Goal: Task Accomplishment & Management: Complete application form

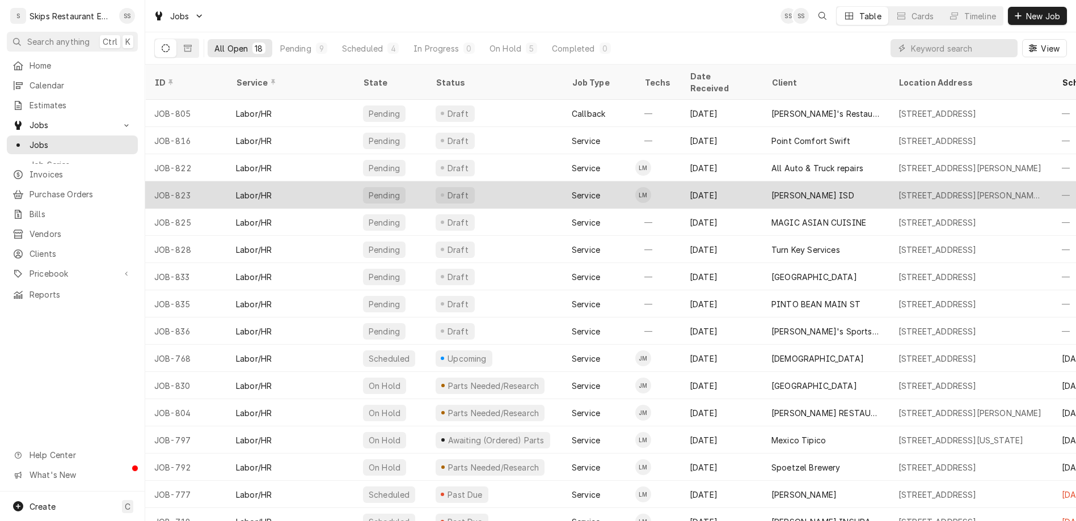
click at [771, 189] on div "[PERSON_NAME] ISD" at bounding box center [812, 195] width 83 height 12
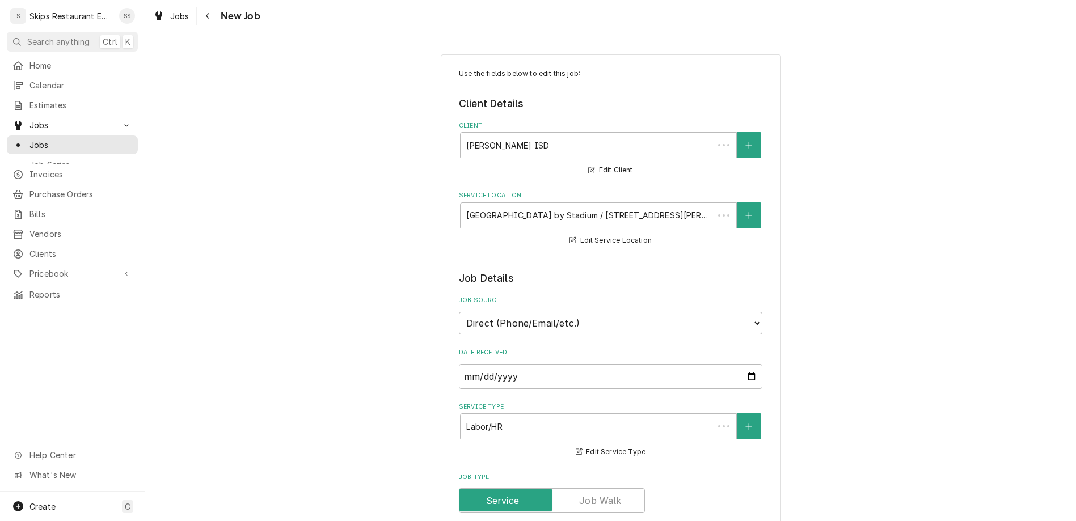
type textarea "x"
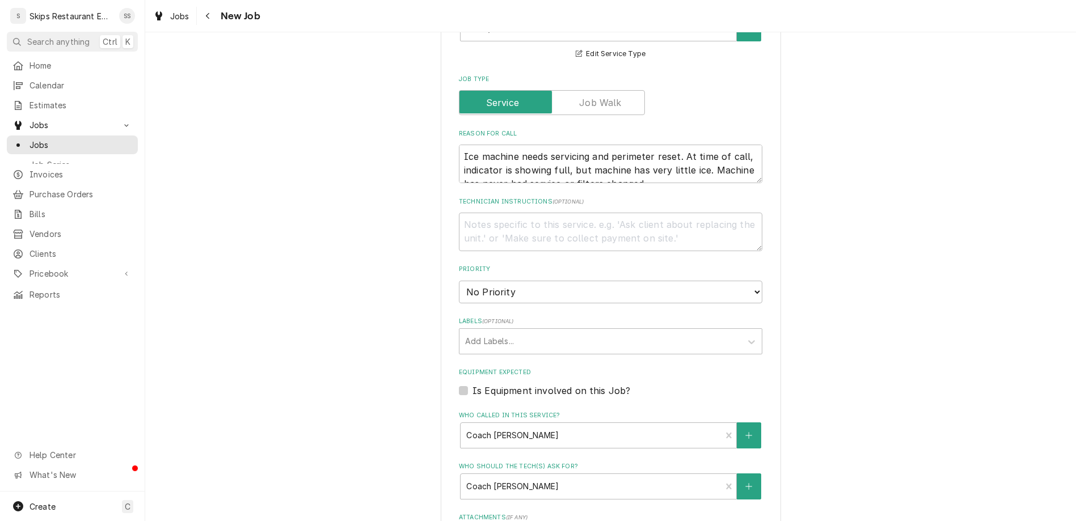
scroll to position [439, 0]
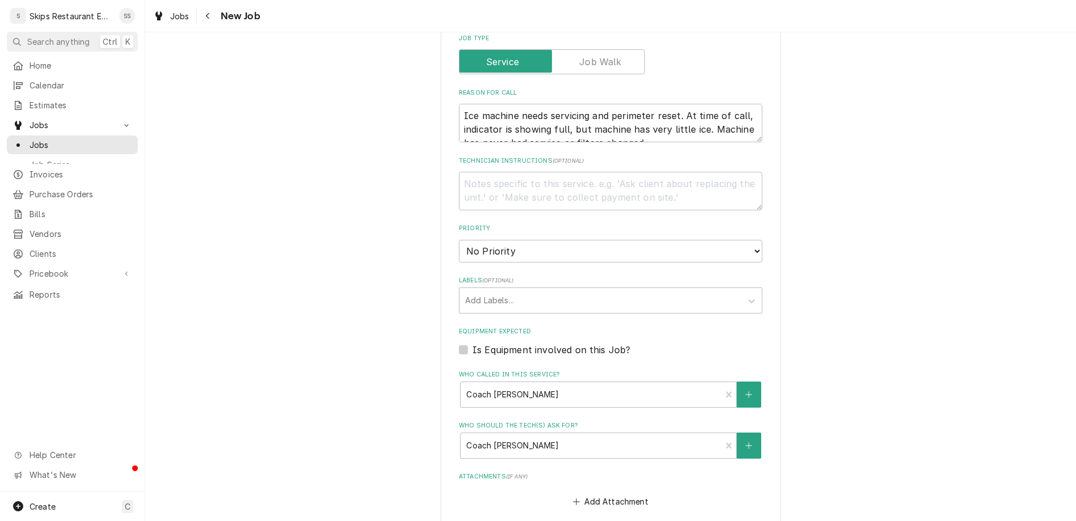
type input "[DATE]"
type textarea "x"
select select "09:30:00"
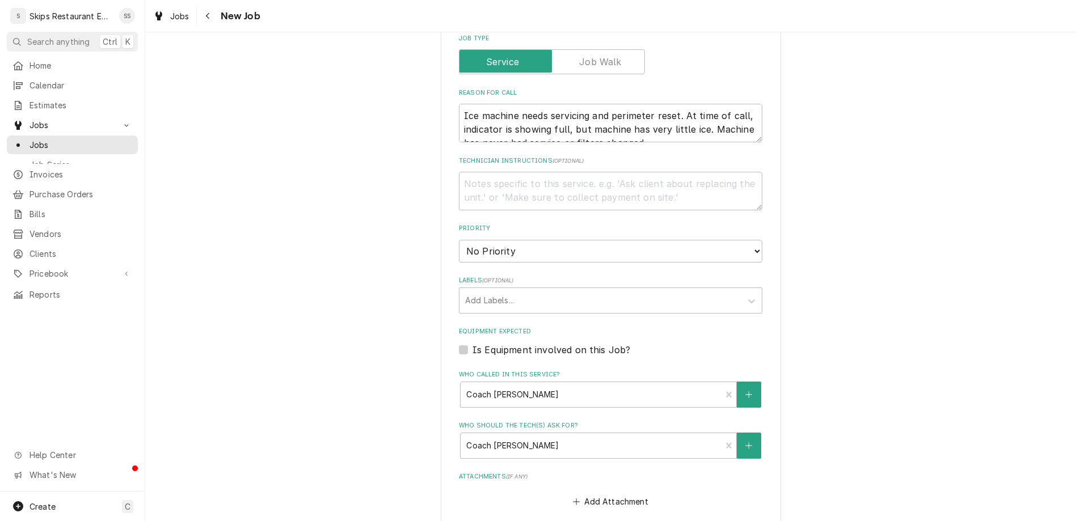
click option "9:30 AM" at bounding box center [0, 0] width 0 height 0
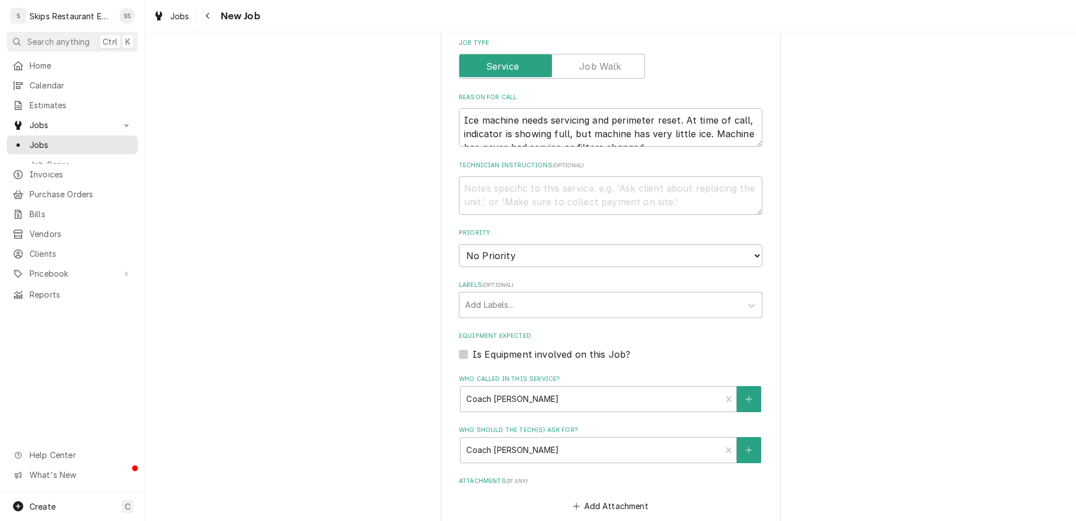
type textarea "x"
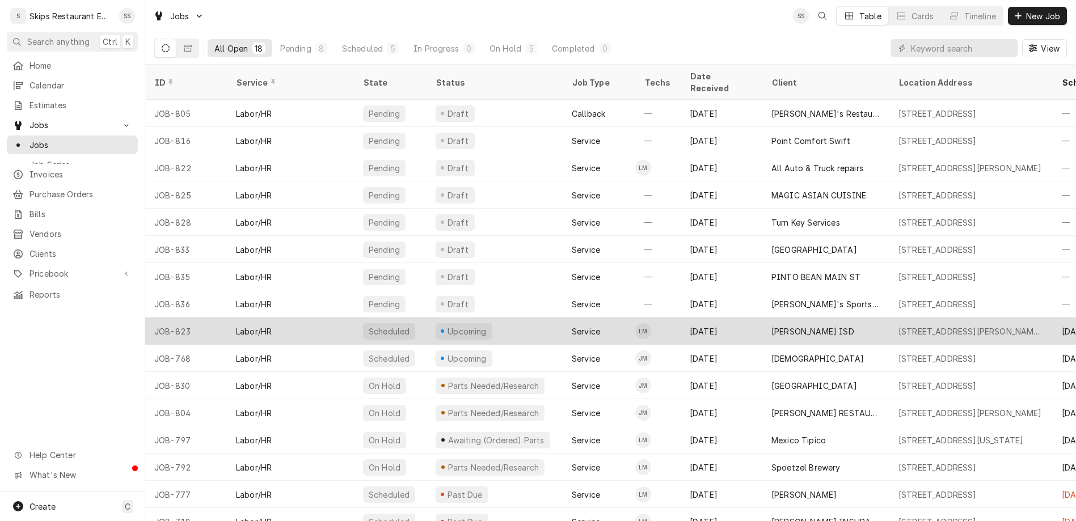
click at [771, 326] on div "[PERSON_NAME] ISD" at bounding box center [812, 332] width 83 height 12
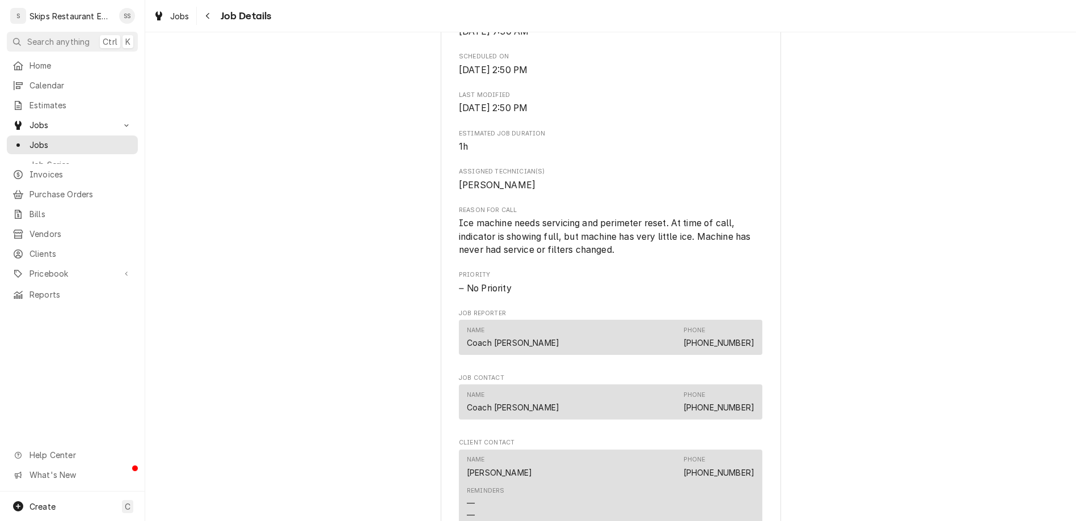
scroll to position [367, 0]
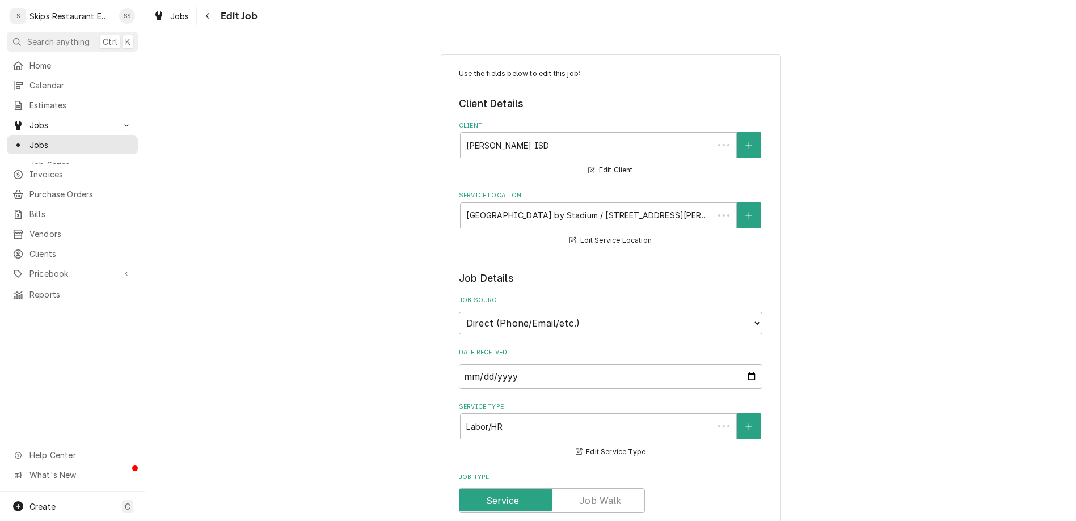
type textarea "x"
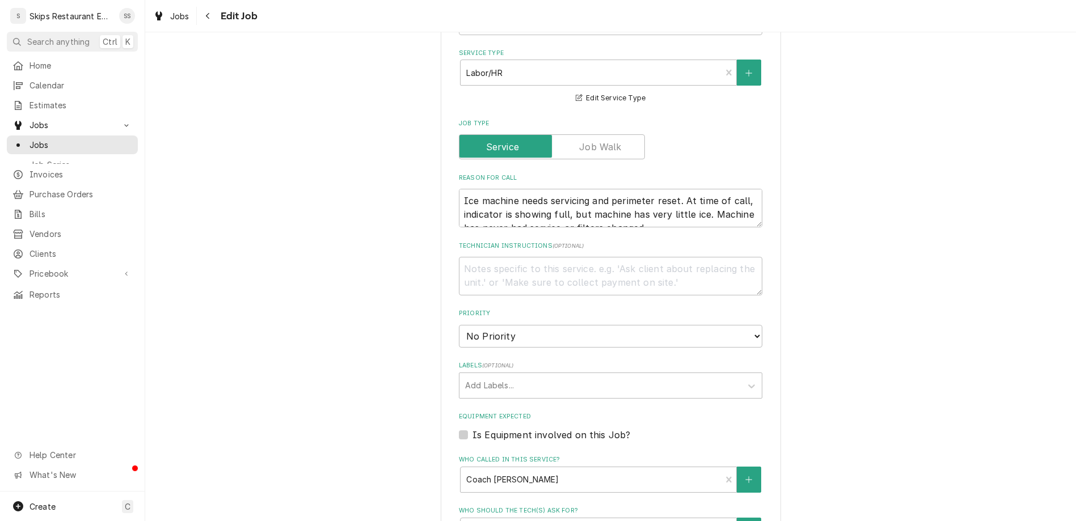
scroll to position [421, 0]
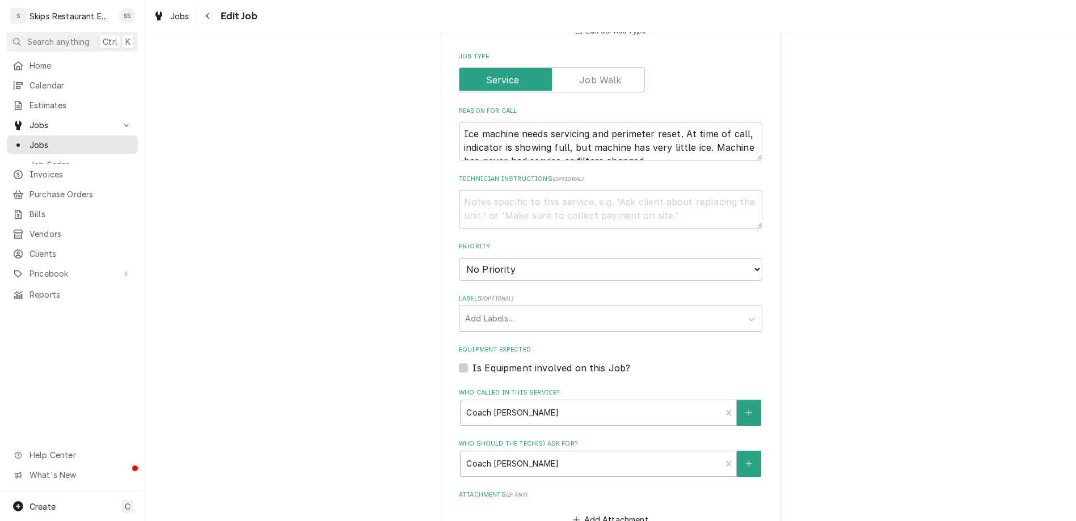
type input "[DATE]"
type textarea "x"
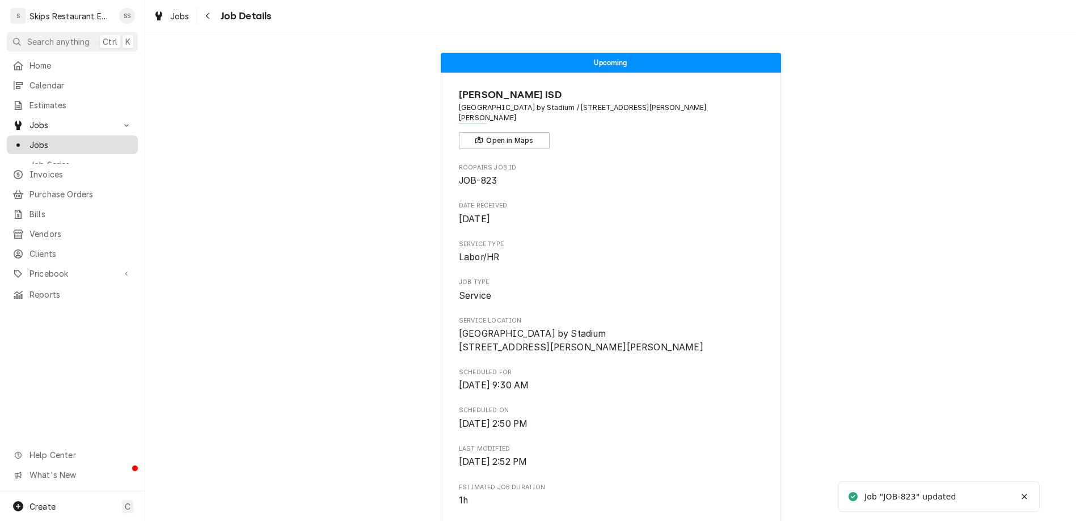
click at [29, 139] on span "Jobs" at bounding box center [80, 145] width 103 height 12
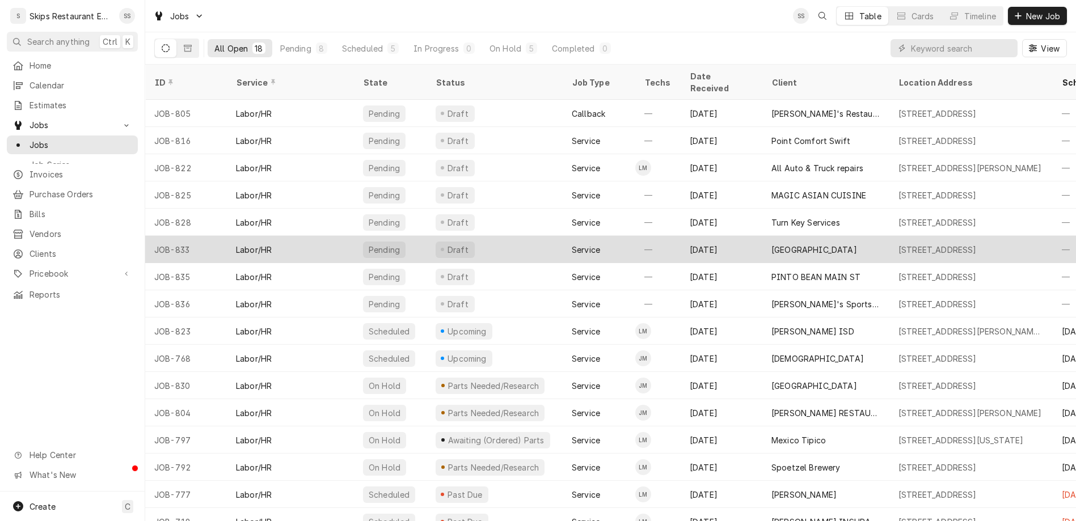
click at [771, 244] on div "[GEOGRAPHIC_DATA]" at bounding box center [814, 250] width 86 height 12
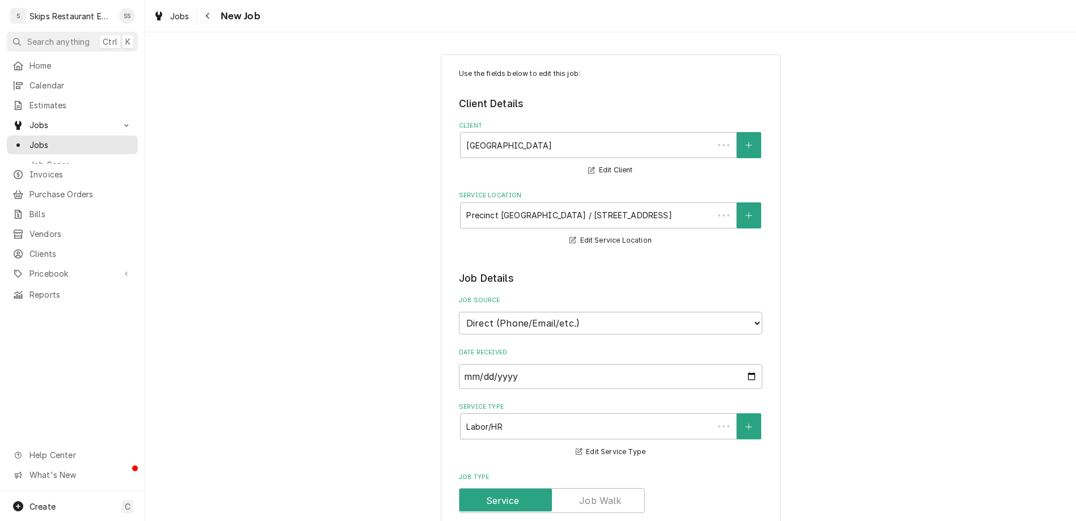
type textarea "x"
click at [29, 139] on span "Jobs" at bounding box center [80, 145] width 103 height 12
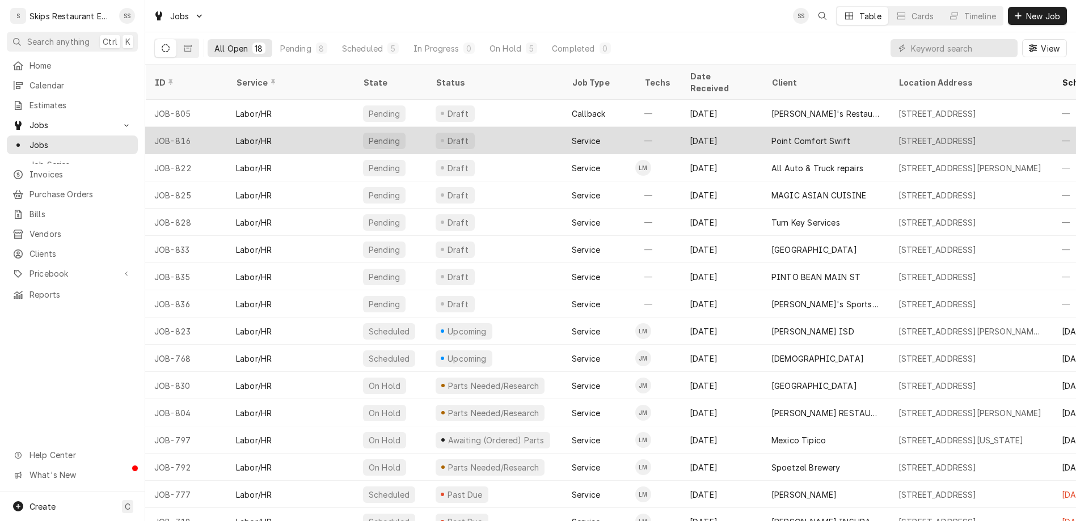
click at [771, 135] on div "Point Comfort Swift" at bounding box center [810, 141] width 79 height 12
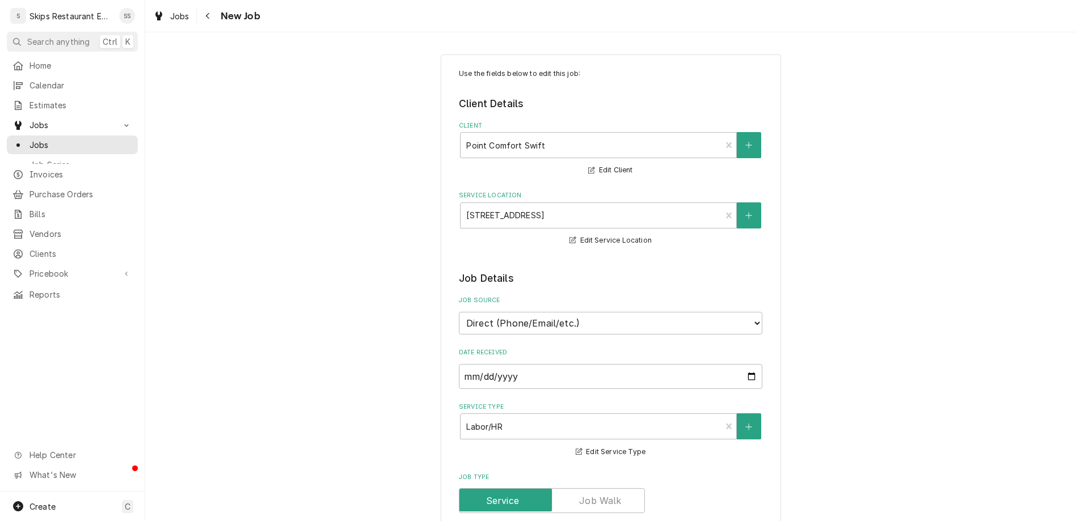
type textarea "x"
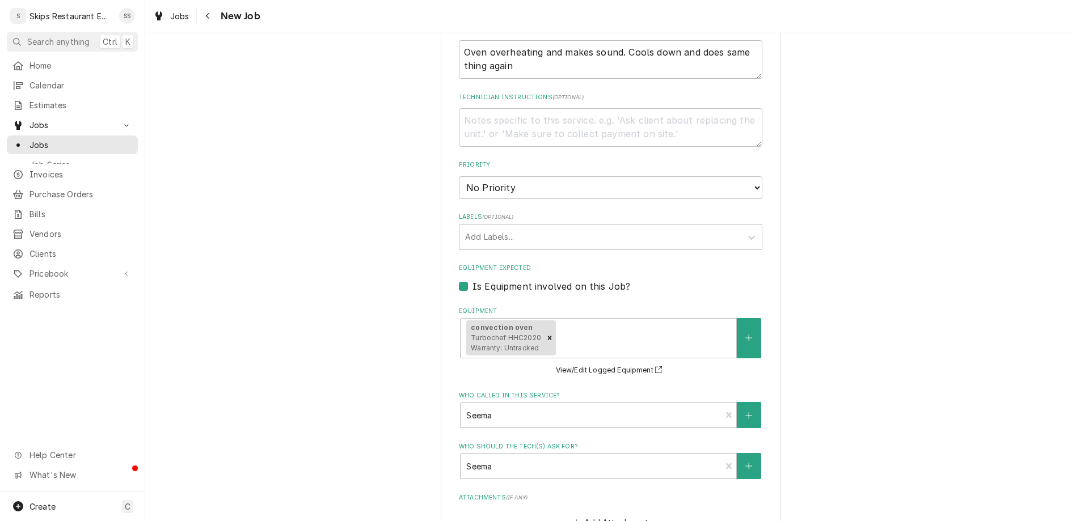
scroll to position [503, 0]
type input "2025-08-13"
type textarea "x"
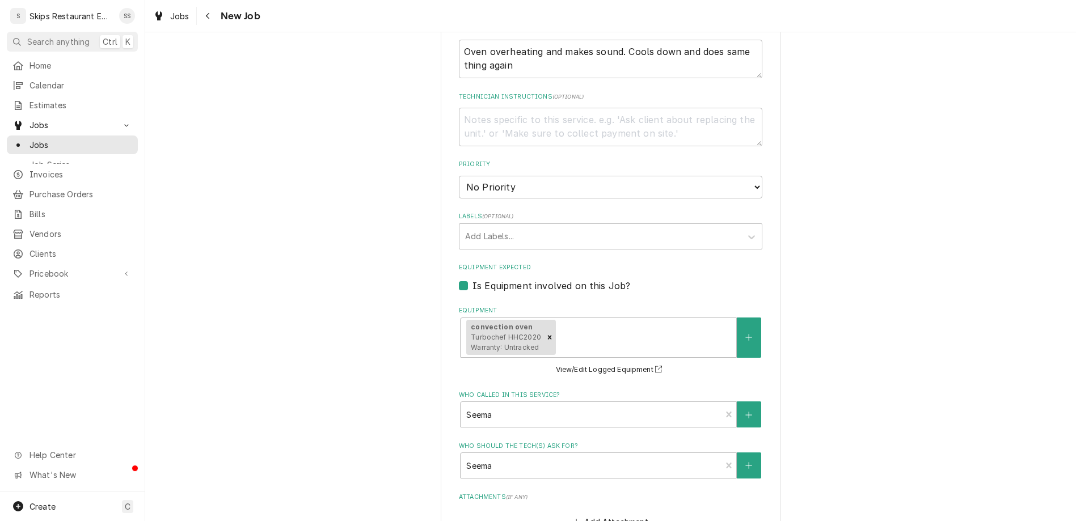
select select "11:00:00"
click option "11:00 AM" at bounding box center [0, 0] width 0 height 0
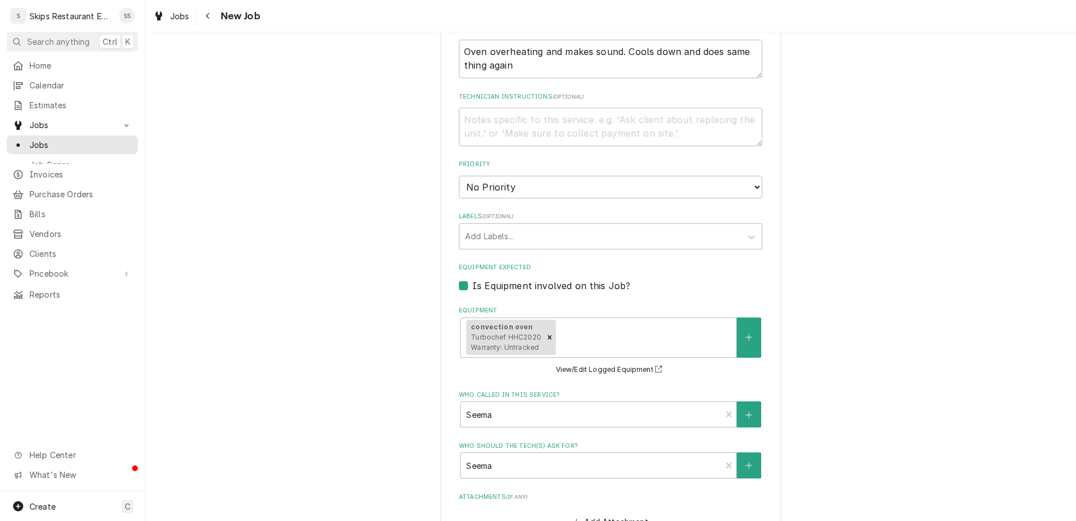
scroll to position [499, 0]
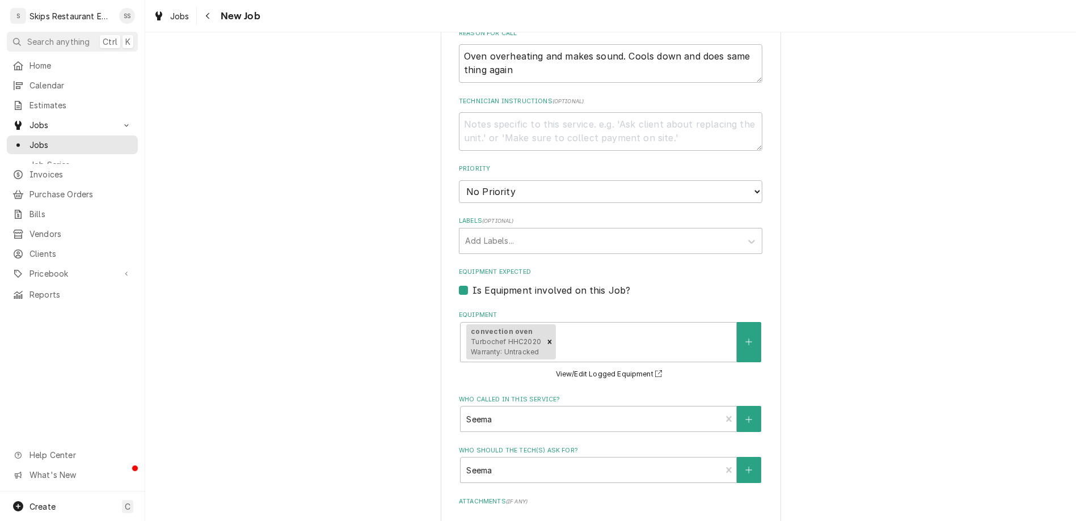
type textarea "x"
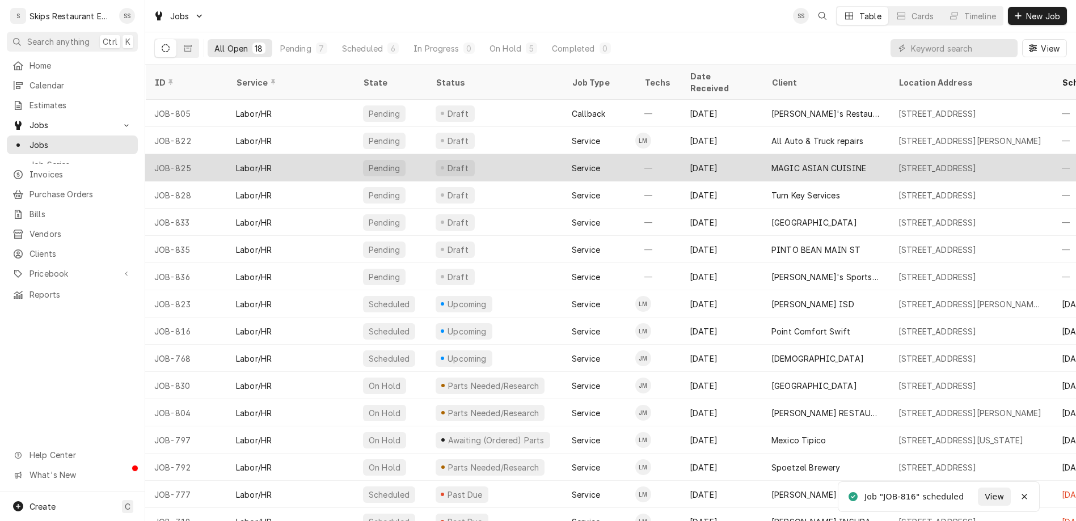
click at [771, 162] on div "MAGIC ASIAN CUISINE" at bounding box center [818, 168] width 95 height 12
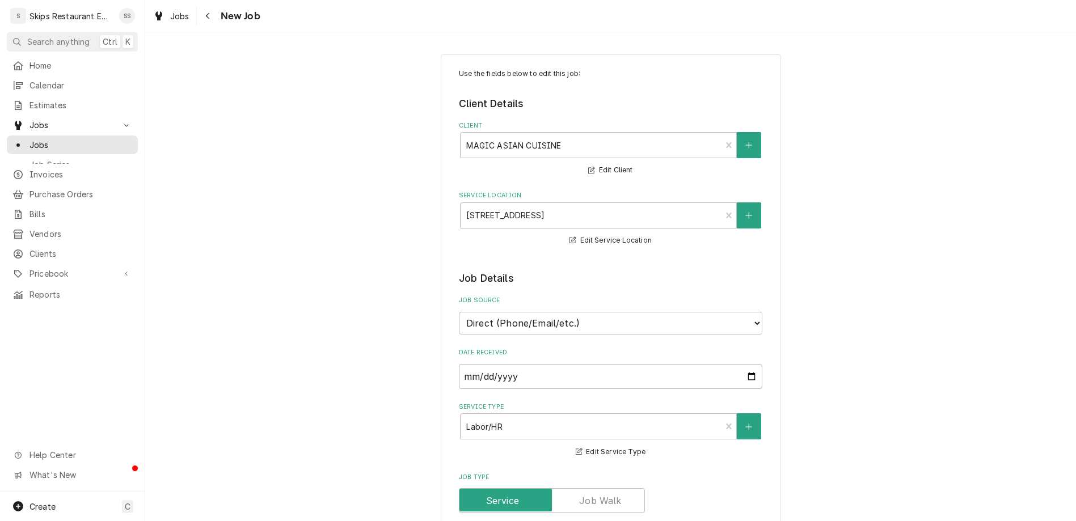
type textarea "x"
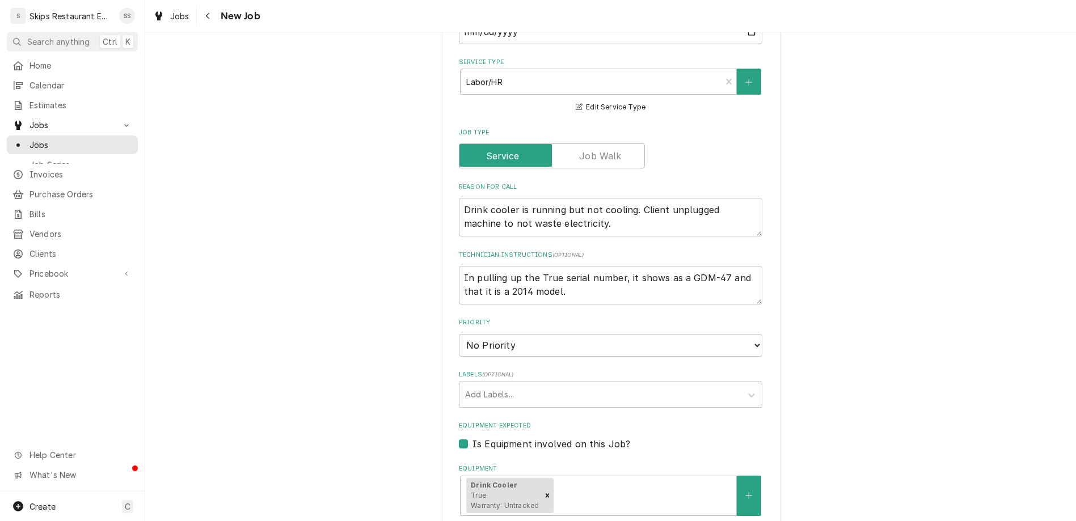
scroll to position [398, 0]
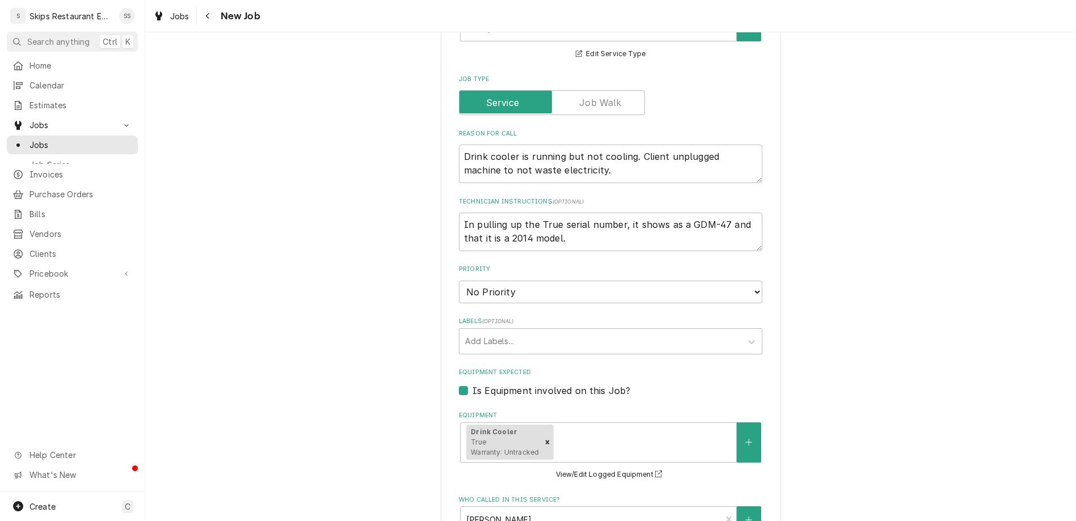
type input "[DATE]"
type textarea "x"
select select "09:30:00"
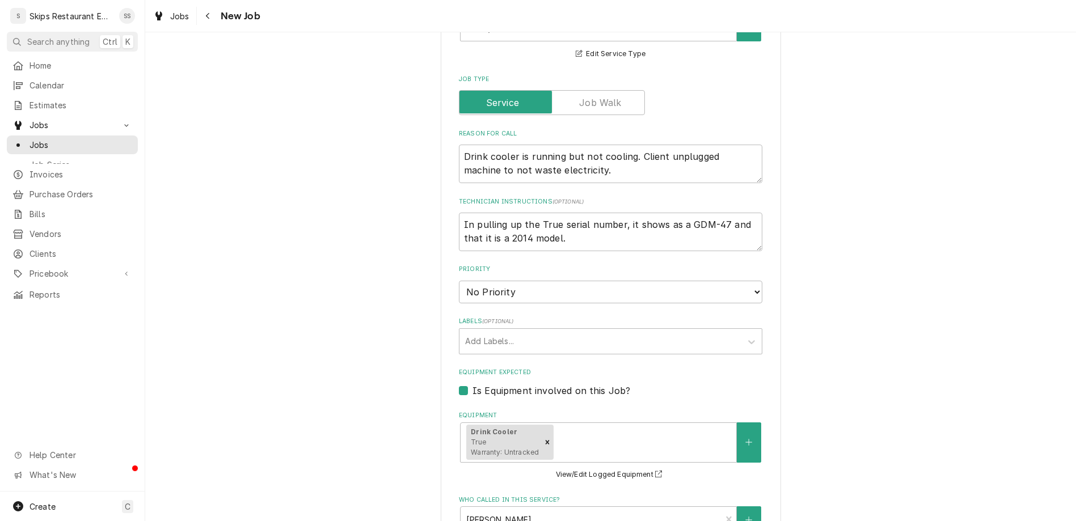
click option "9:30 AM" at bounding box center [0, 0] width 0 height 0
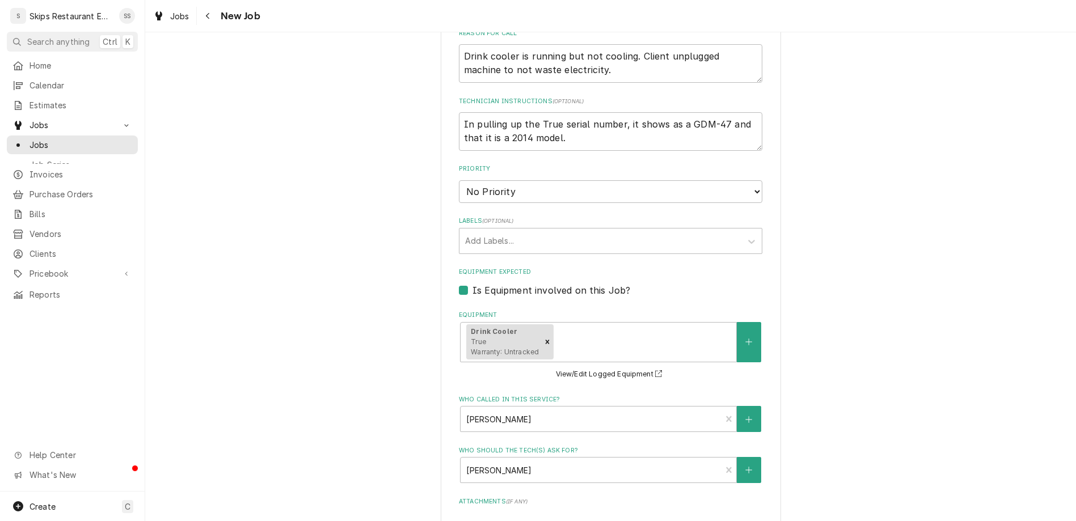
type textarea "x"
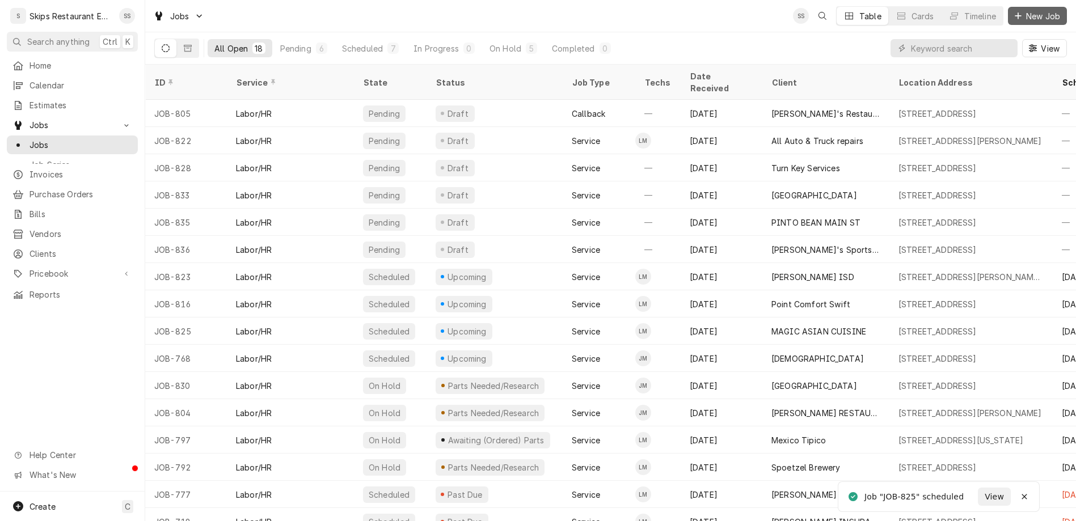
click at [1046, 11] on span "New Job" at bounding box center [1043, 16] width 39 height 12
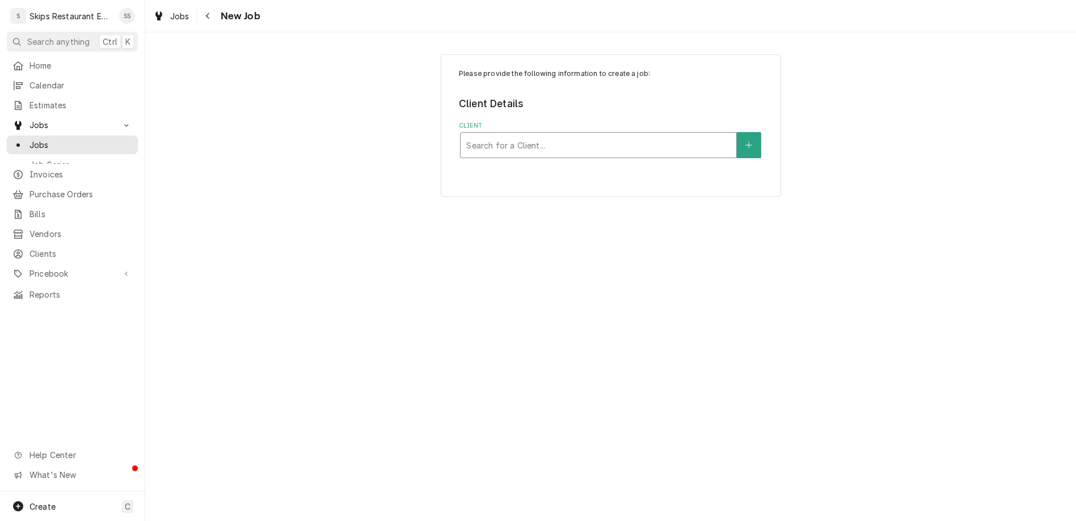
click at [526, 135] on div "Client" at bounding box center [598, 145] width 264 height 20
type input "smart"
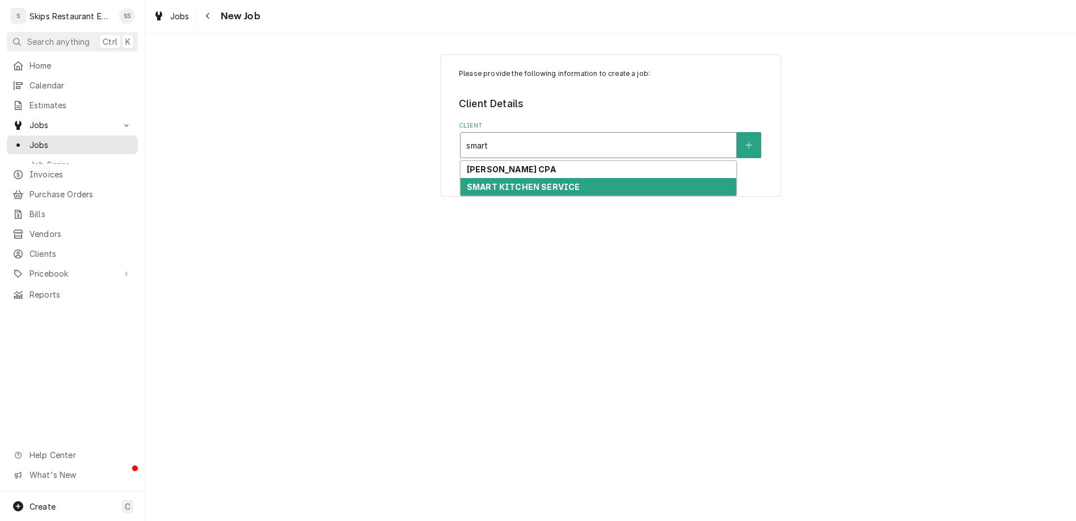
click at [511, 182] on strong "SMART KITCHEN SERVICE" at bounding box center [523, 187] width 113 height 10
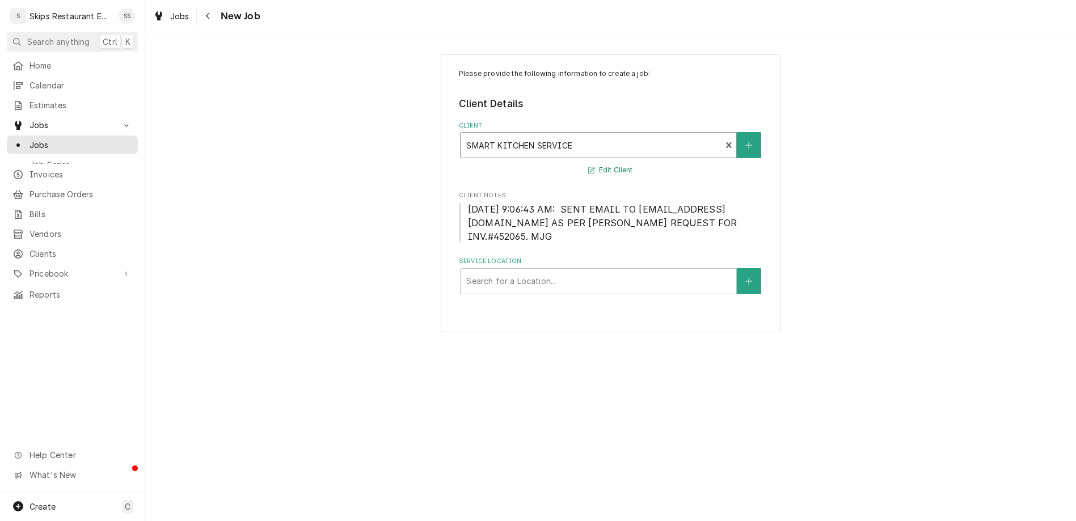
click at [590, 163] on button "Edit Client" at bounding box center [610, 170] width 48 height 14
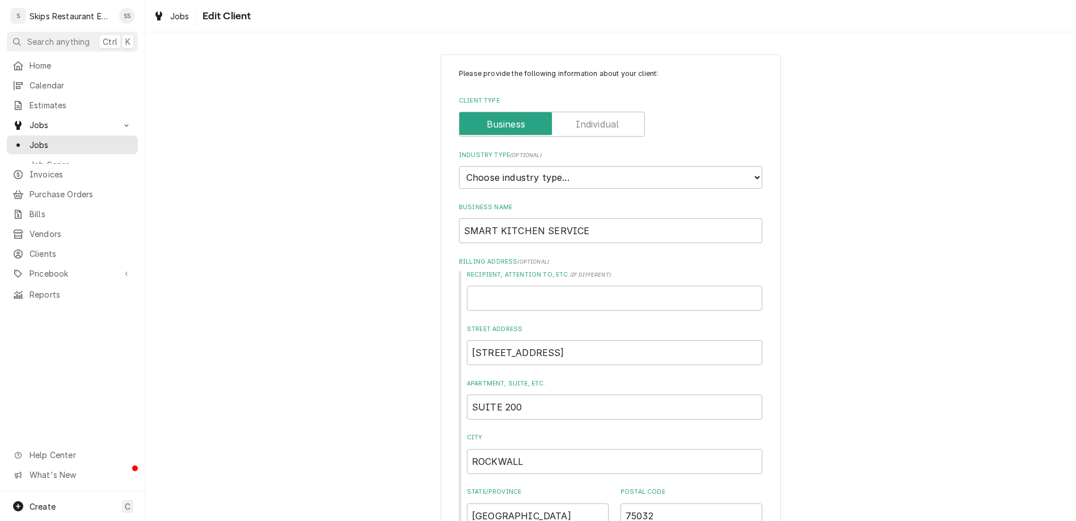
click at [620, 112] on div "Client Type" at bounding box center [610, 124] width 303 height 25
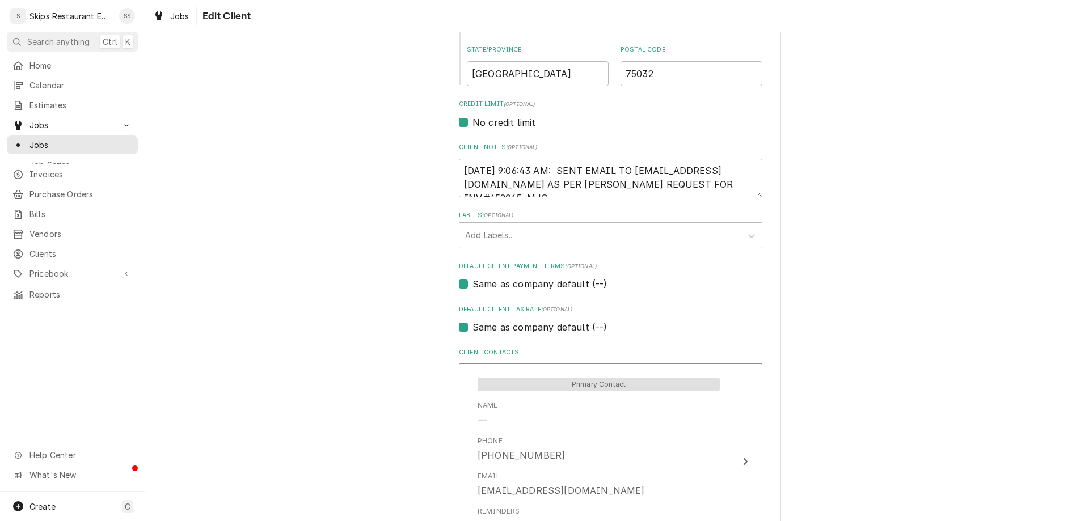
scroll to position [448, 0]
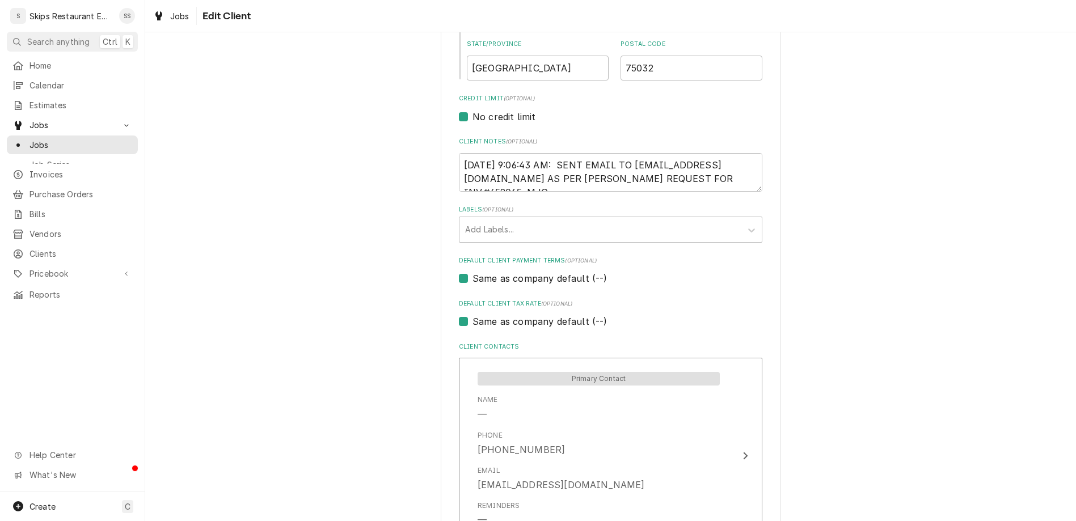
type textarea "x"
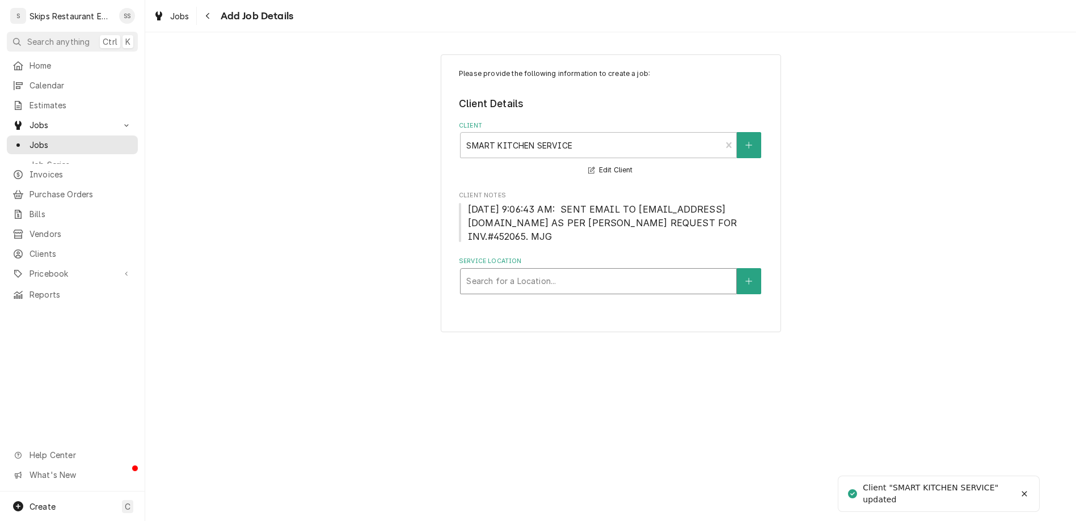
click at [569, 271] on div "Service Location" at bounding box center [598, 281] width 264 height 20
type input "[PERSON_NAME]'s House"
click at [737, 268] on button "Service Location" at bounding box center [749, 281] width 24 height 26
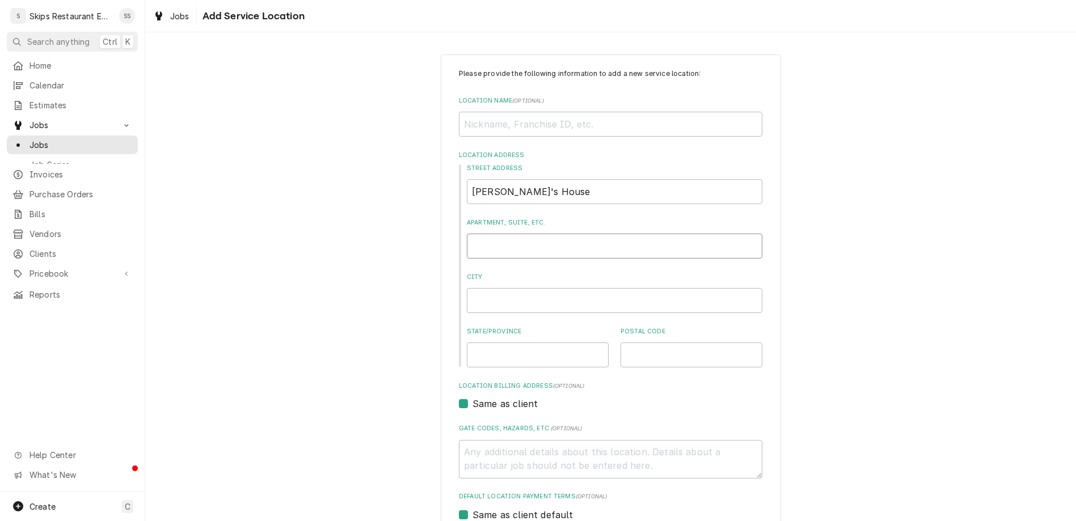
click at [538, 234] on input "Apartment, Suite, etc." at bounding box center [614, 246] width 295 height 25
type textarea "x"
type input "3"
type textarea "x"
type input "39"
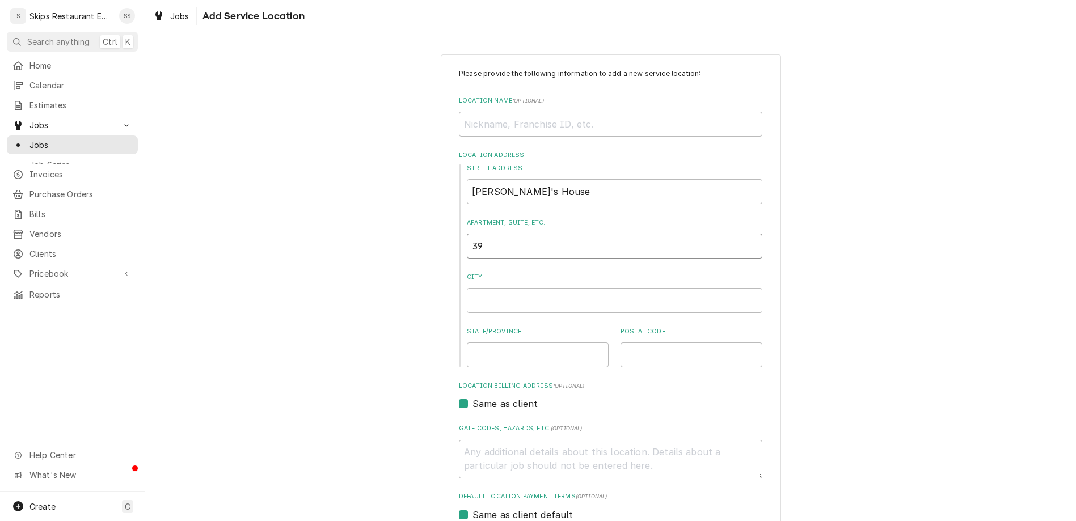
type textarea "x"
type input "39"
type textarea "x"
type input "39 R"
type textarea "x"
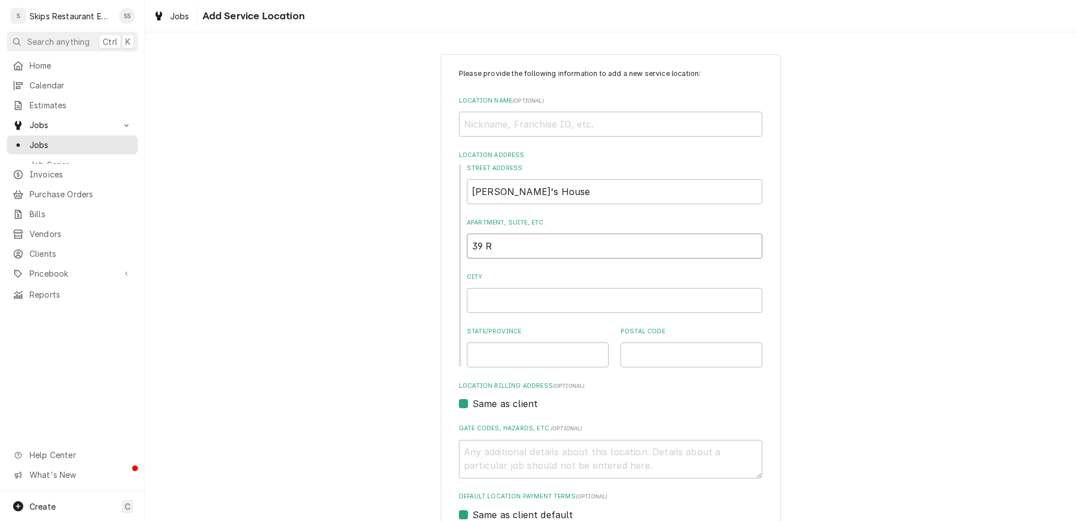
type input "39 Ri"
type textarea "x"
type input "39 Rio"
type textarea "x"
type input "39 Rio"
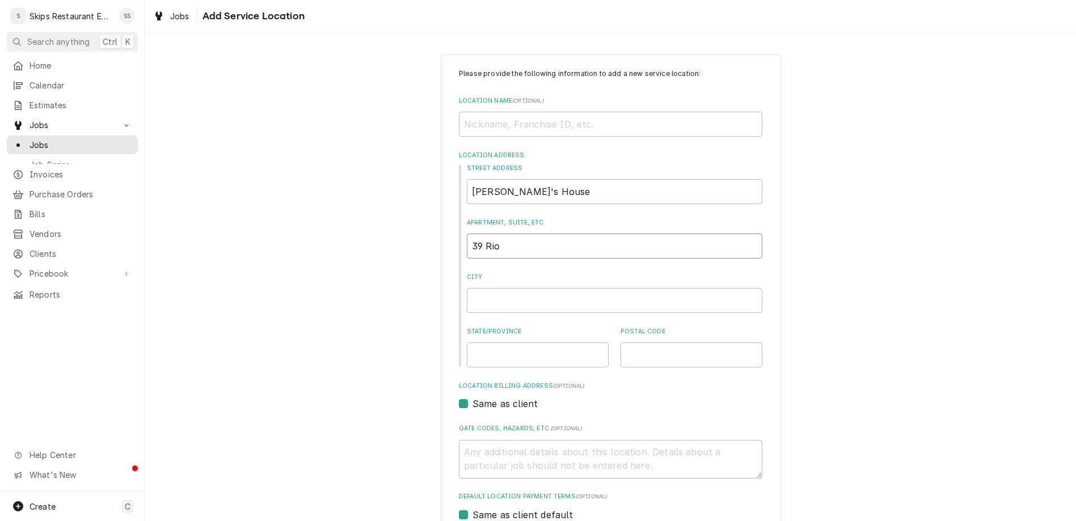
type textarea "x"
type input "39 Rio G"
type textarea "x"
type input "39 Rio Gr"
type textarea "x"
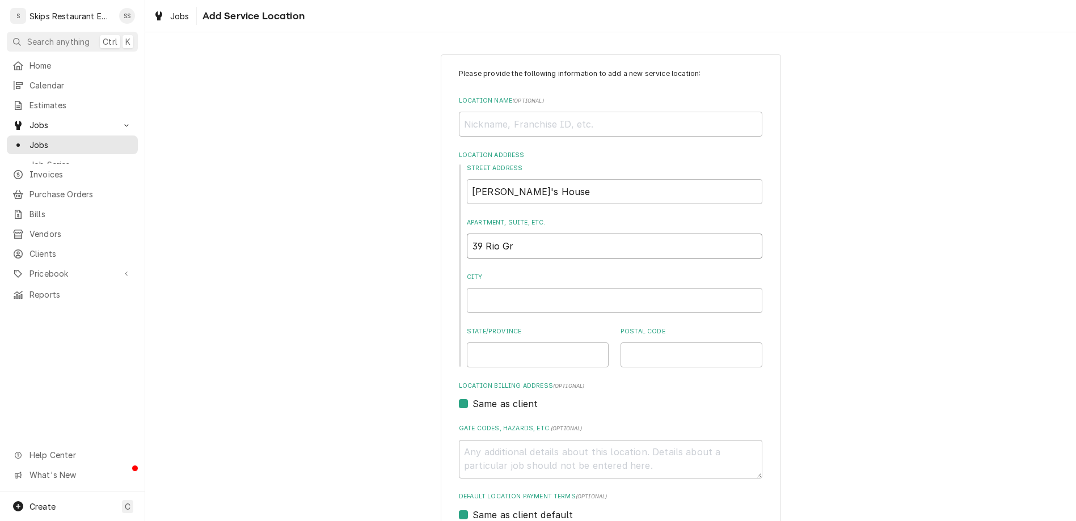
type input "39 Rio Gra"
type textarea "x"
type input "39 [GEOGRAPHIC_DATA]"
type textarea "x"
type input "39 Rio Grand"
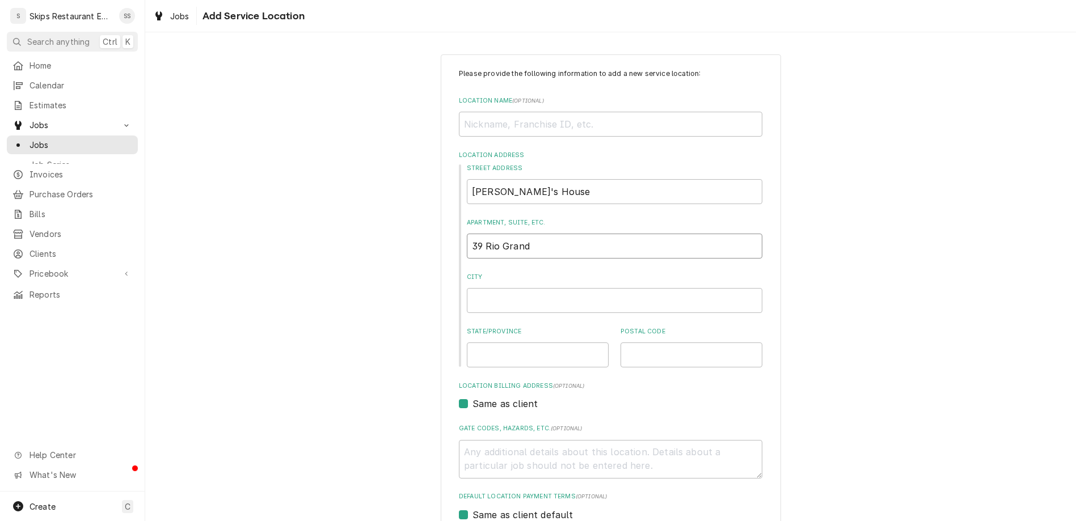
type textarea "x"
type input "39 [GEOGRAPHIC_DATA]"
type textarea "x"
type input "39 [GEOGRAPHIC_DATA]"
type textarea "x"
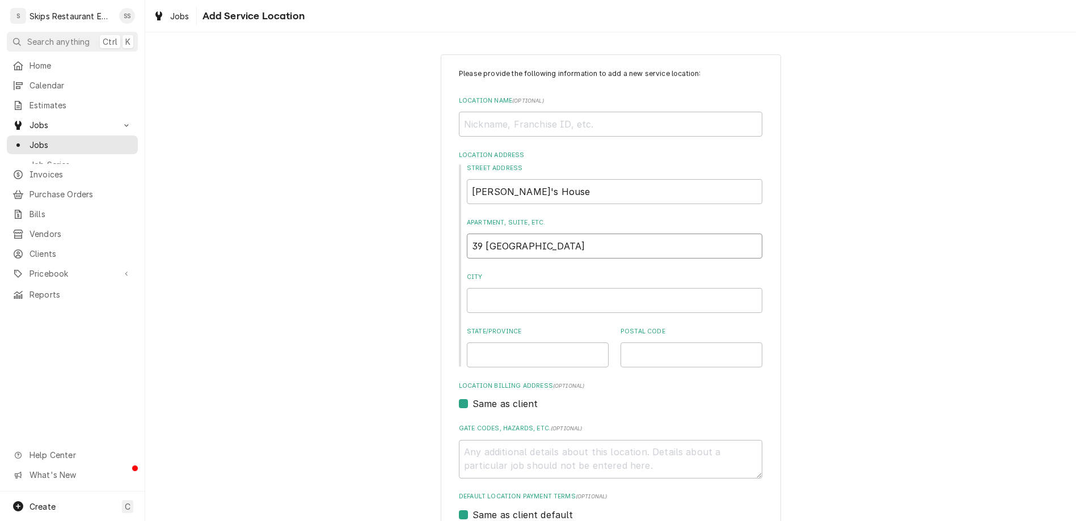
type input "39 Rio Grande S"
type textarea "x"
type input "[STREET_ADDRESS]"
type textarea "x"
type input "[STREET_ADDRESS]"
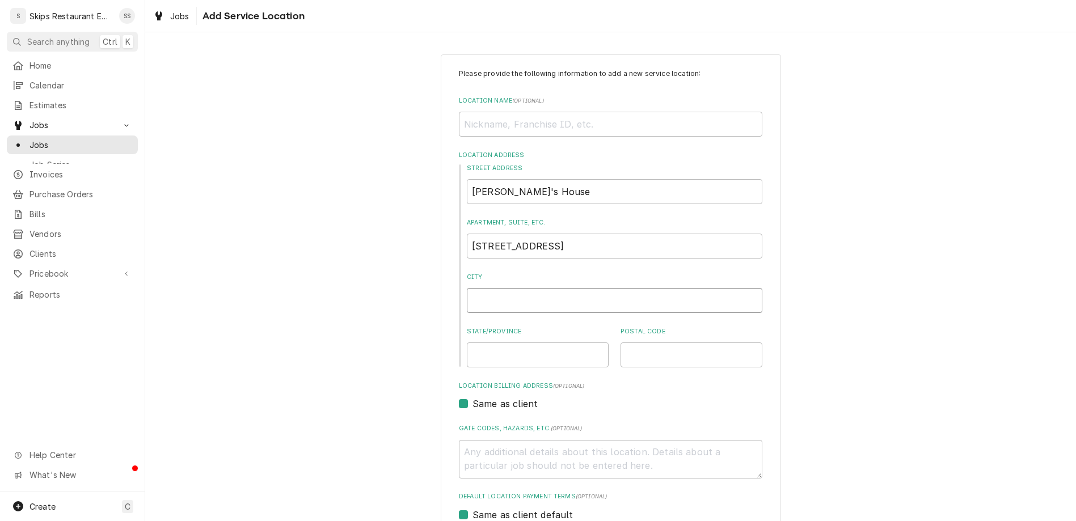
type textarea "x"
type input "L"
type textarea "x"
type input "La"
type textarea "x"
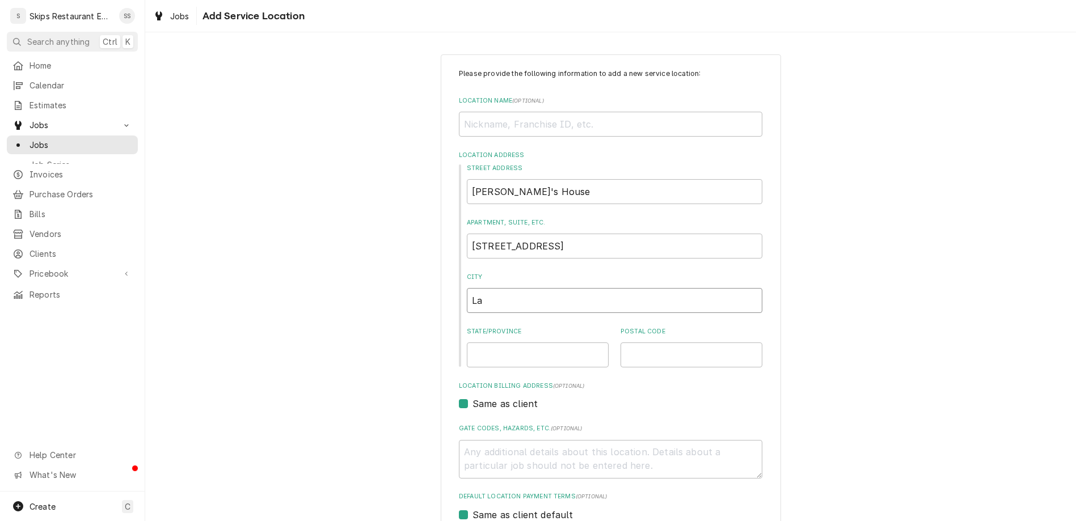
type input "La"
type textarea "x"
type input "La W"
type textarea "x"
type input "La Wa"
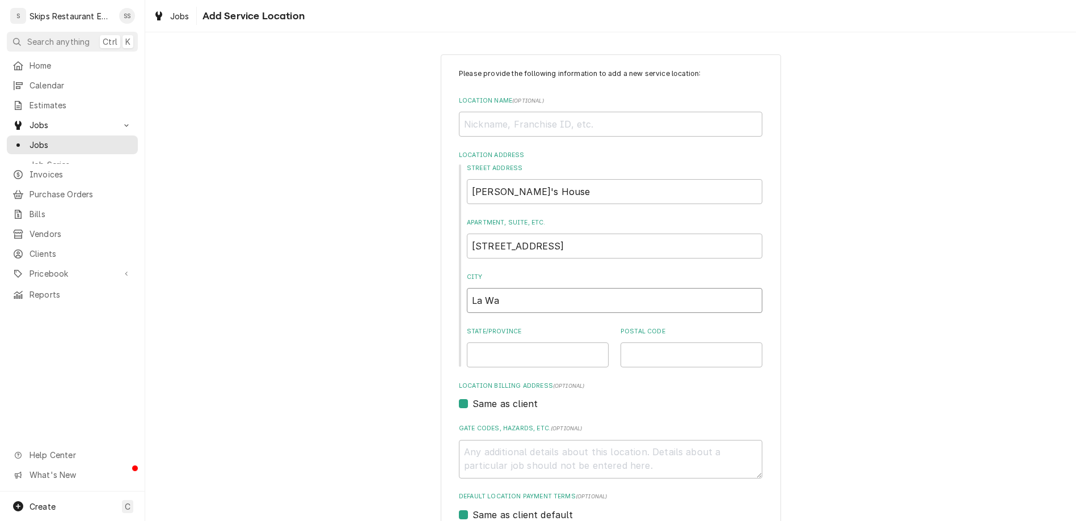
type textarea "x"
type input "La War"
type textarea "x"
type input "La [PERSON_NAME]"
type textarea "x"
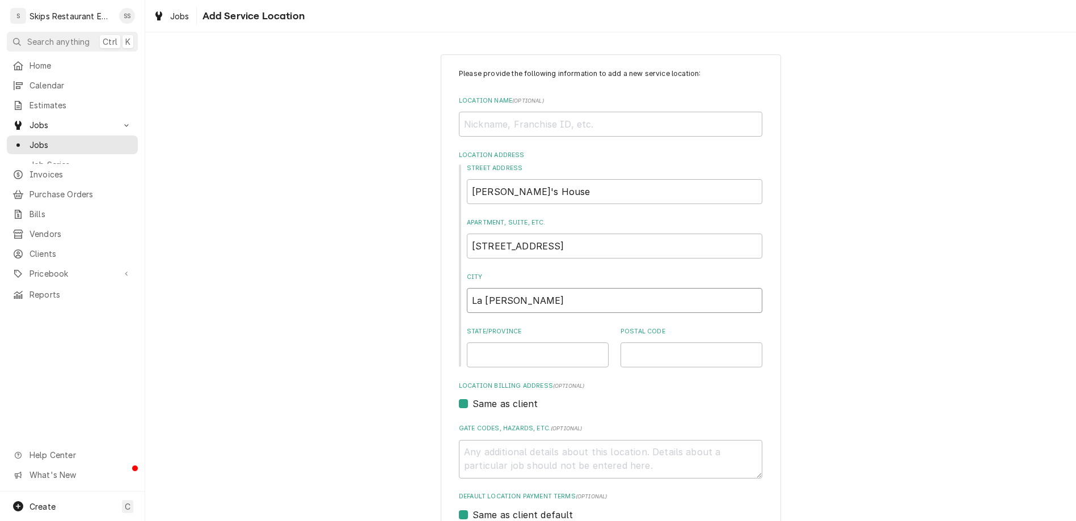
type input "La [PERSON_NAME]"
type textarea "x"
type input "T"
type textarea "x"
type input "[GEOGRAPHIC_DATA]"
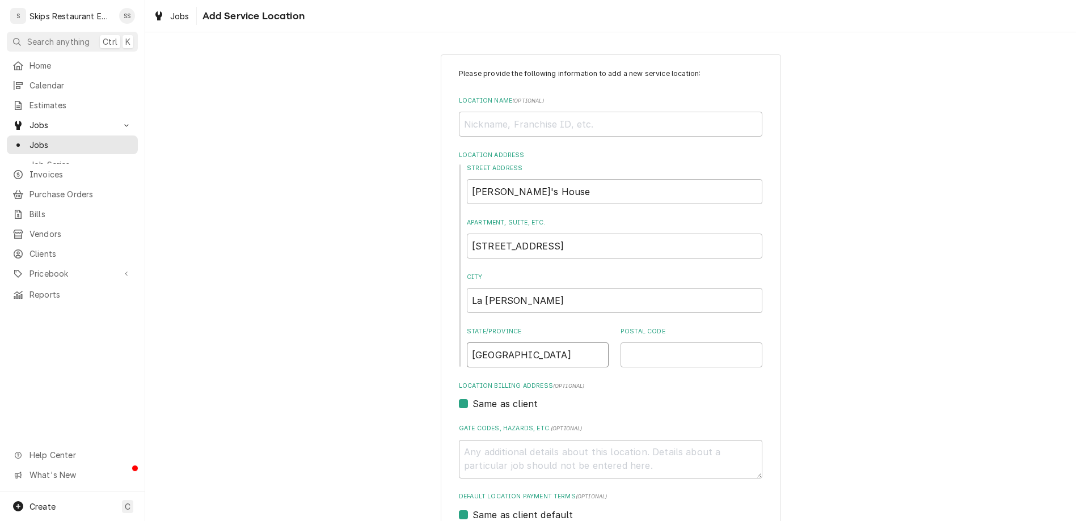
type textarea "x"
type input "[GEOGRAPHIC_DATA]"
type textarea "x"
type input "7"
type textarea "x"
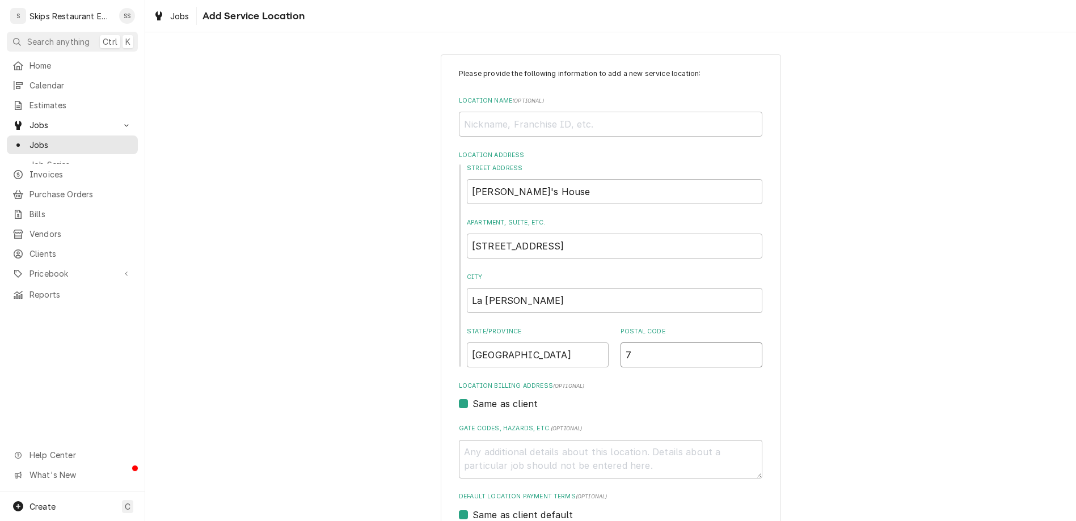
type input "77"
type textarea "x"
type input "779"
type textarea "x"
type input "7797"
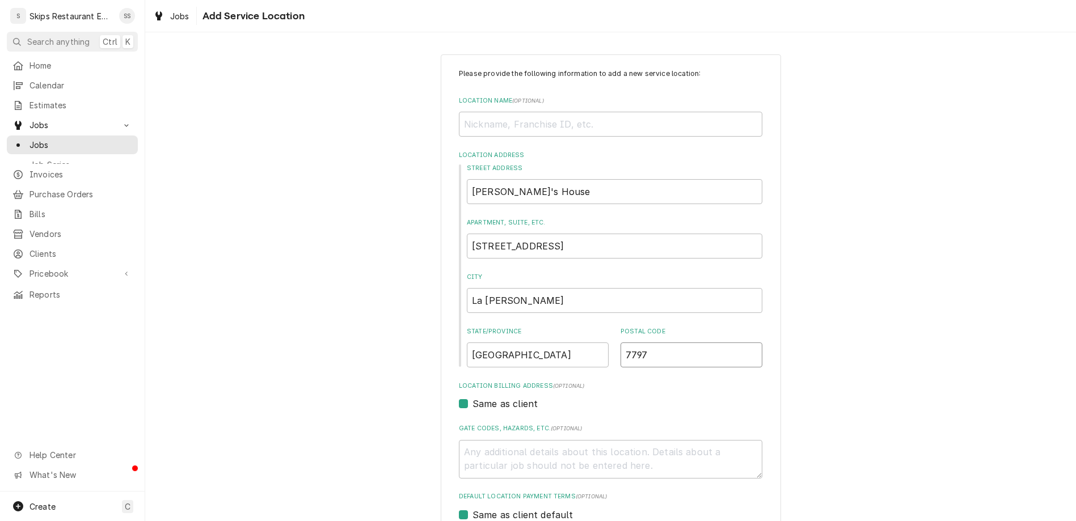
type textarea "x"
type input "77970"
type textarea "x"
type input "77970"
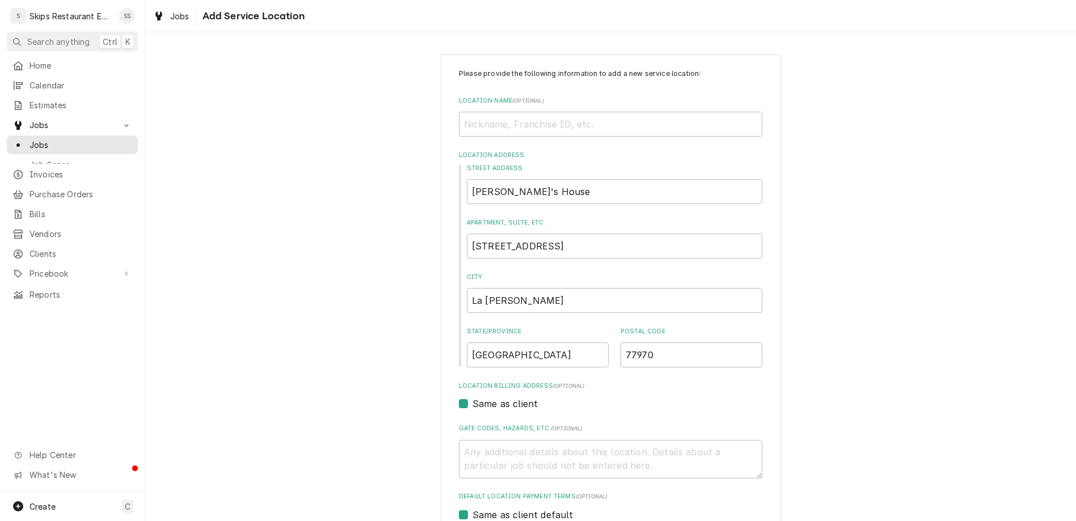
type textarea "x"
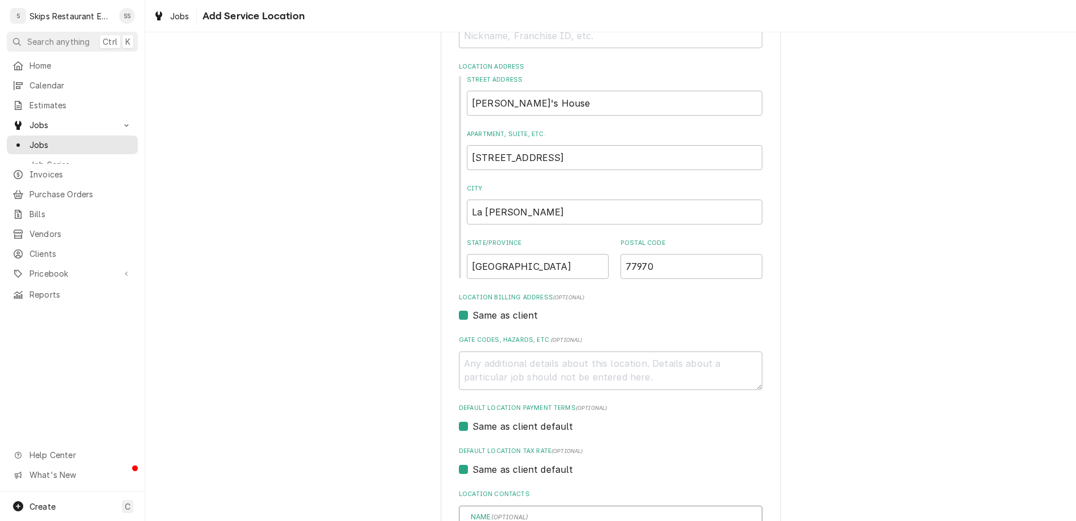
scroll to position [221, 0]
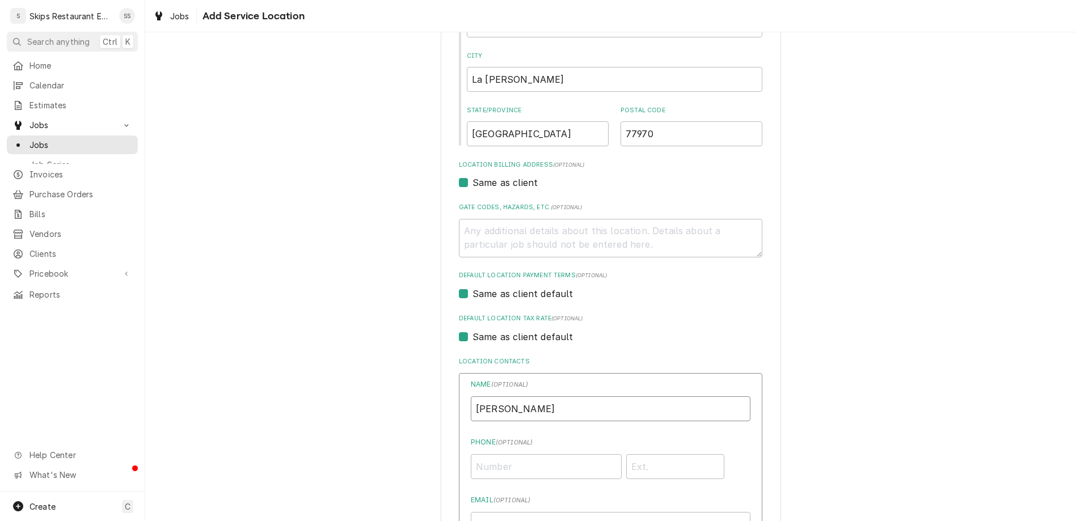
type input "[PERSON_NAME]"
click at [509, 454] on input "Phone ( optional )" at bounding box center [546, 466] width 151 height 25
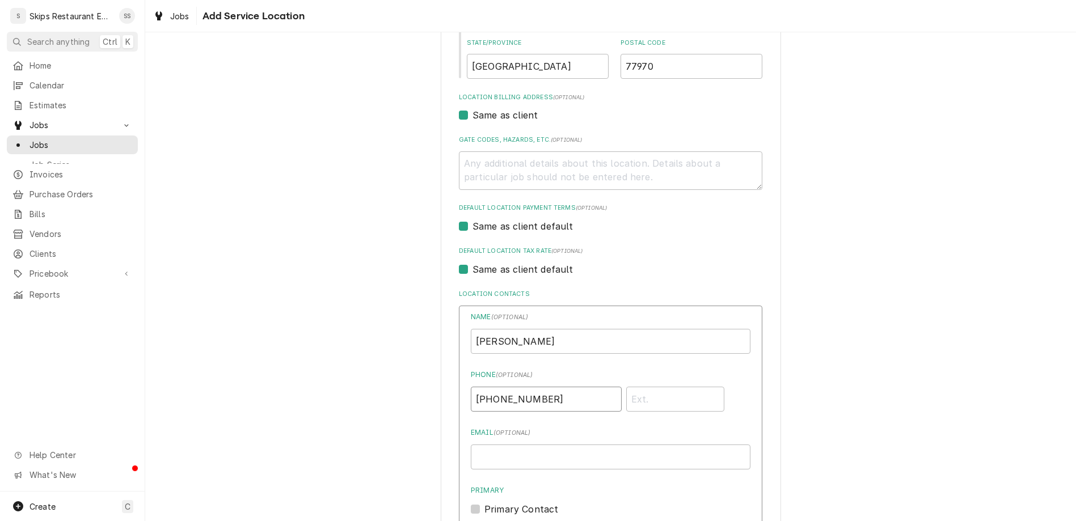
type input "[PHONE_NUMBER]"
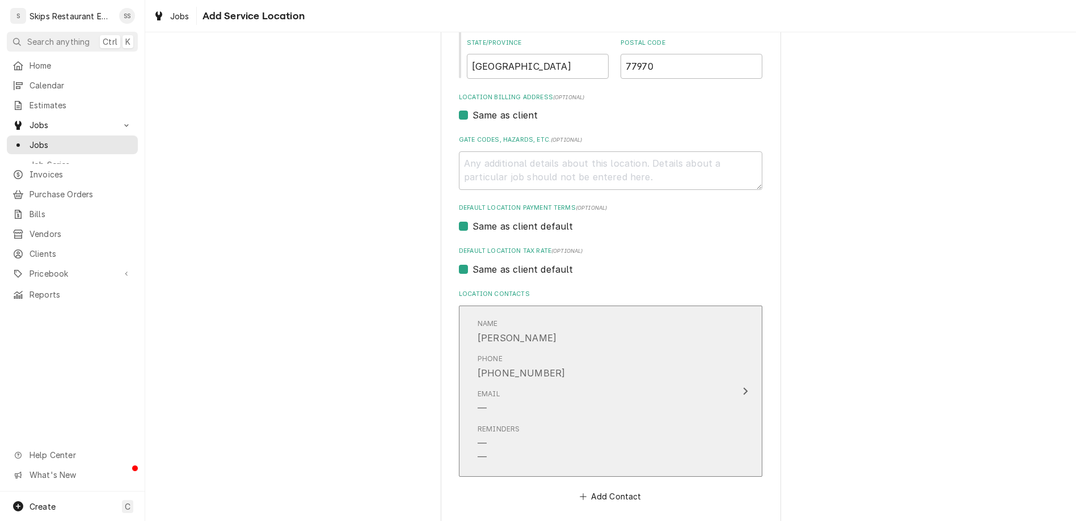
scroll to position [137, 0]
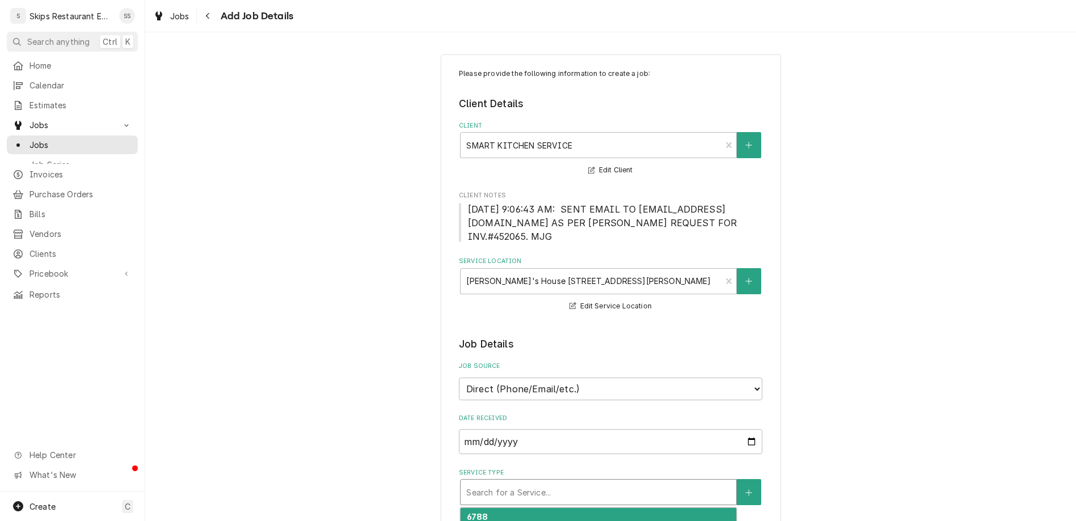
click at [523, 482] on div "Service Type" at bounding box center [598, 492] width 264 height 20
type textarea "x"
type textarea "I"
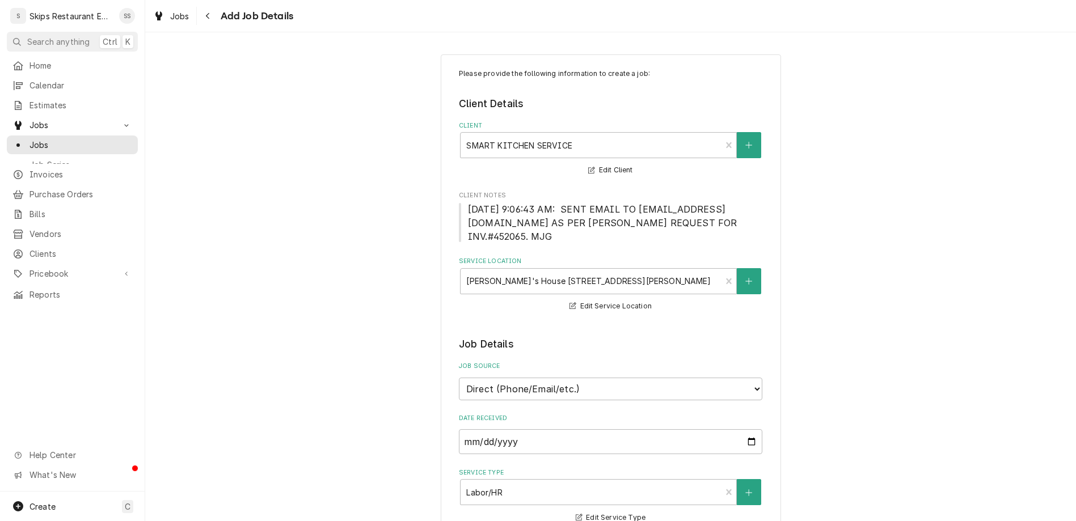
type textarea "x"
type textarea "In"
type textarea "x"
type textarea "Ins"
type textarea "x"
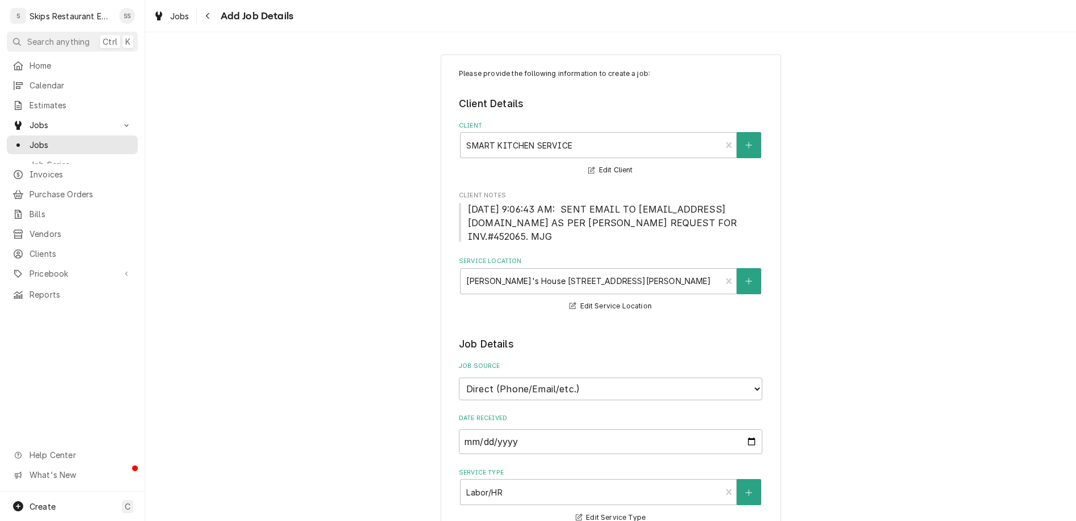
type textarea "Insp"
type textarea "x"
type textarea "Inspe"
type textarea "x"
type textarea "Inspec"
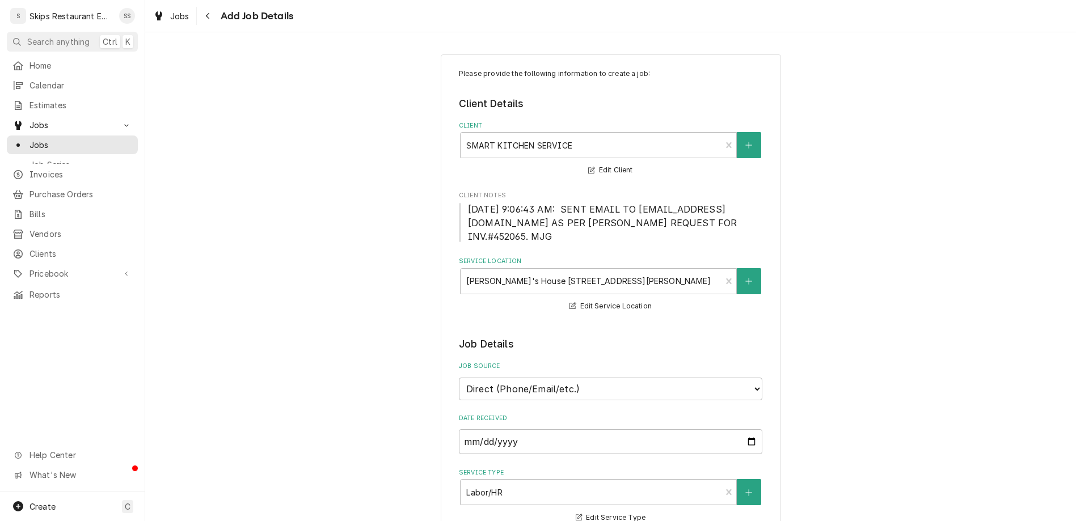
type textarea "x"
type textarea "Inspect"
type textarea "x"
type textarea "Inspect"
type textarea "x"
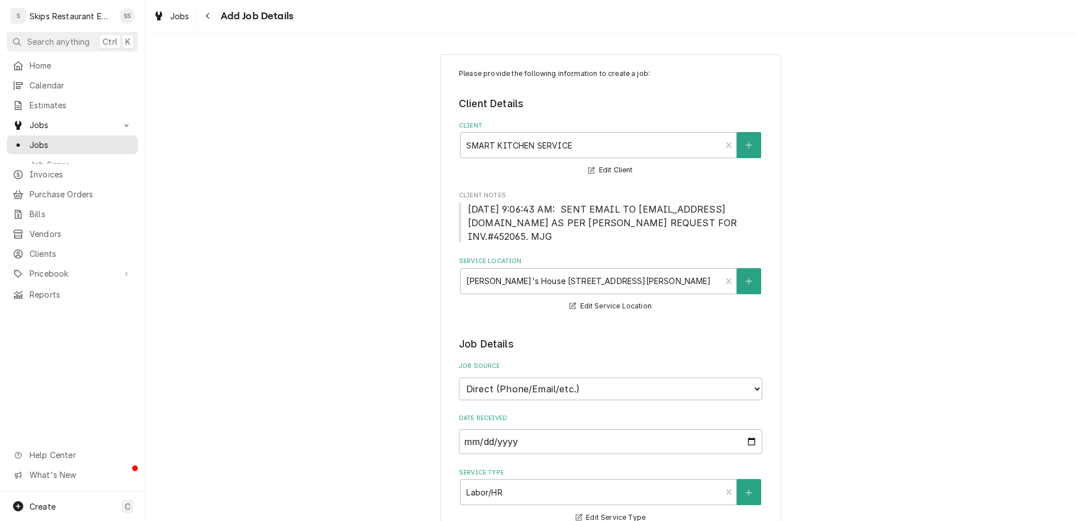
type textarea "Inspect M"
type textarea "x"
type textarea "Inspect Mu"
type textarea "x"
type textarea "Inspect Mul"
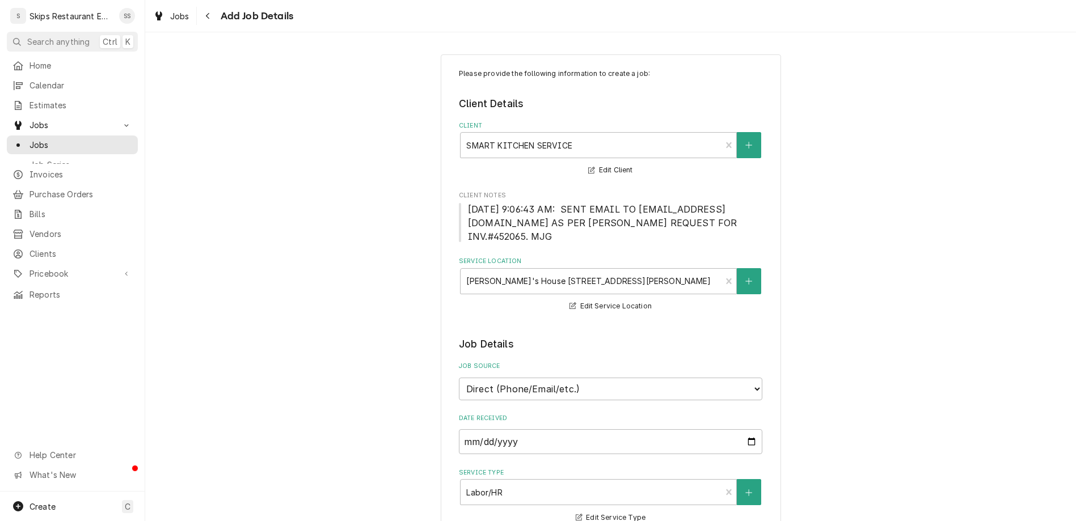
type textarea "x"
type textarea "Inspect Mull"
type textarea "x"
type textarea "Inspect Mulli"
type textarea "x"
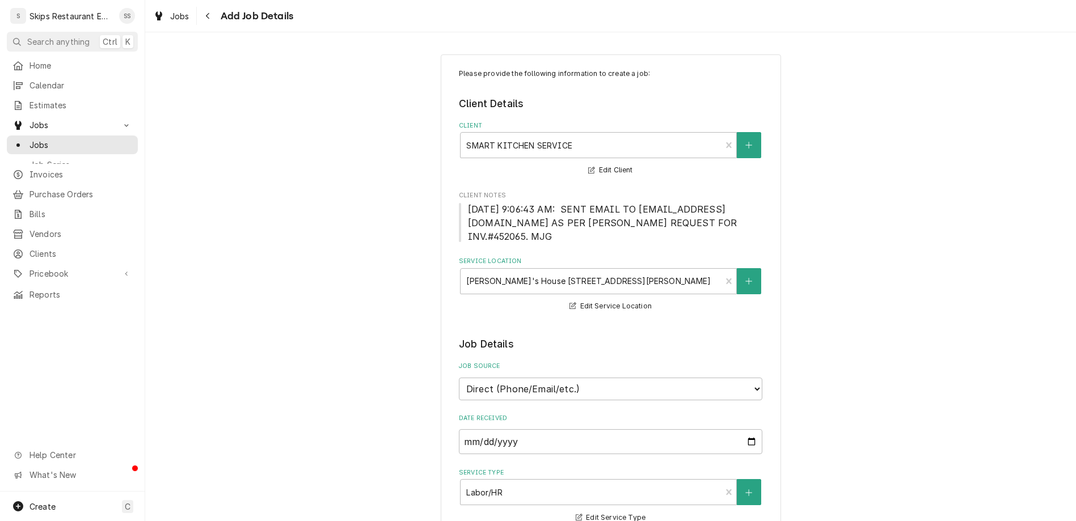
type textarea "Inspect Mullio"
type textarea "x"
type textarea "Inspect Mullion"
type textarea "x"
type textarea "Inspect Mullion"
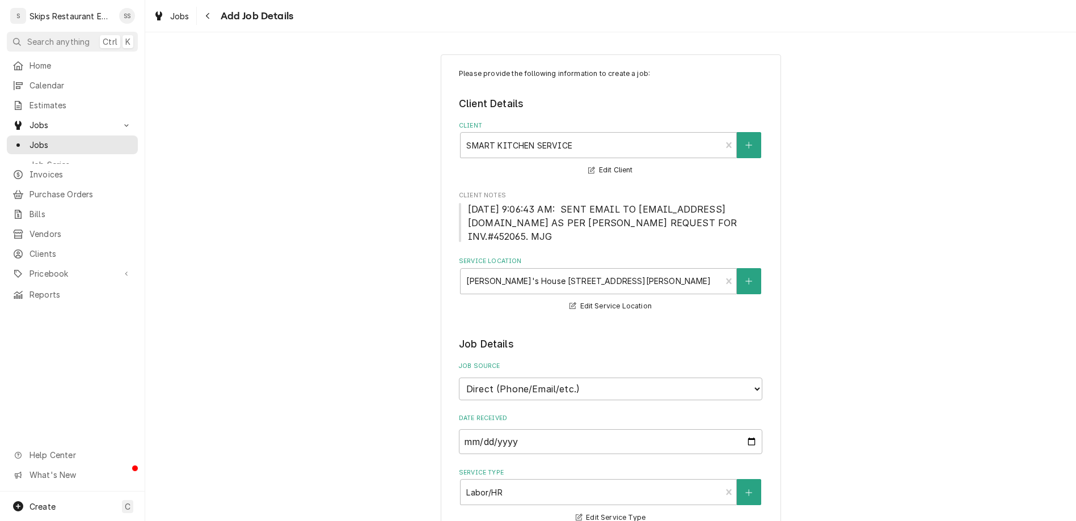
type textarea "x"
type textarea "Inspect Mullion H"
type textarea "x"
type textarea "Inspect Mullion He"
type textarea "x"
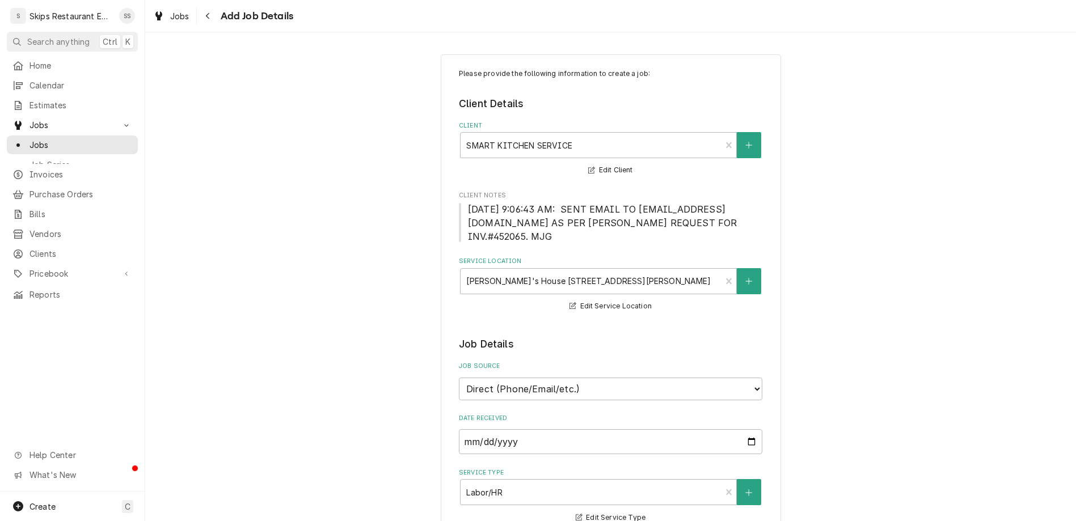
type textarea "Inspect Mullion Hea"
type textarea "x"
type textarea "Inspect Mullion Heat"
type textarea "x"
type textarea "Inspect Mullion Heate"
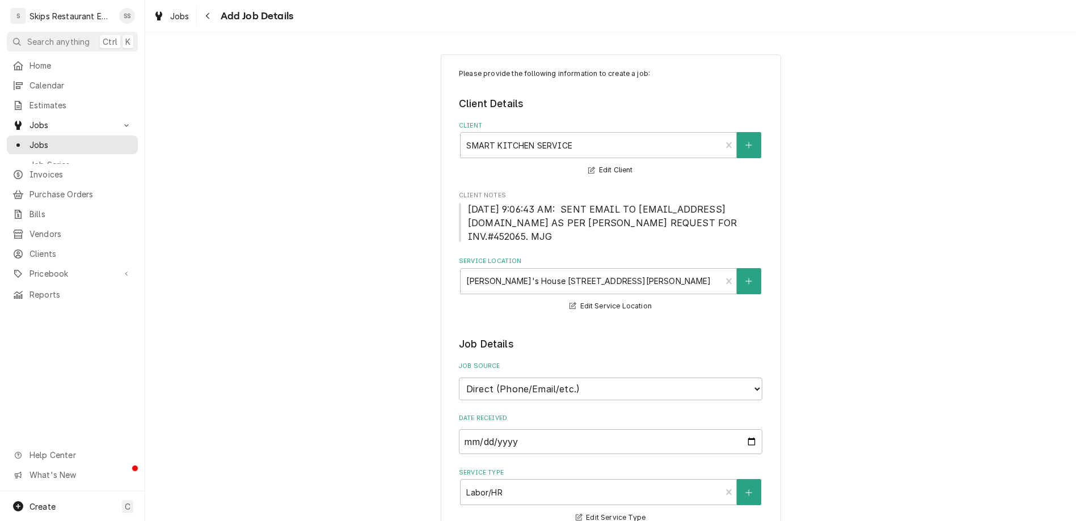
type textarea "x"
type textarea "Inspect Mullion Heater"
type textarea "x"
type textarea "Inspect Mullion Heater"
type textarea "x"
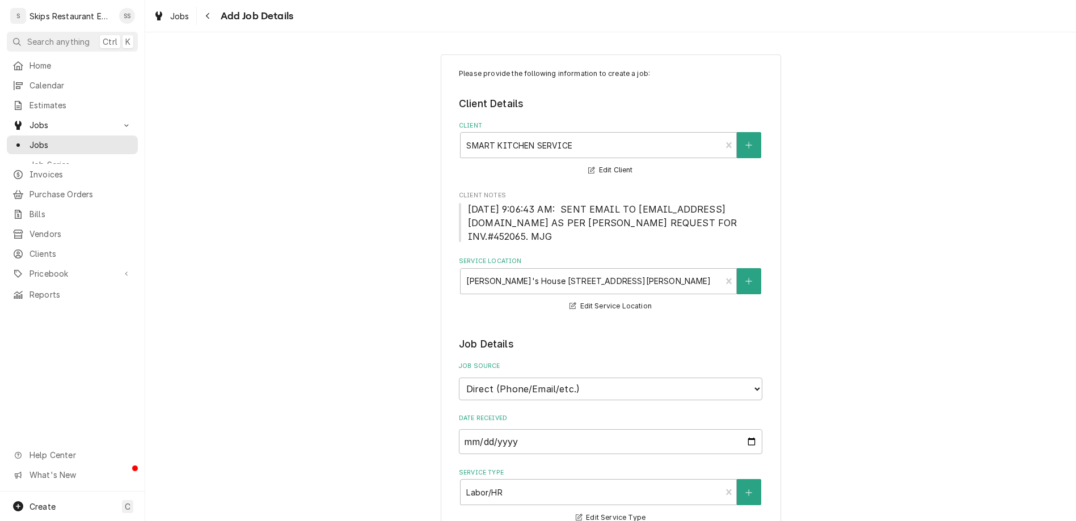
type textarea "Inspect Mullion Heater &"
type textarea "x"
type textarea "Inspect Mullion Heater &"
type textarea "x"
type textarea "Inspect Mullion Heater & R"
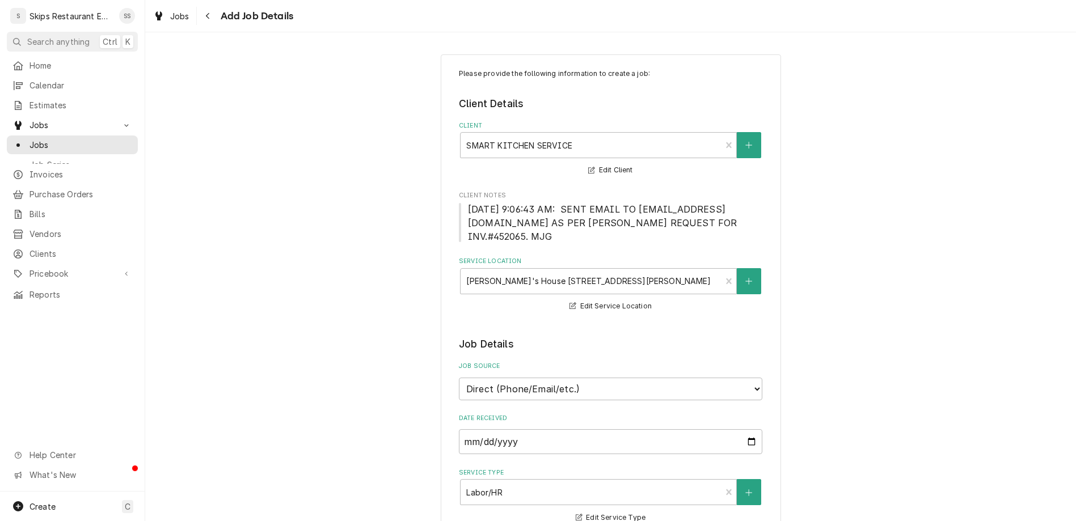
type textarea "x"
type textarea "Inspect Mullion Heater & Re"
type textarea "x"
type textarea "Inspect Mullion Heater & Rep"
type textarea "x"
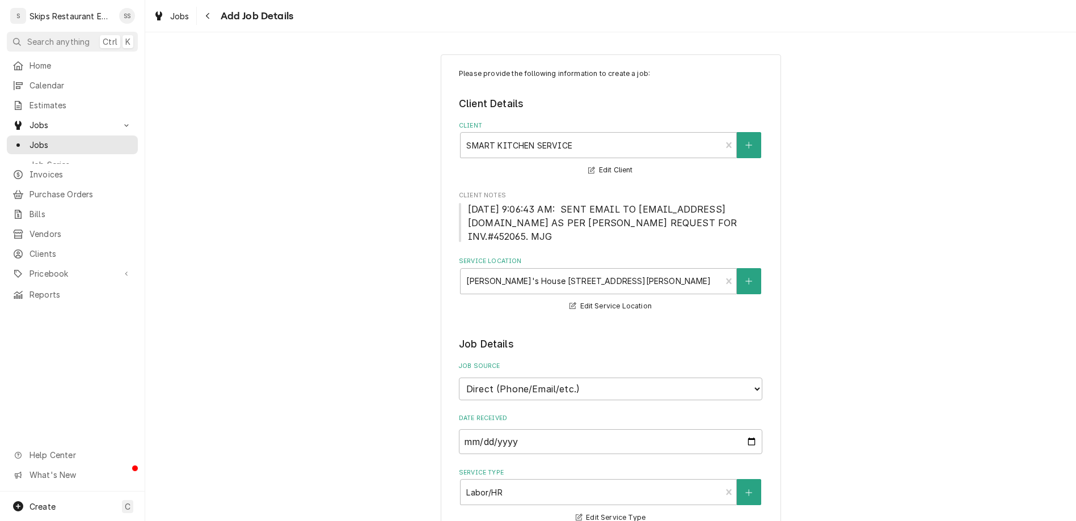
type textarea "Inspect Mullion Heater & Repl"
type textarea "x"
type textarea "Inspect Mullion Heater & Repla"
type textarea "x"
type textarea "Inspect Mullion Heater & Replac"
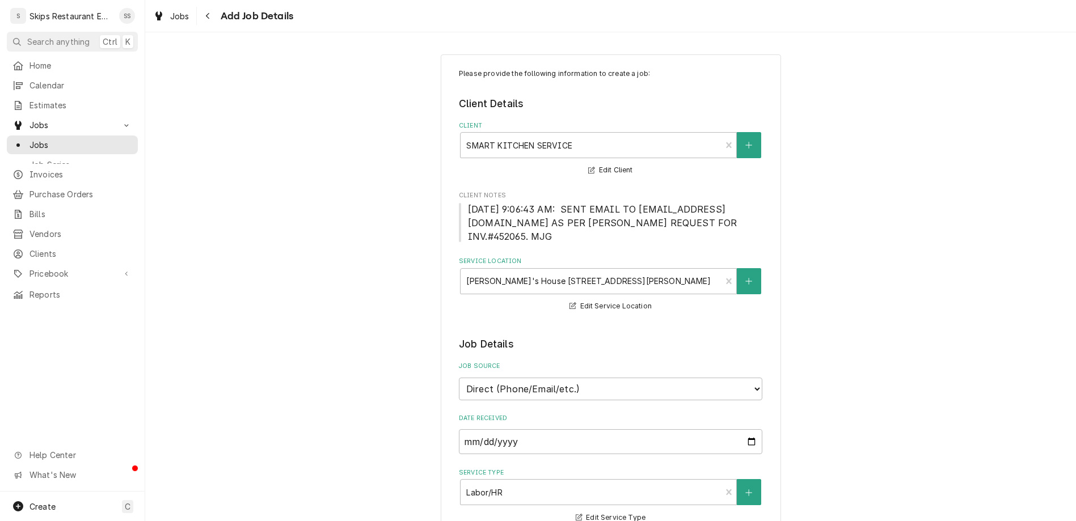
type textarea "x"
type textarea "Inspect Mullion Heater & Replace"
type textarea "x"
type textarea "IInspect Mullion Heater & Replace"
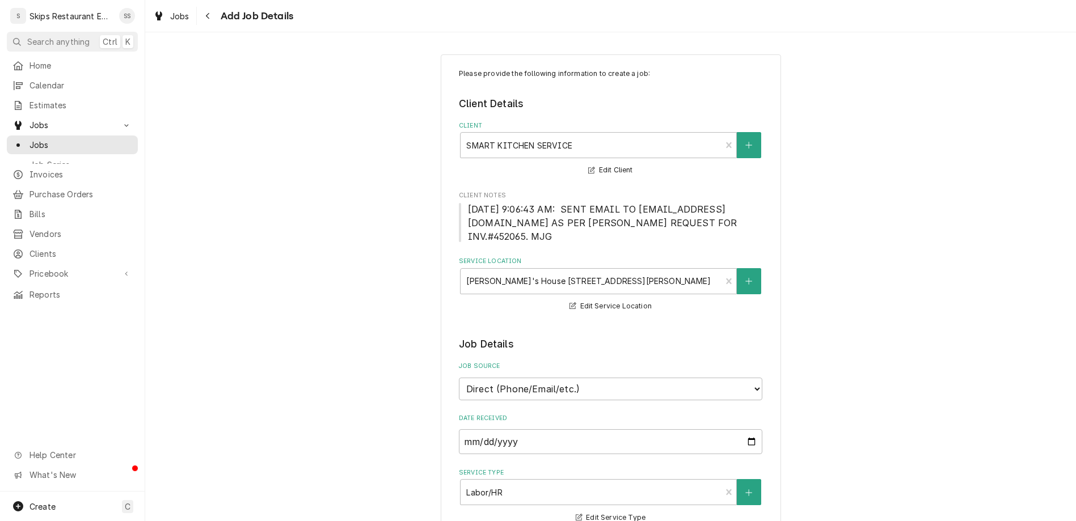
type textarea "x"
type textarea "IcInspect Mullion Heater & Replace"
type textarea "x"
type textarea "IceInspect Mullion Heater & Replace"
type textarea "x"
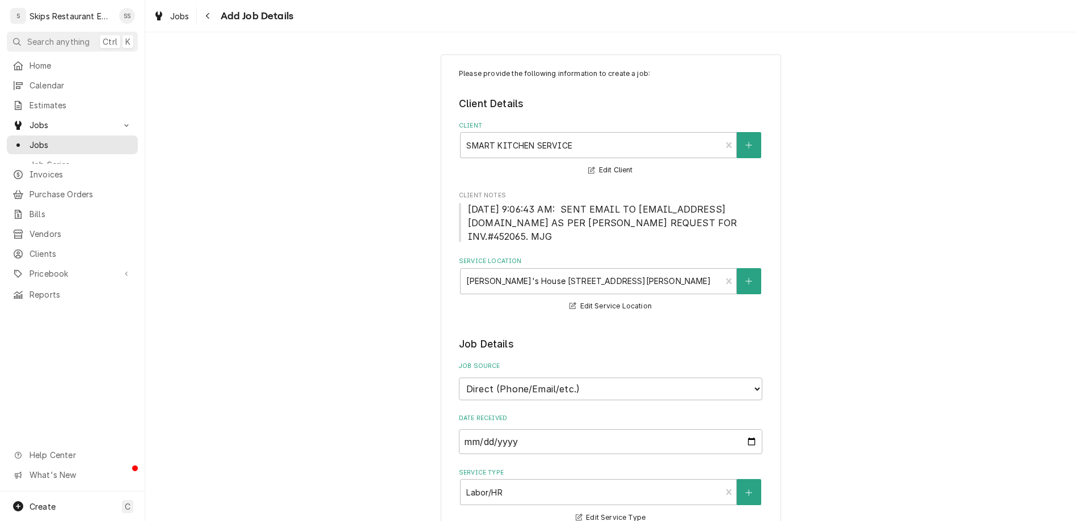
type textarea "Ice Inspect Mullion Heater & Replace"
type textarea "x"
type textarea "Ice FInspect Mullion Heater & Replace"
type textarea "x"
type textarea "Ice FoInspect Mullion Heater & Replace"
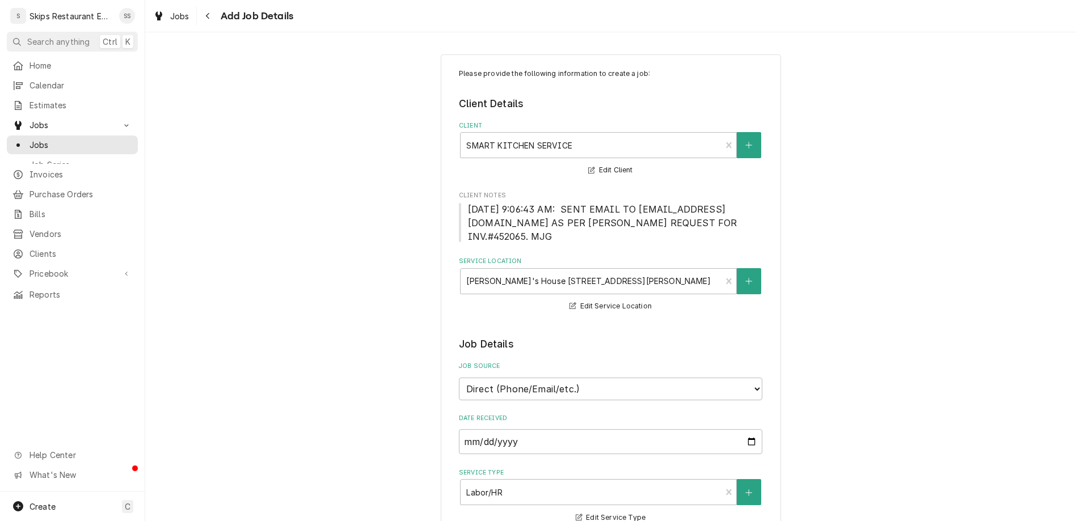
type textarea "x"
type textarea "Ice ForInspect Mullion Heater & Replace"
type textarea "x"
type textarea "Ice FormInspect Mullion Heater & Replace"
type textarea "x"
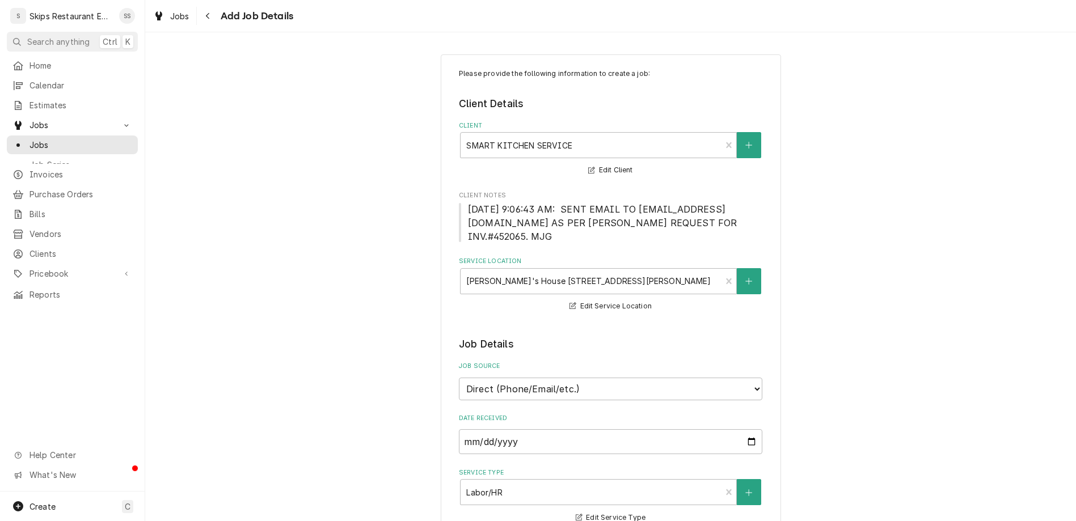
type textarea "Ice FormiInspect Mullion Heater & Replace"
type textarea "x"
type textarea "Ice ForminInspect Mullion Heater & Replace"
type textarea "x"
type textarea "Ice FormingInspect Mullion Heater & Replace"
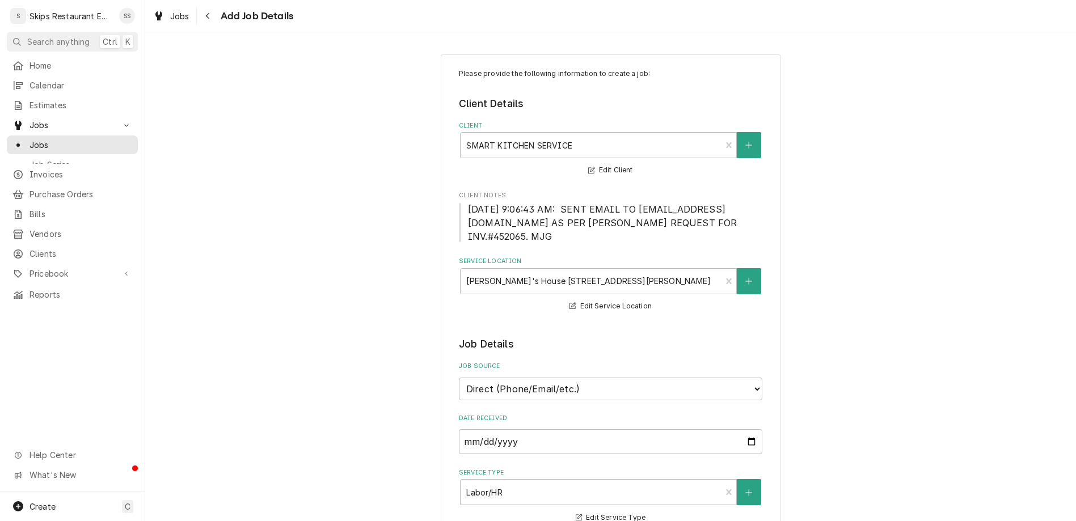
type textarea "x"
type textarea "Ice Forming Inspect Mullion Heater & Replace"
type textarea "x"
type textarea "Ice Forming aInspect Mullion Heater & Replace"
type textarea "x"
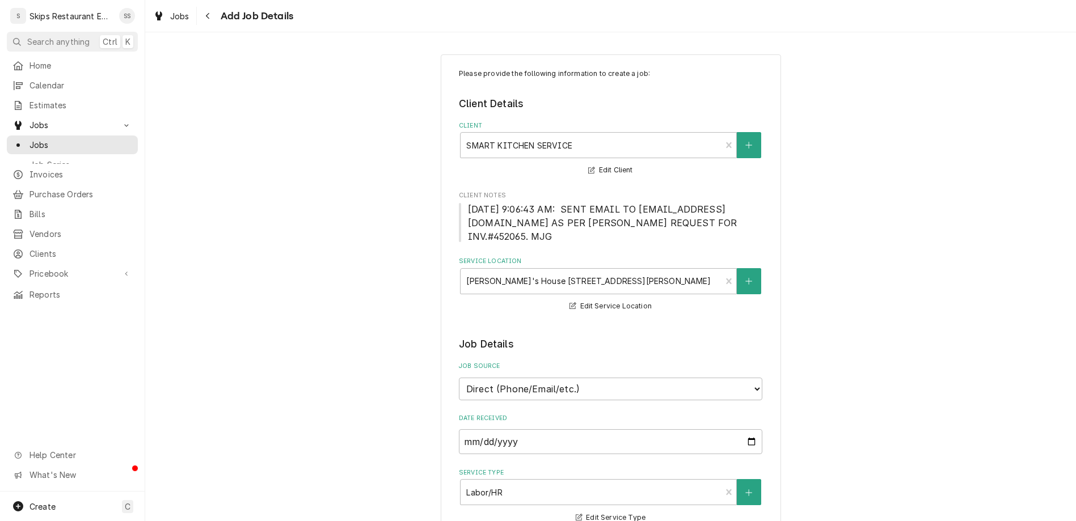
type textarea "Ice Forming atInspect Mullion Heater & Replace"
type textarea "x"
type textarea "Ice Forming at Inspect Mullion Heater & Replace"
type textarea "x"
type textarea "Ice Forming at tInspect Mullion Heater & Replace"
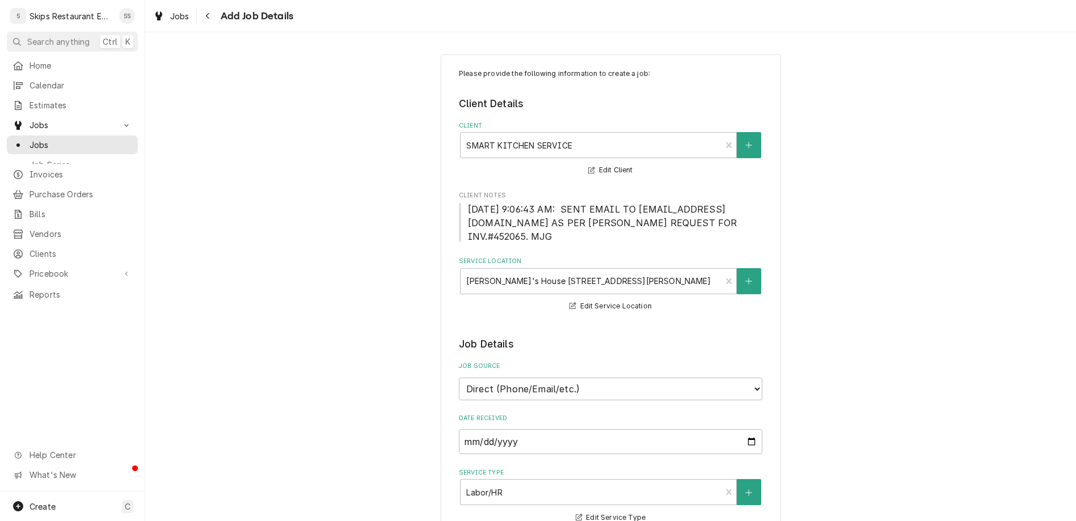
type textarea "x"
type textarea "Ice Forming at theInspect Mullion Heater & Replace"
type textarea "x"
type textarea "Ice Forming at the Inspect Mullion Heater & Replace"
type textarea "x"
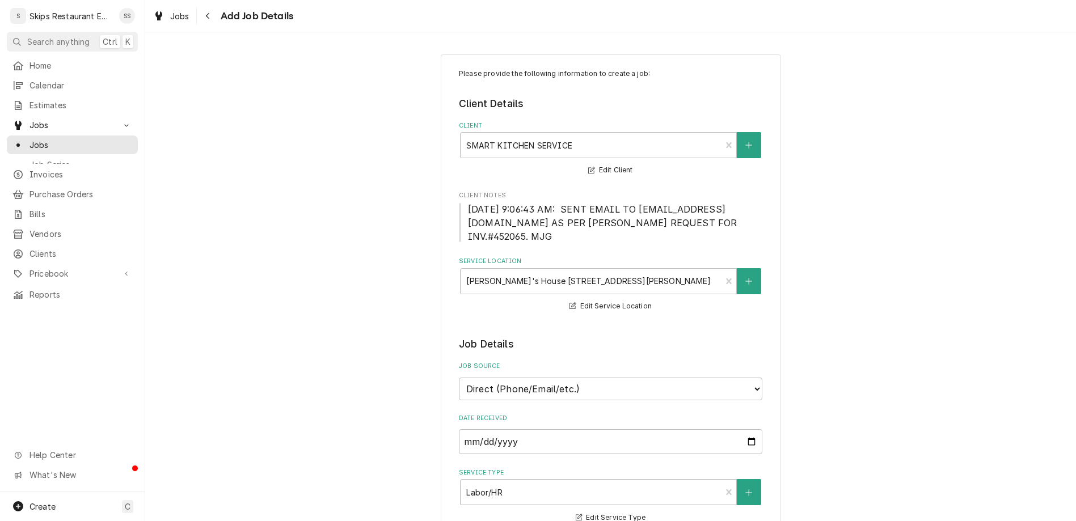
type textarea "Ice Forming at the pInspect Mullion Heater & Replace"
type textarea "x"
type textarea "Ice Forming at the Inspect Mullion Heater & Replace"
type textarea "x"
type textarea "Ice Forming at the rInspect Mullion Heater & Replace"
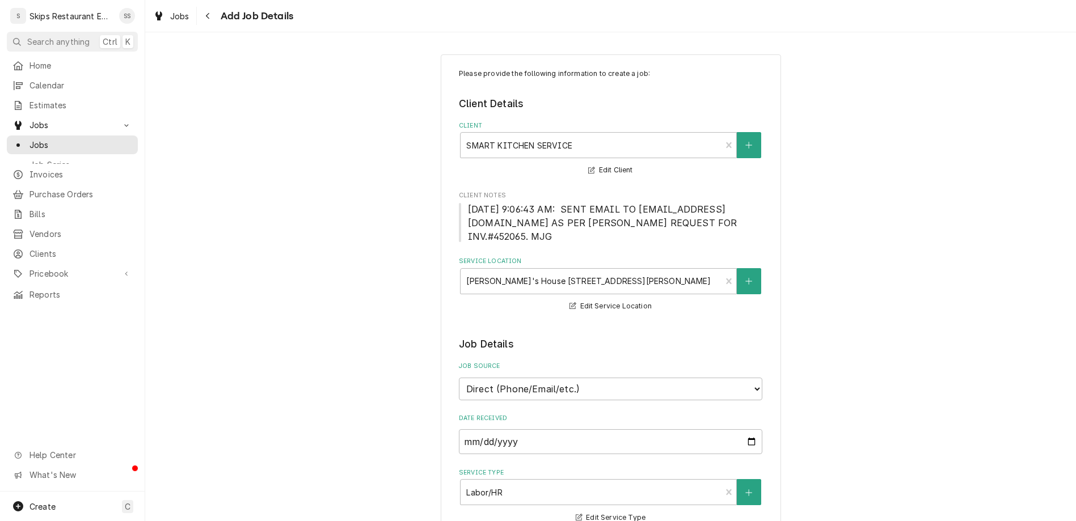
type textarea "x"
type textarea "Ice Forming at the Inspect Mullion Heater & Replace"
type textarea "x"
type textarea "Ice Forming at the tInspect Mullion Heater & Replace"
type textarea "x"
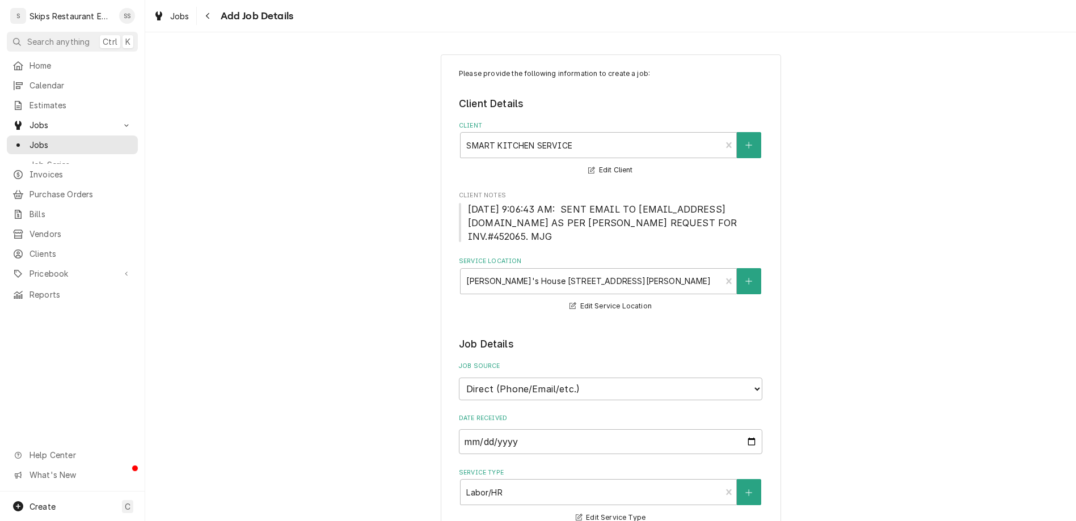
type textarea "Ice Forming at the toInspect Mullion Heater & Replace"
type textarea "x"
type textarea "Ice Forming at the topInspect Mullion Heater & Replace"
type textarea "x"
type textarea "Ice Forming at the top Inspect Mullion Heater & Replace"
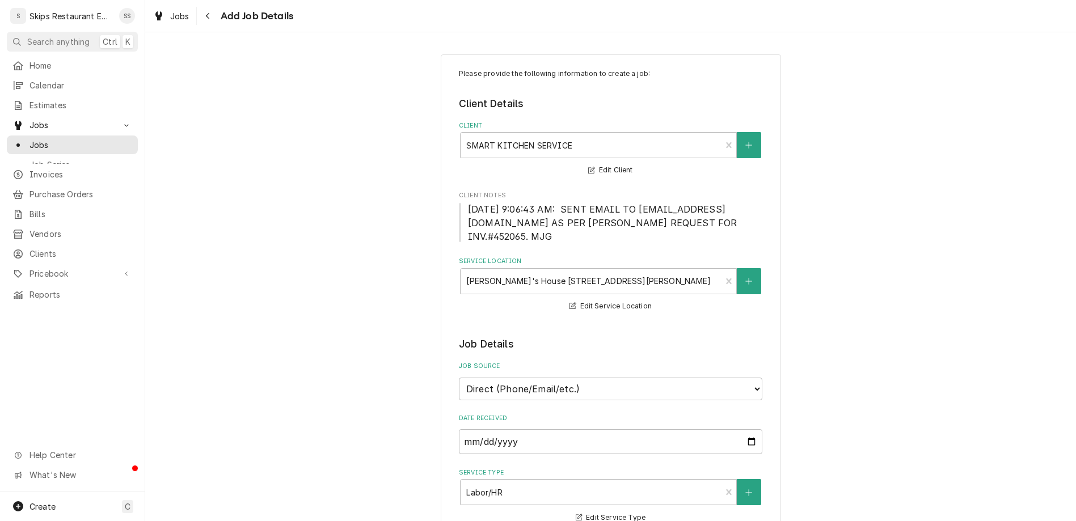
type textarea "x"
type textarea "Ice Forming at the top wInspect Mullion Heater & Replace"
type textarea "x"
type textarea "Ice Forming at the top whInspect Mullion Heater & Replace"
type textarea "x"
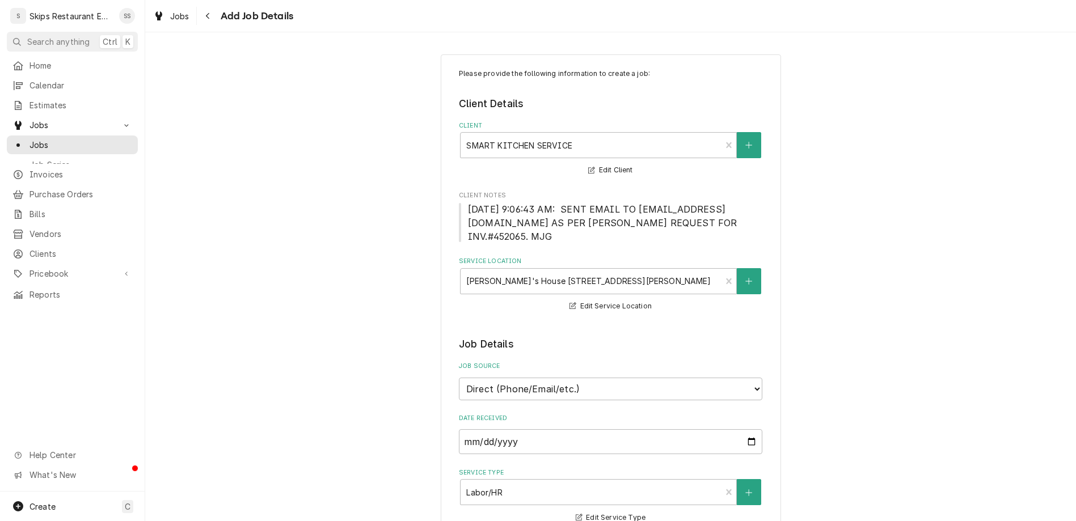
type textarea "Ice Forming at the top wherInspect Mullion Heater & Replace"
type textarea "x"
type textarea "Ice Forming at the top whereInspect Mullion Heater & Replace"
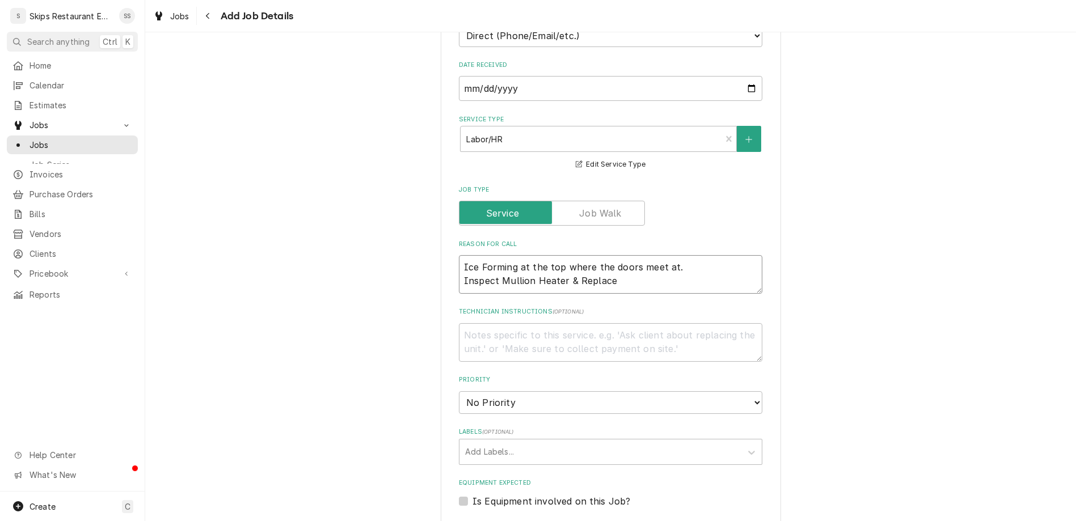
scroll to position [354, 0]
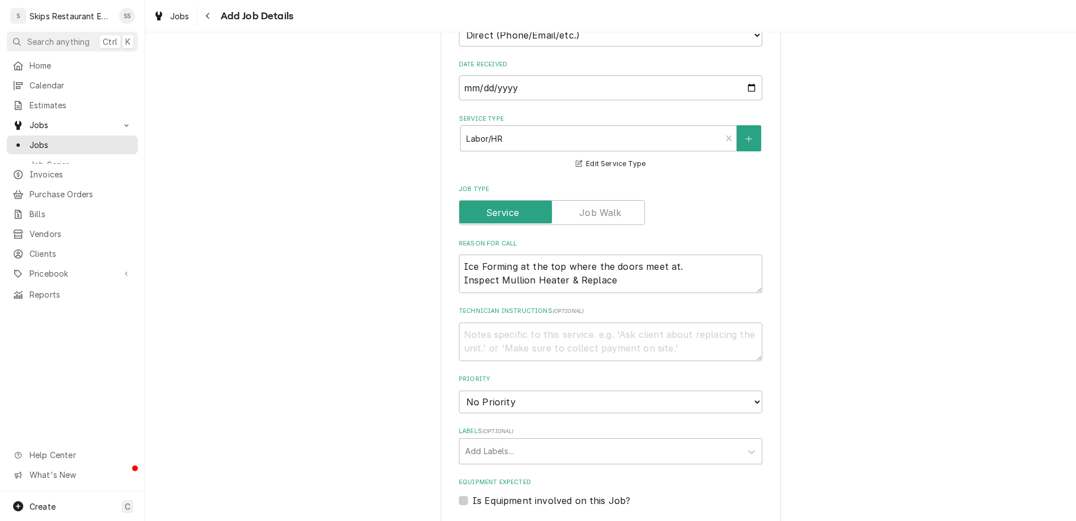
scroll to position [485, 0]
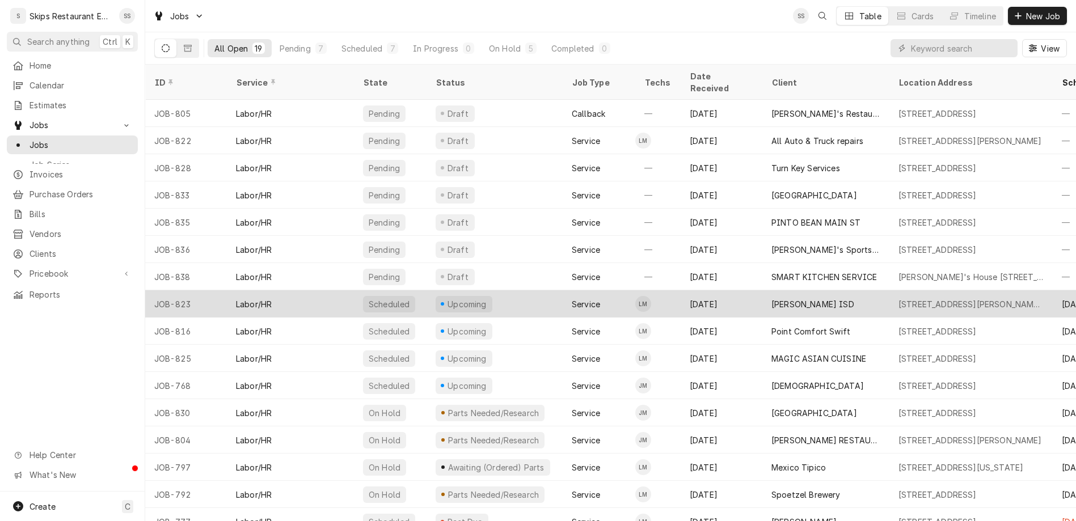
click at [771, 298] on div "[PERSON_NAME] ISD" at bounding box center [812, 304] width 83 height 12
click at [771, 298] on div "Refugio ISD" at bounding box center [812, 304] width 83 height 12
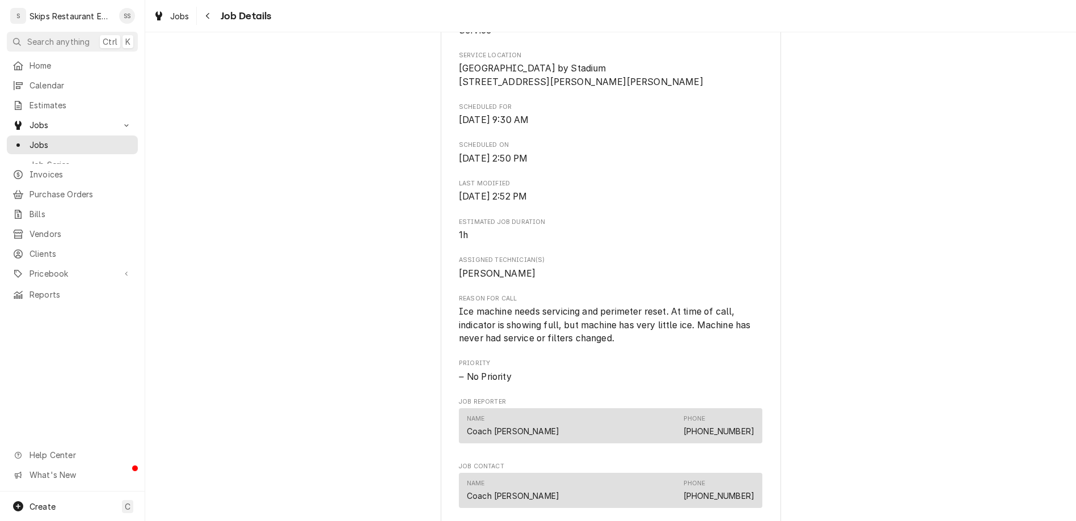
scroll to position [367, 0]
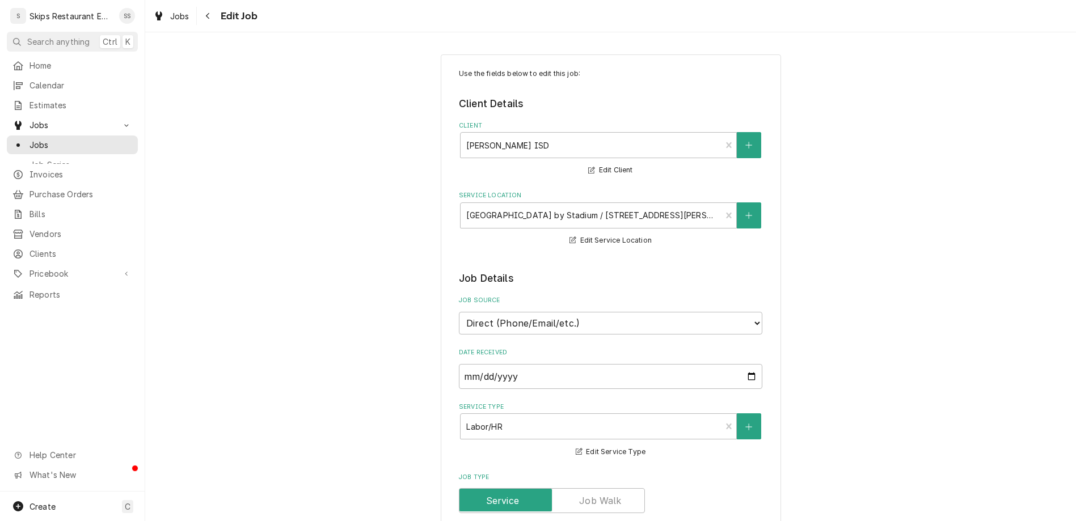
type textarea "x"
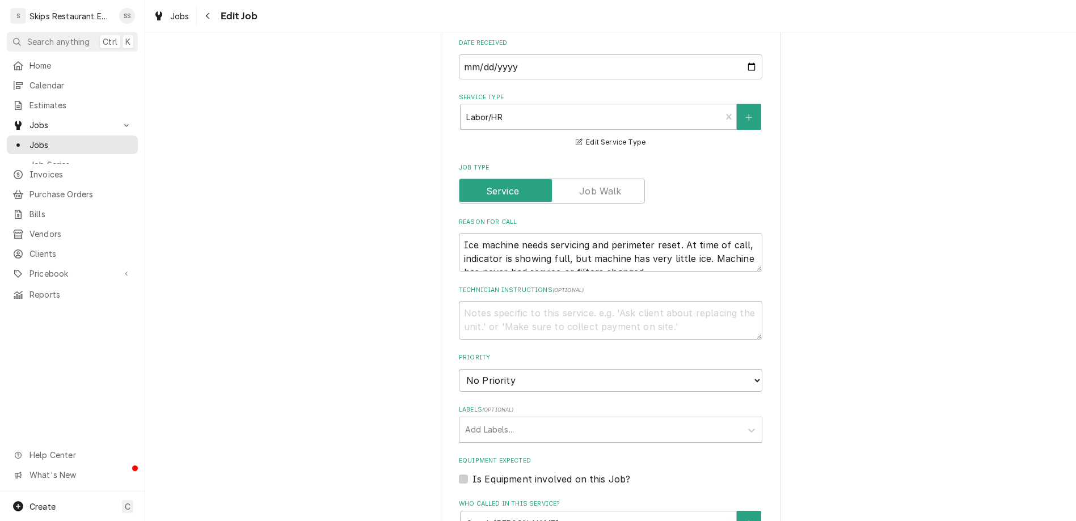
scroll to position [421, 0]
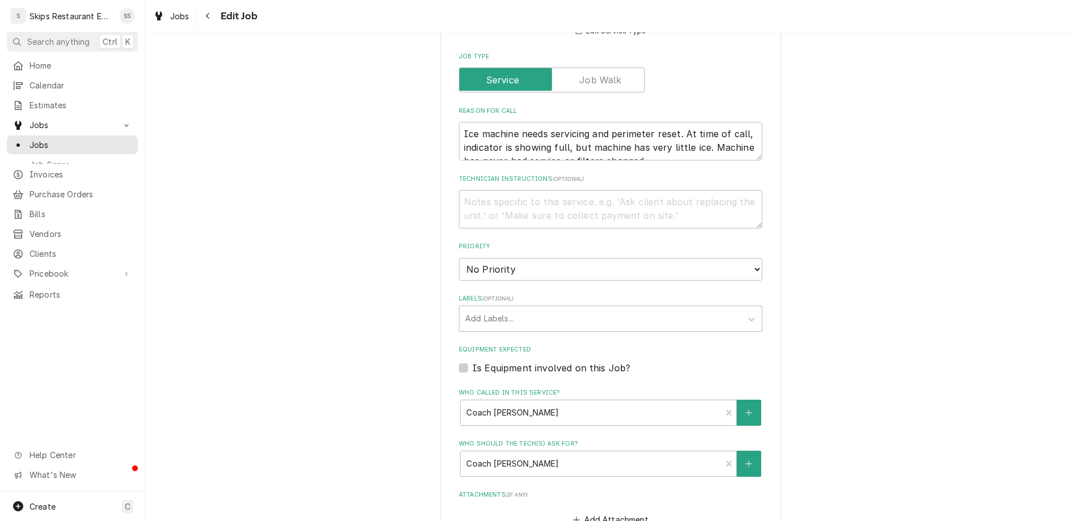
type input "[DATE]"
type textarea "x"
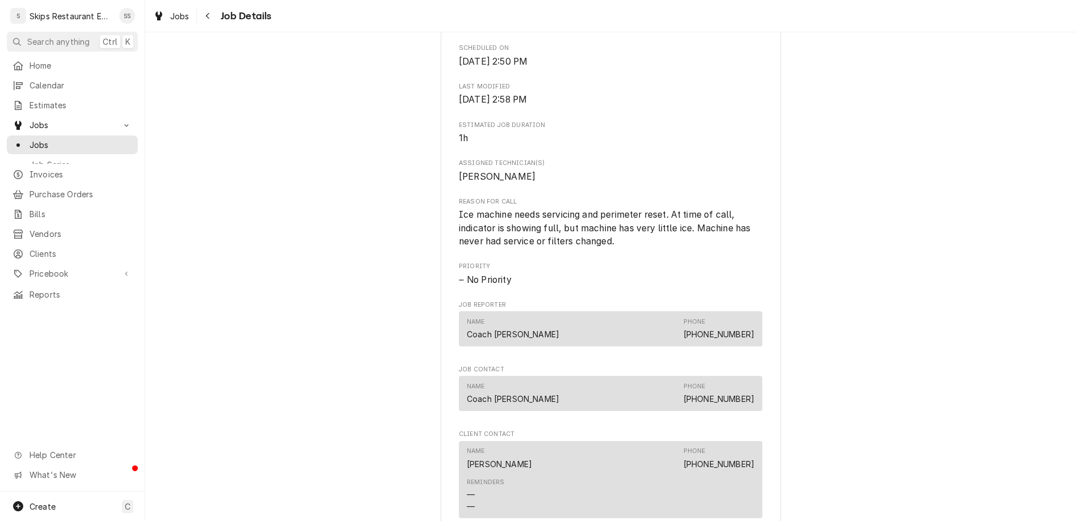
scroll to position [367, 0]
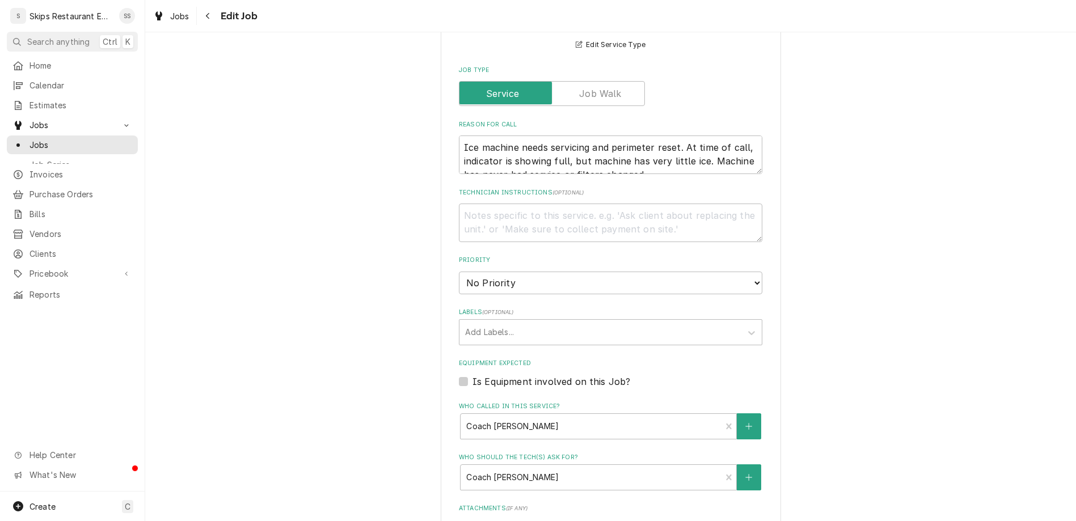
scroll to position [421, 0]
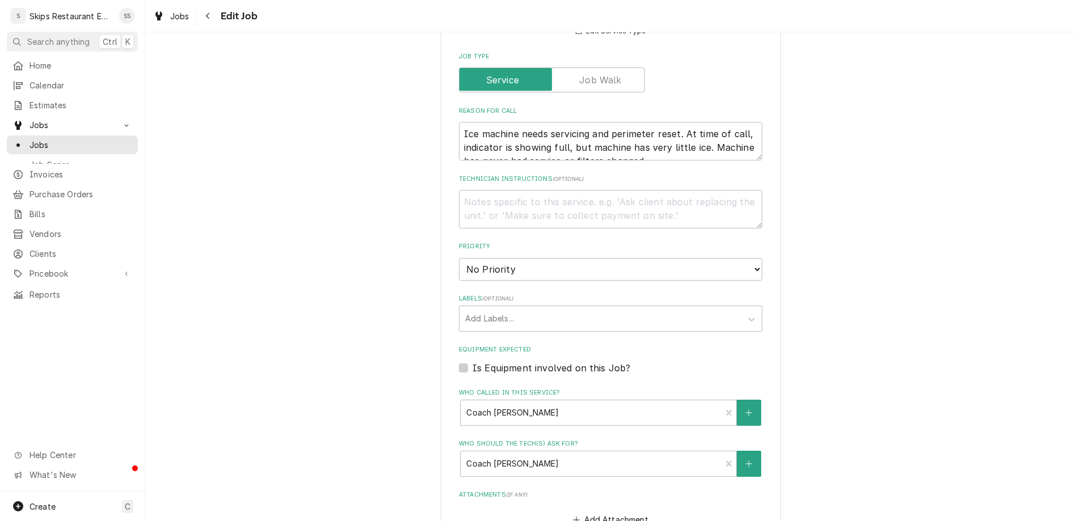
type textarea "x"
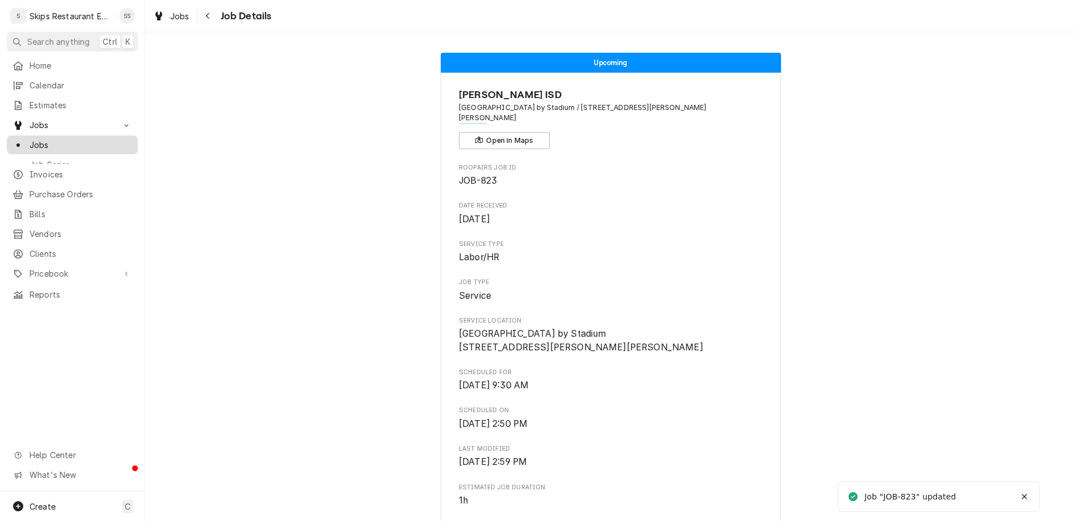
click at [29, 139] on span "Jobs" at bounding box center [80, 145] width 103 height 12
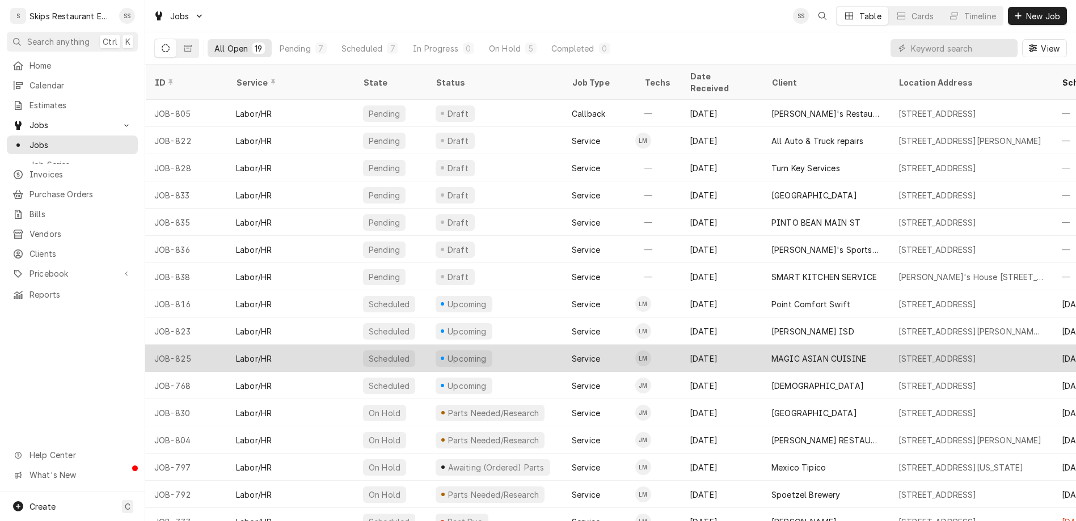
click at [771, 353] on div "MAGIC ASIAN CUISINE" at bounding box center [818, 359] width 95 height 12
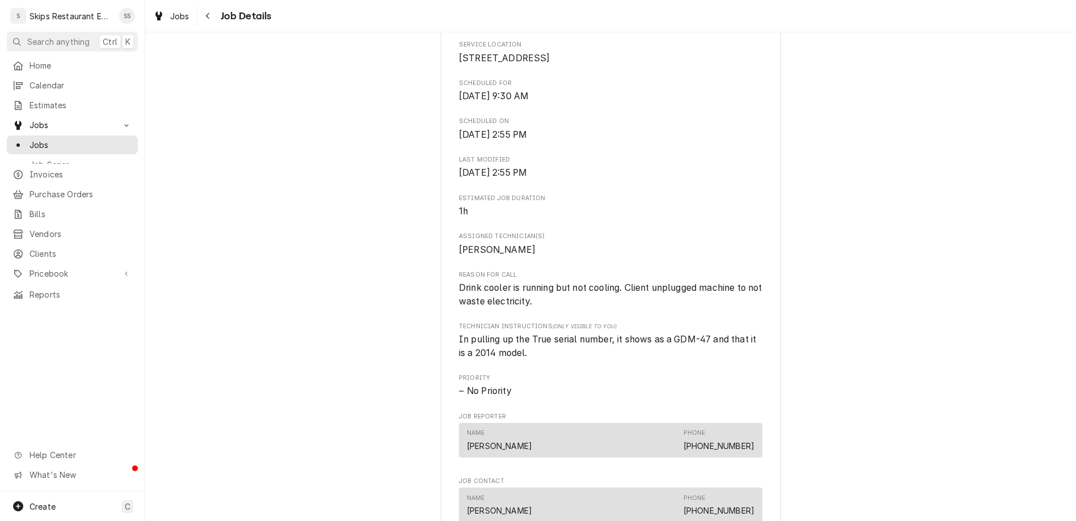
scroll to position [426, 0]
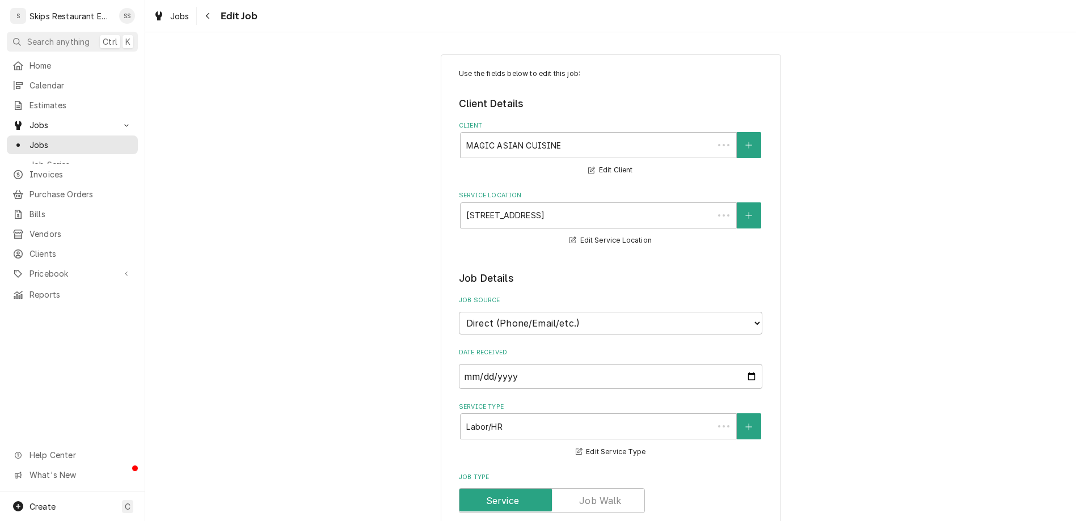
type textarea "x"
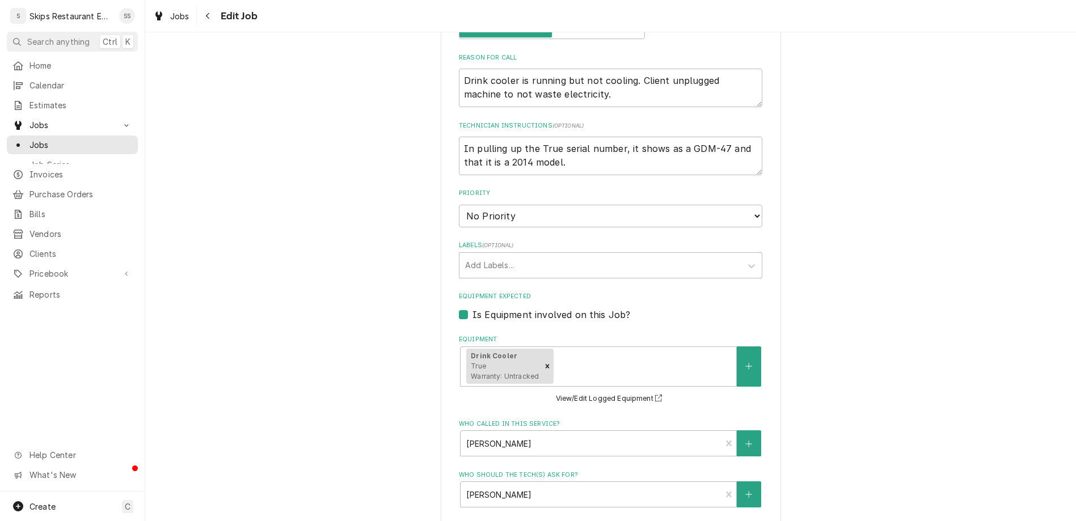
scroll to position [485, 0]
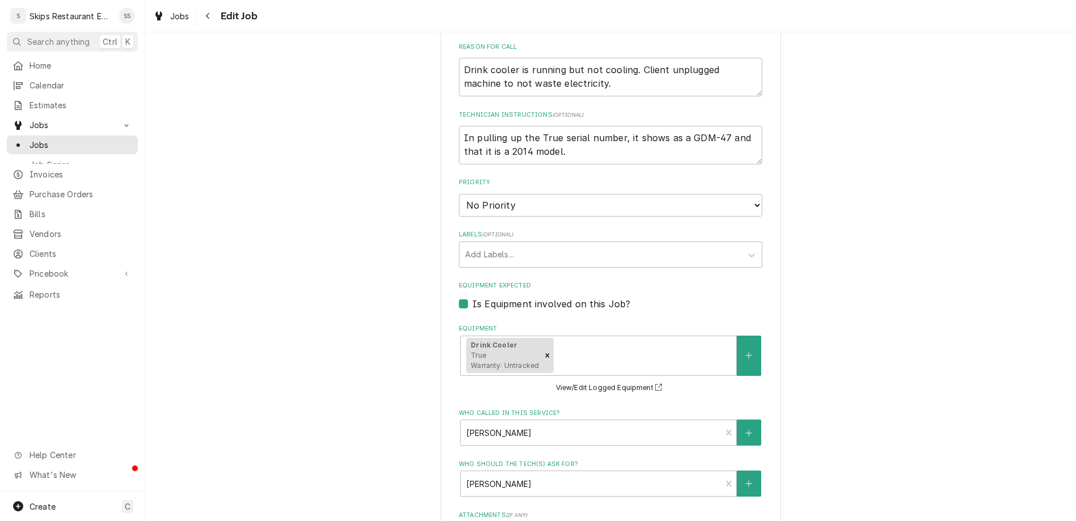
select select "11:00:00"
click option "11:00 AM" at bounding box center [0, 0] width 0 height 0
type textarea "x"
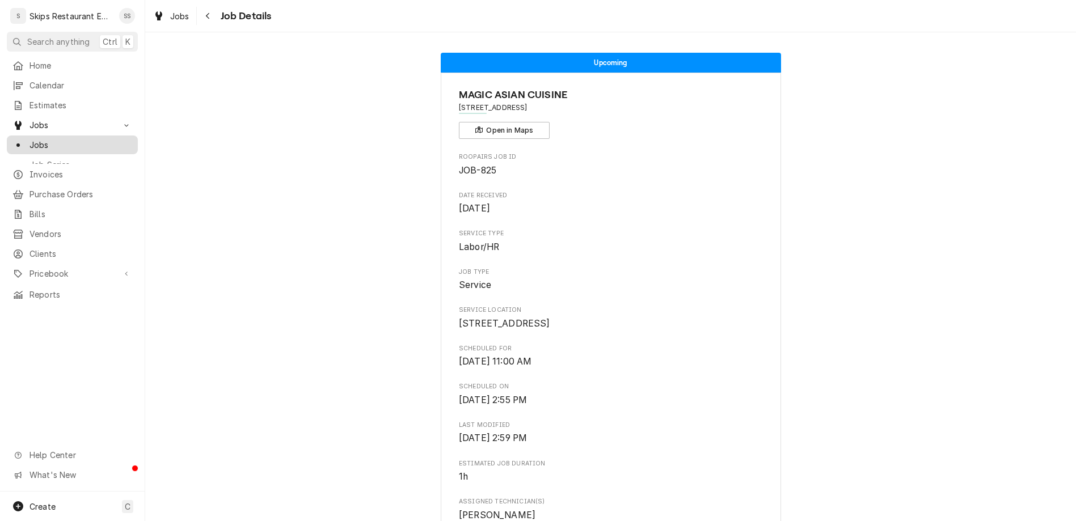
click at [33, 139] on span "Jobs" at bounding box center [80, 145] width 103 height 12
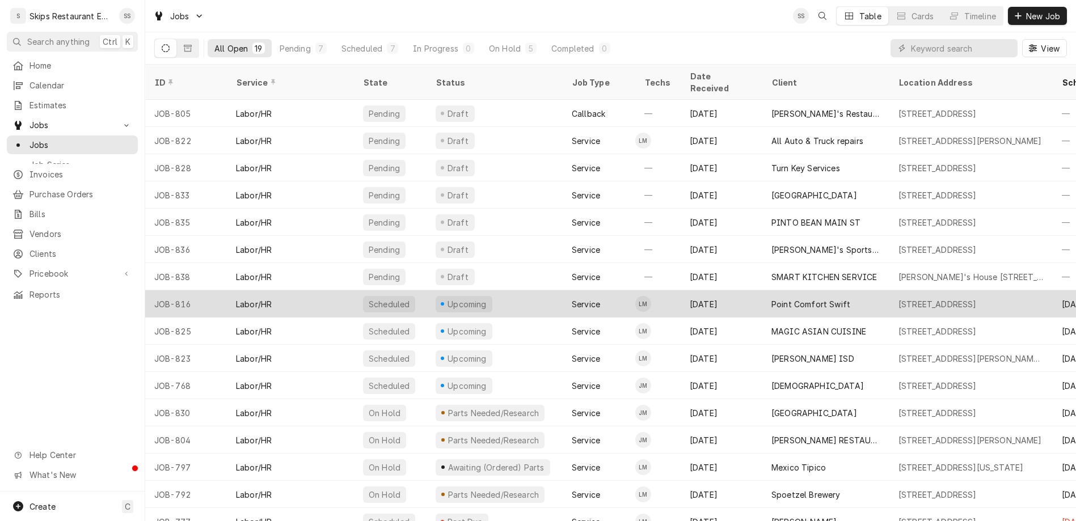
click at [762, 290] on div "Point Comfort Swift" at bounding box center [825, 303] width 127 height 27
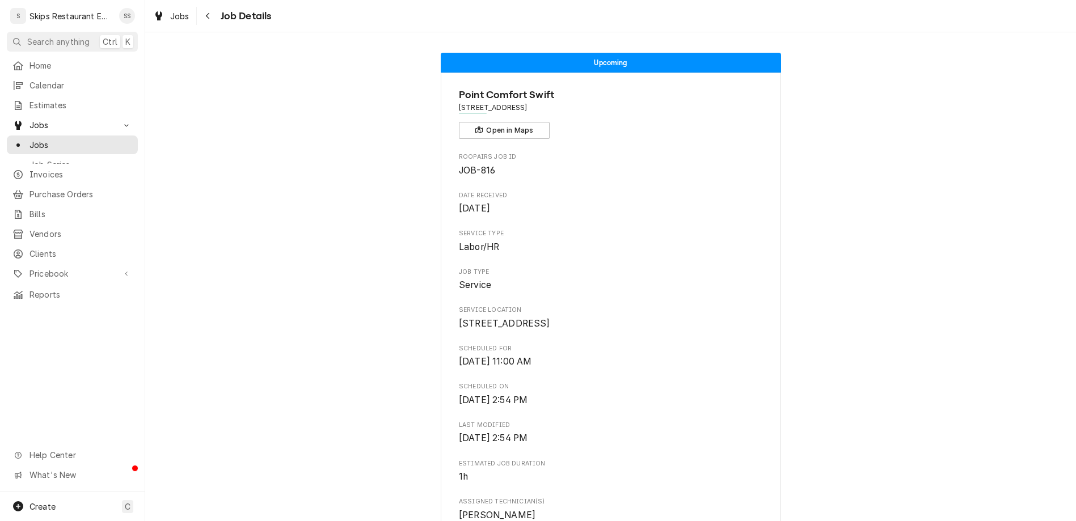
scroll to position [221, 0]
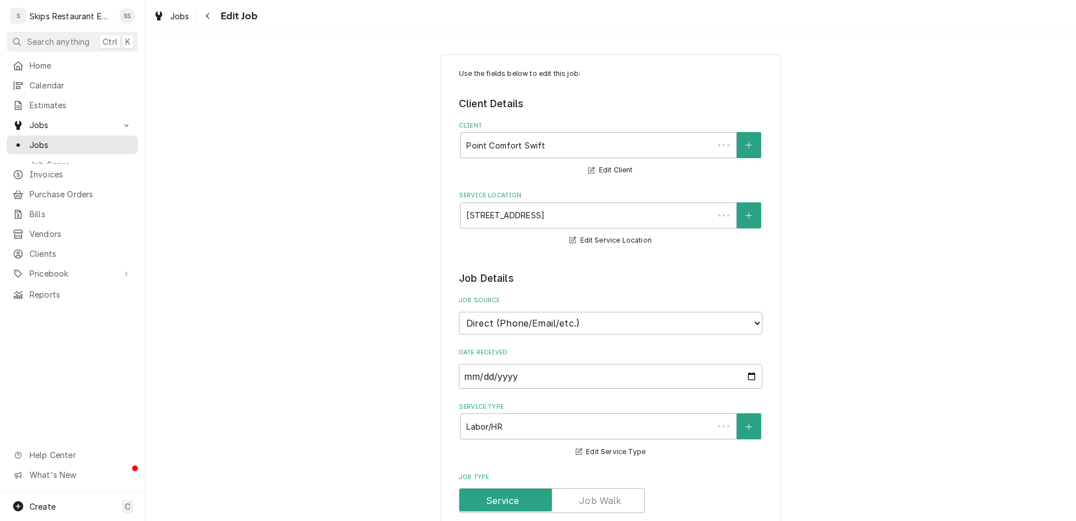
type textarea "x"
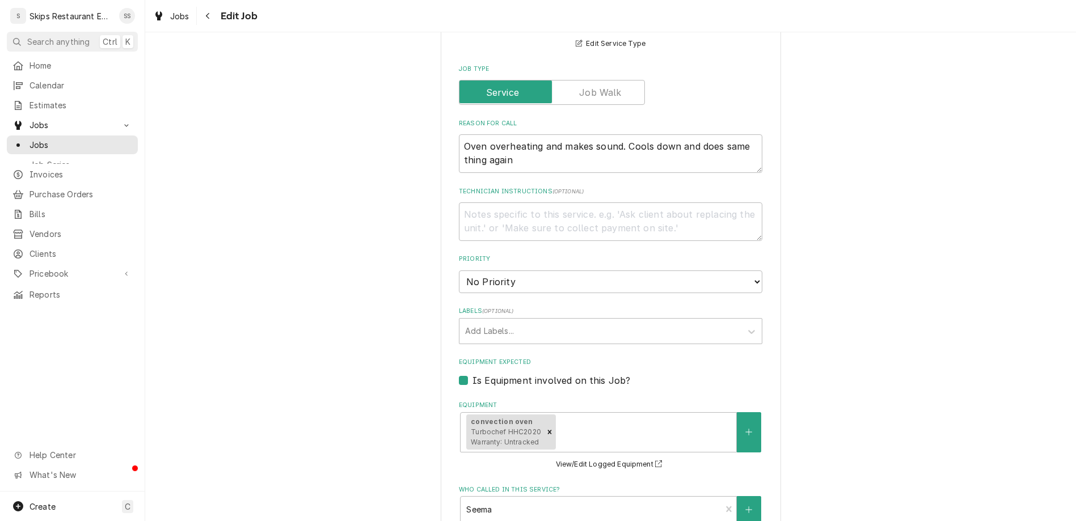
scroll to position [485, 0]
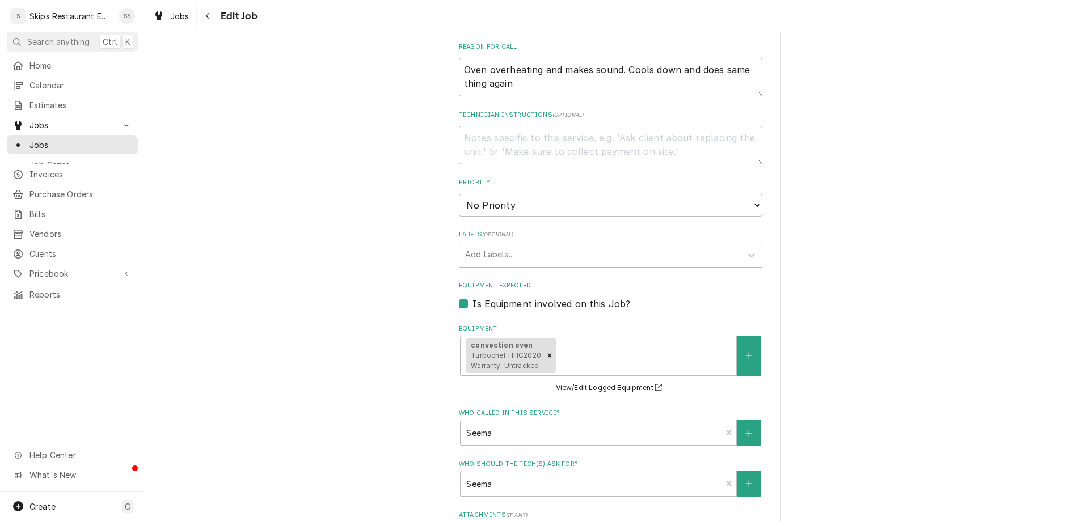
select select "13:00:00"
click option "1:00 PM" at bounding box center [0, 0] width 0 height 0
type textarea "x"
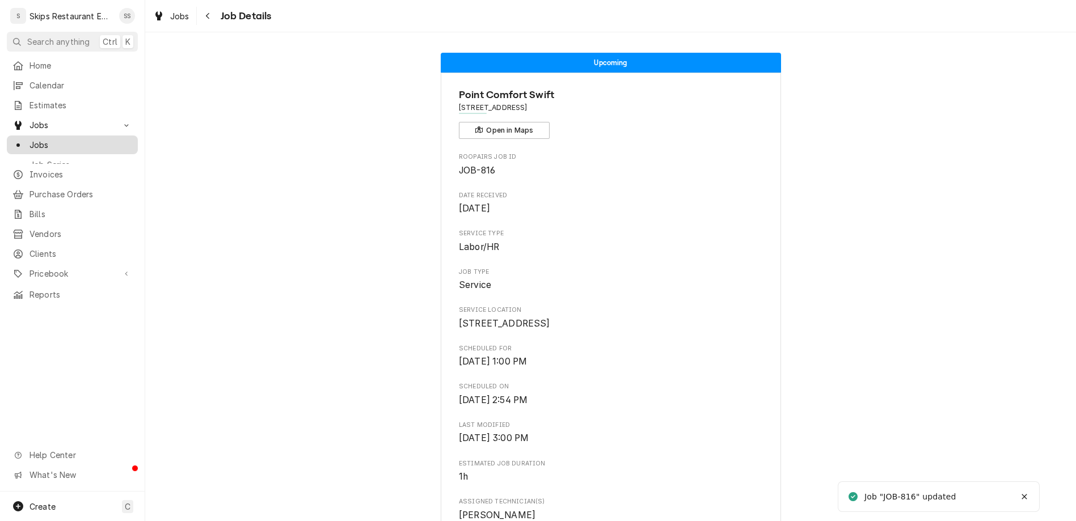
click at [30, 139] on span "Jobs" at bounding box center [80, 145] width 103 height 12
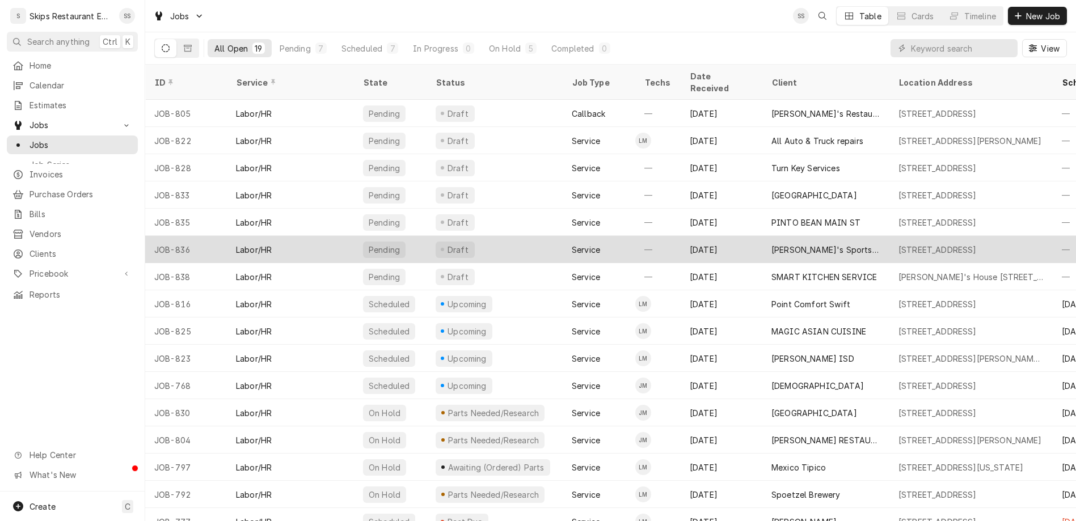
click at [771, 244] on div "[PERSON_NAME]'s Sports Bar" at bounding box center [825, 250] width 109 height 12
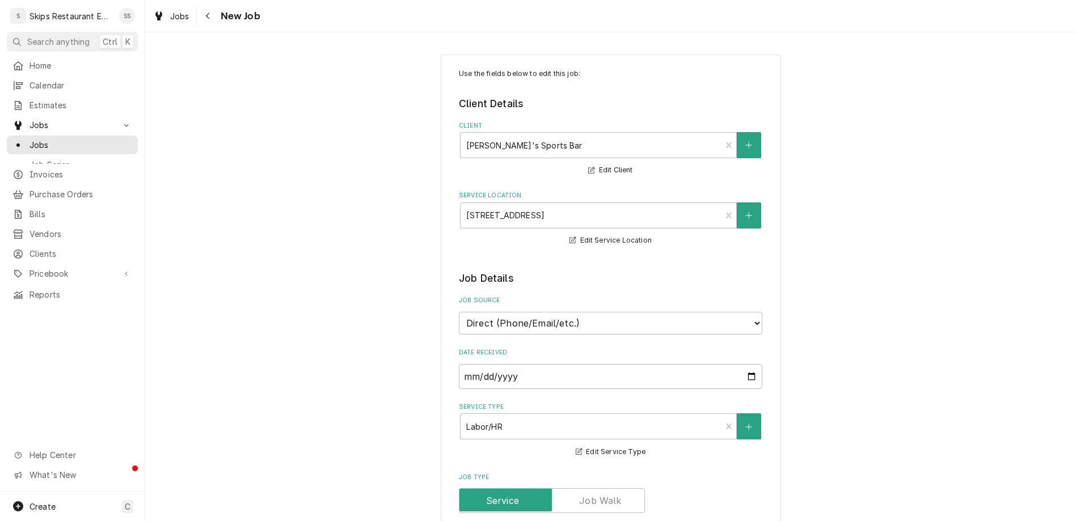
type textarea "x"
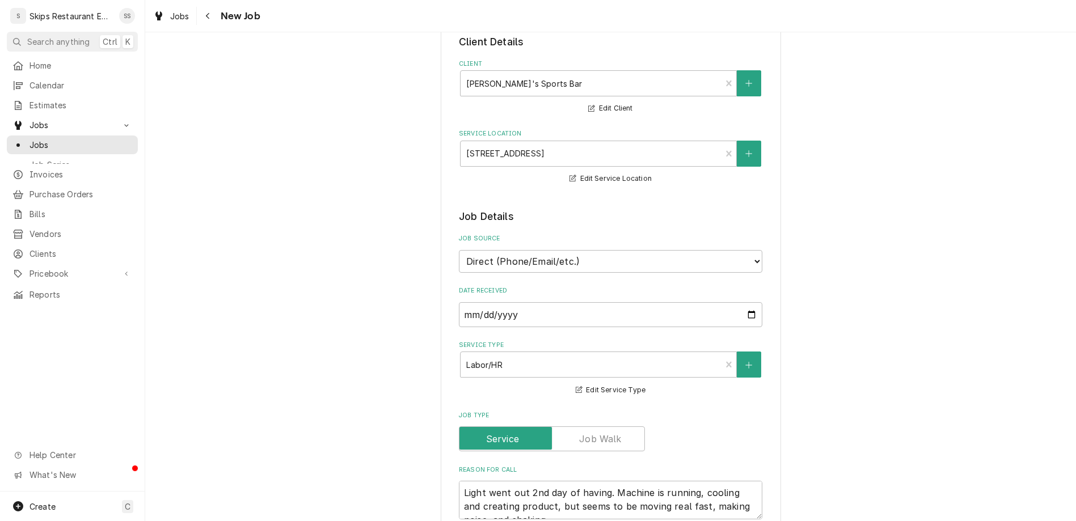
scroll to position [133, 0]
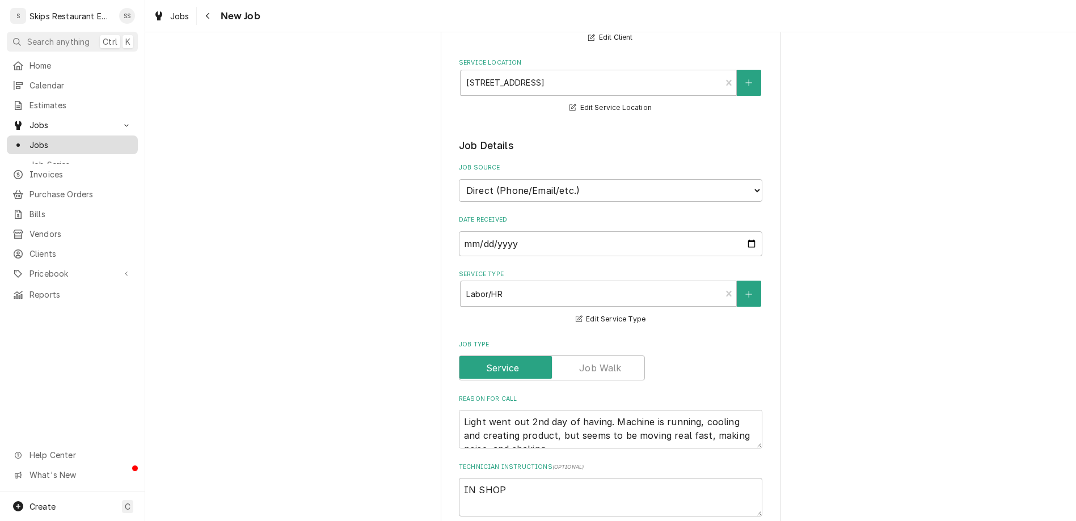
click at [29, 139] on span "Jobs" at bounding box center [80, 145] width 103 height 12
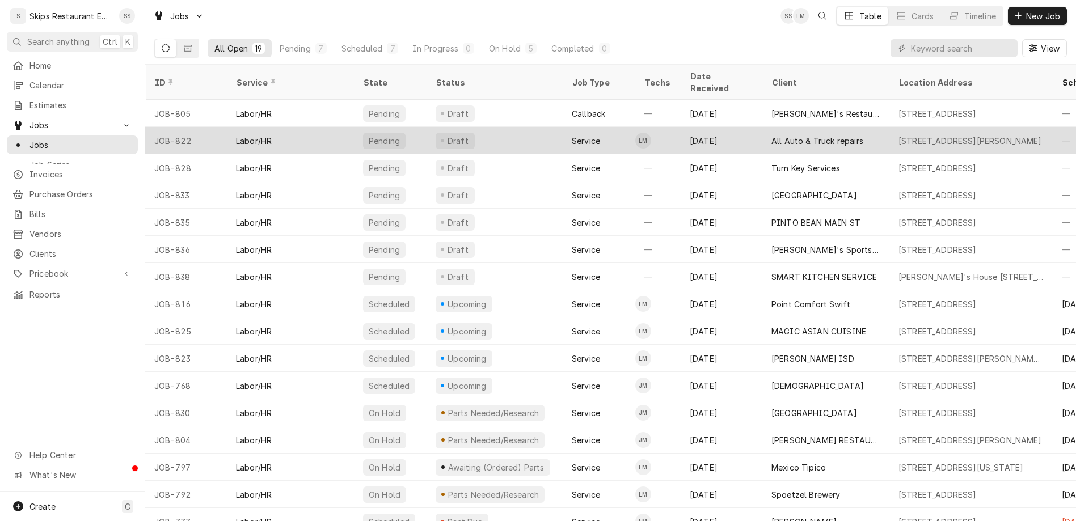
click at [898, 135] on div "[STREET_ADDRESS][PERSON_NAME]" at bounding box center [969, 141] width 143 height 12
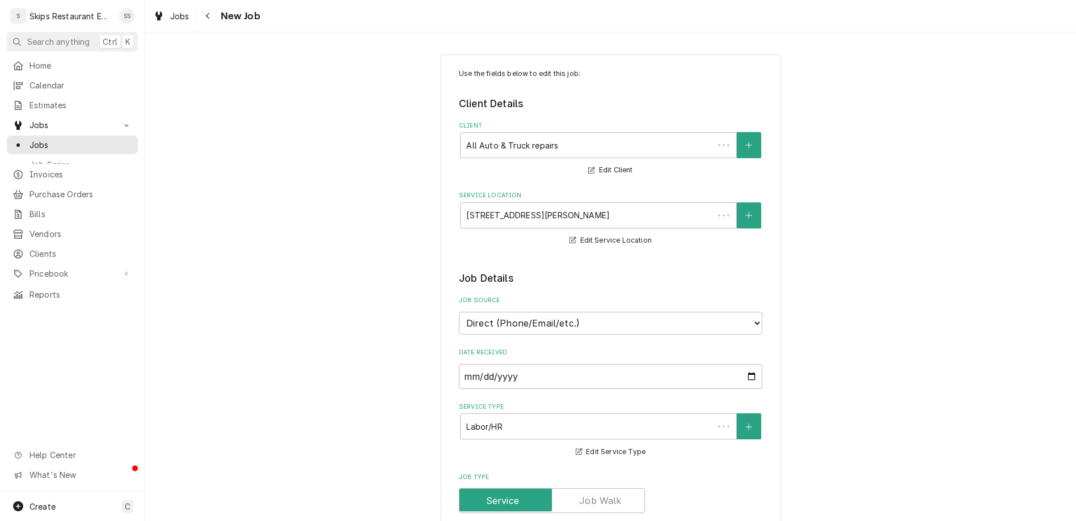
type textarea "x"
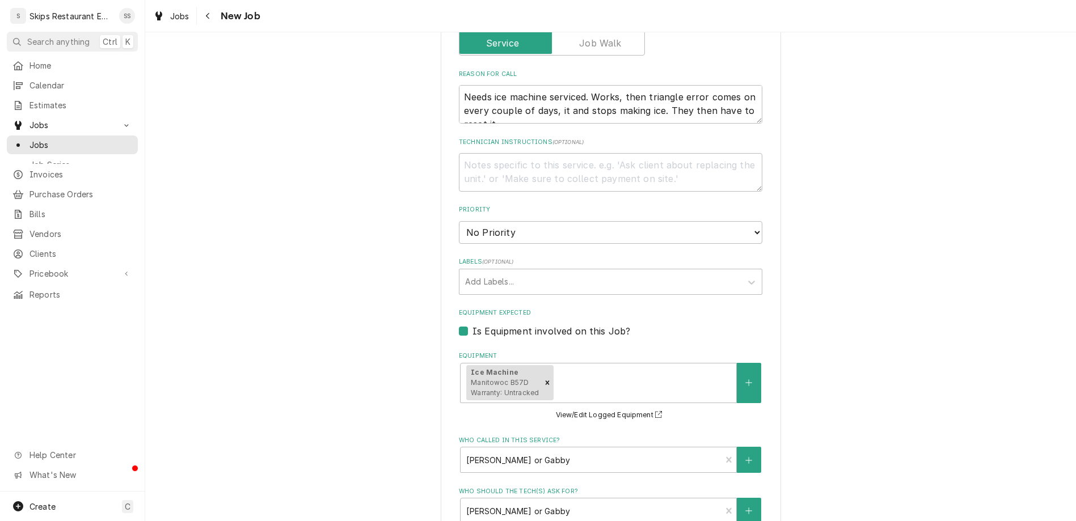
scroll to position [459, 0]
type input "[DATE]"
type textarea "x"
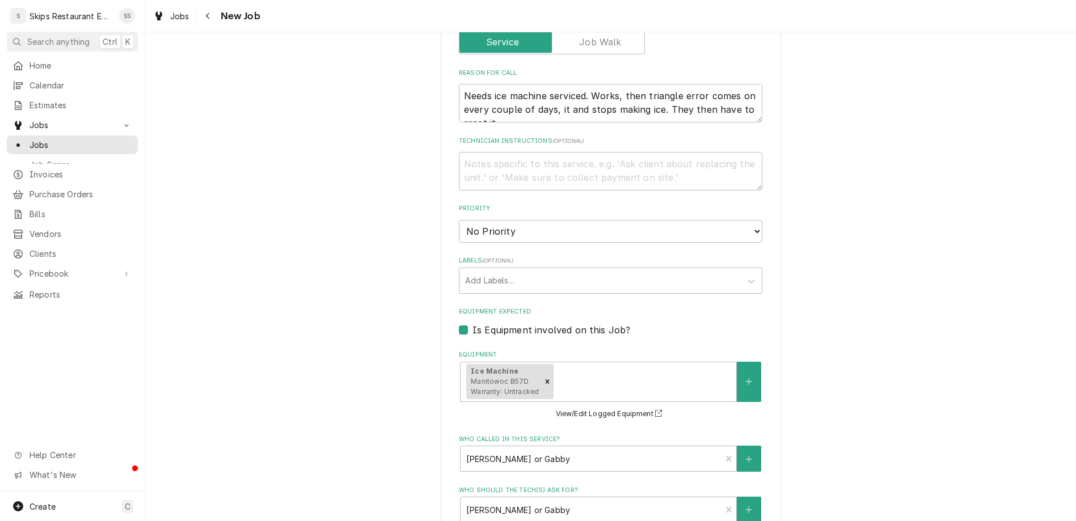
select select "11:30:00"
click option "11:30 AM" at bounding box center [0, 0] width 0 height 0
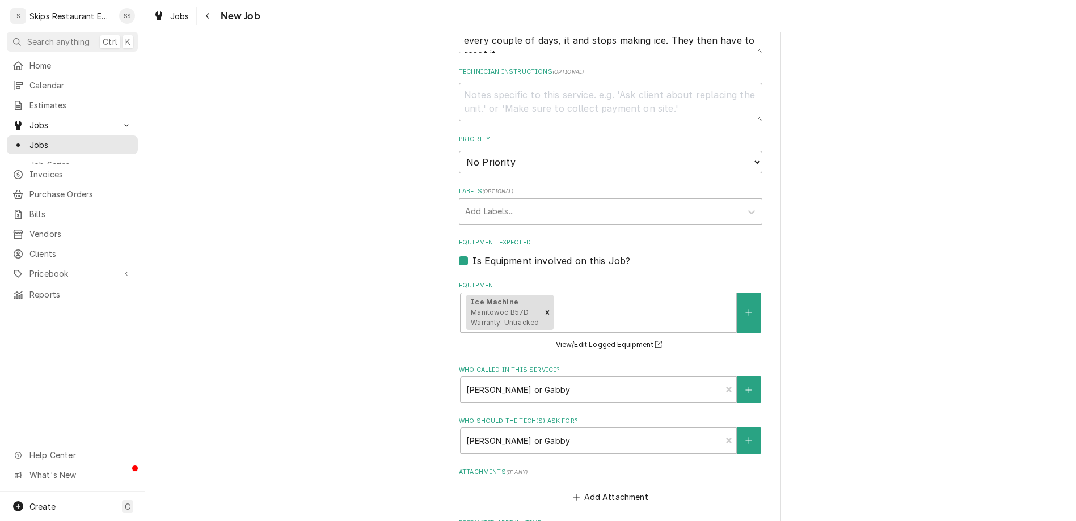
scroll to position [529, 0]
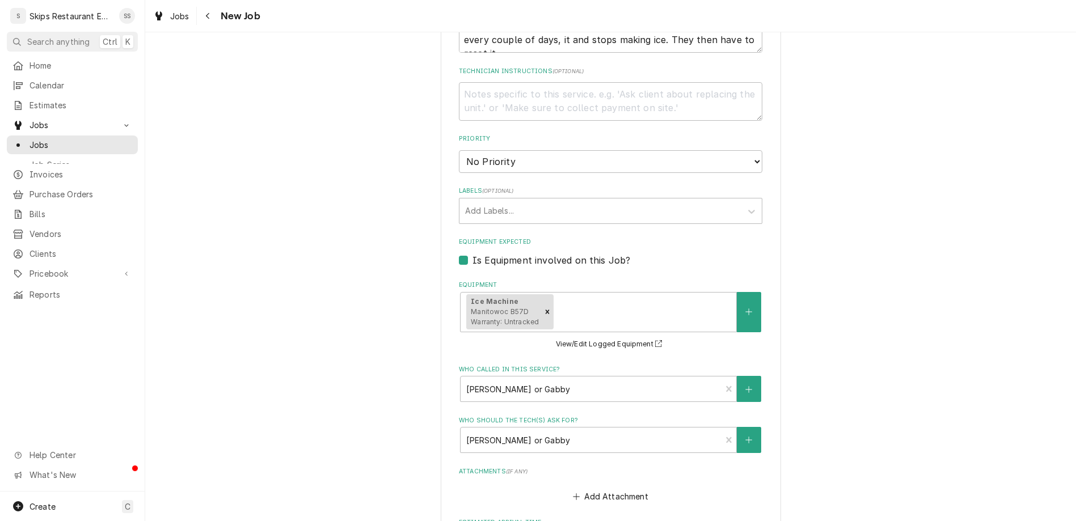
scroll to position [499, 0]
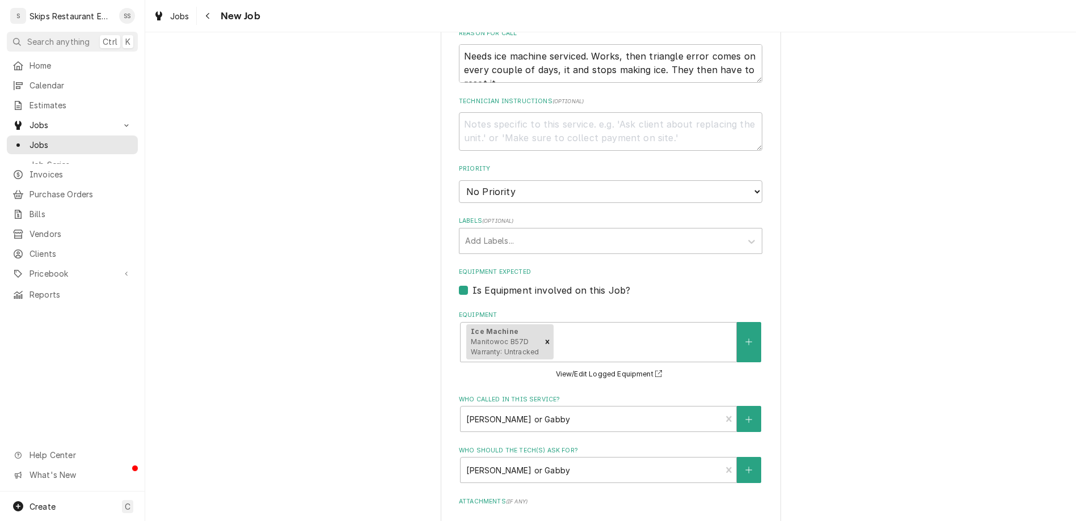
type textarea "x"
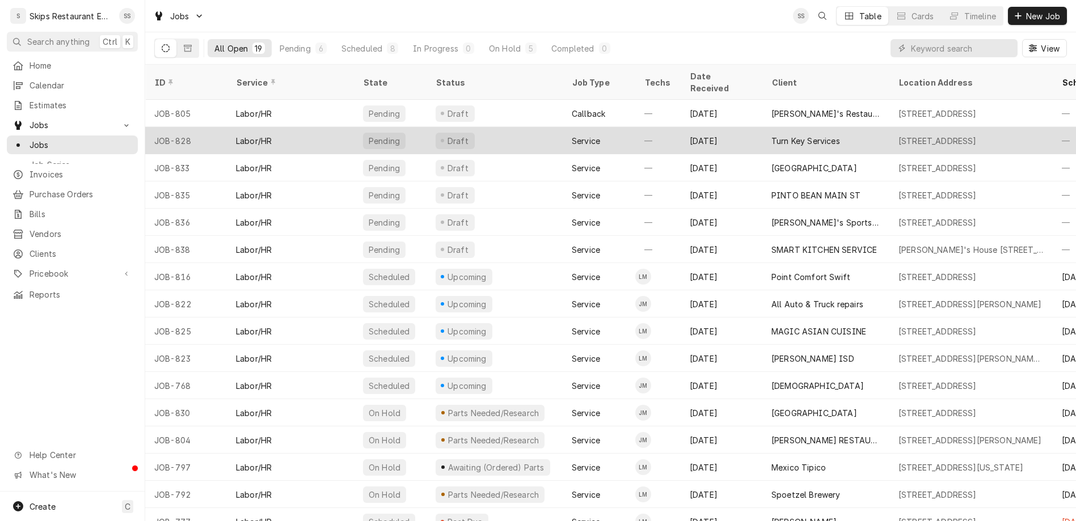
click at [771, 135] on div "Turn Key Services" at bounding box center [805, 141] width 69 height 12
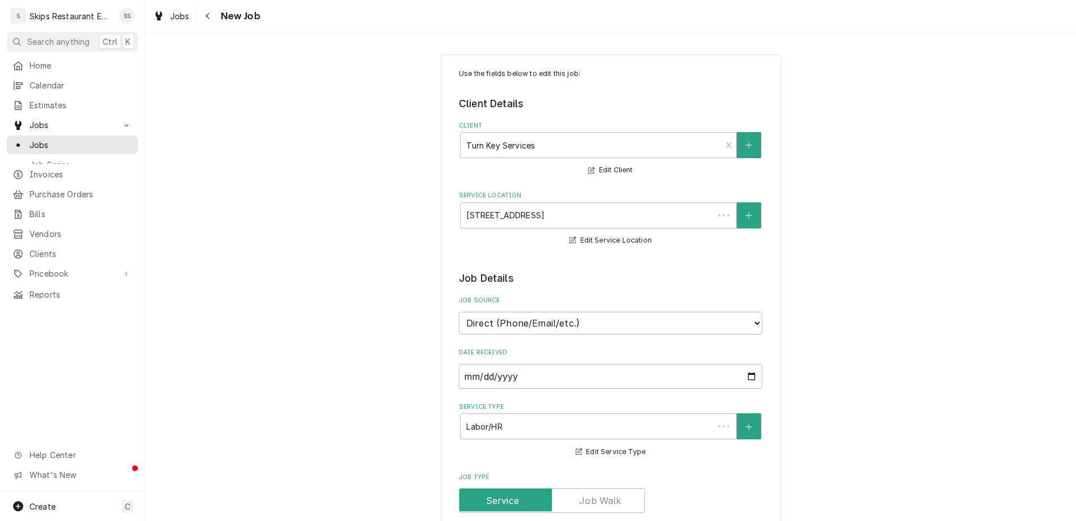
type textarea "x"
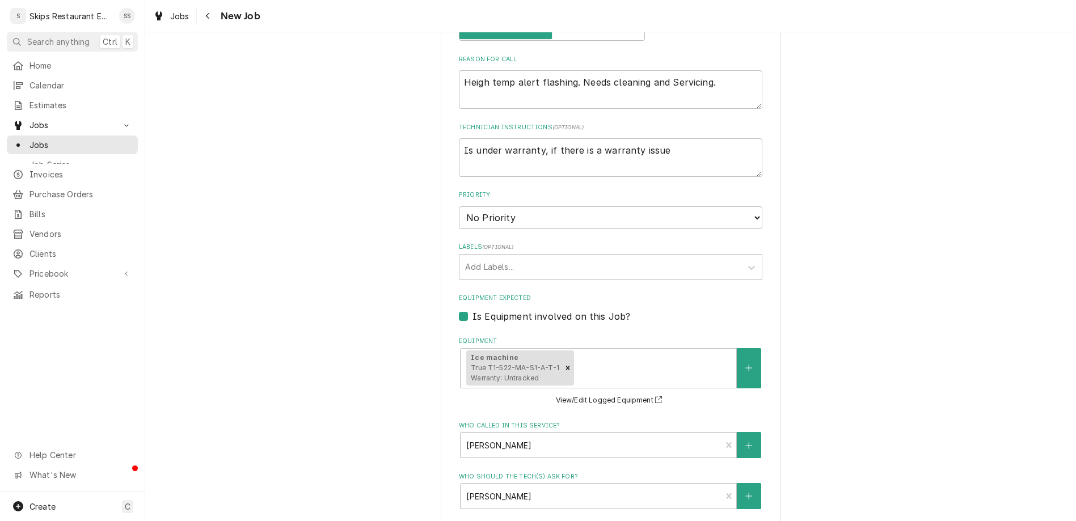
scroll to position [503, 0]
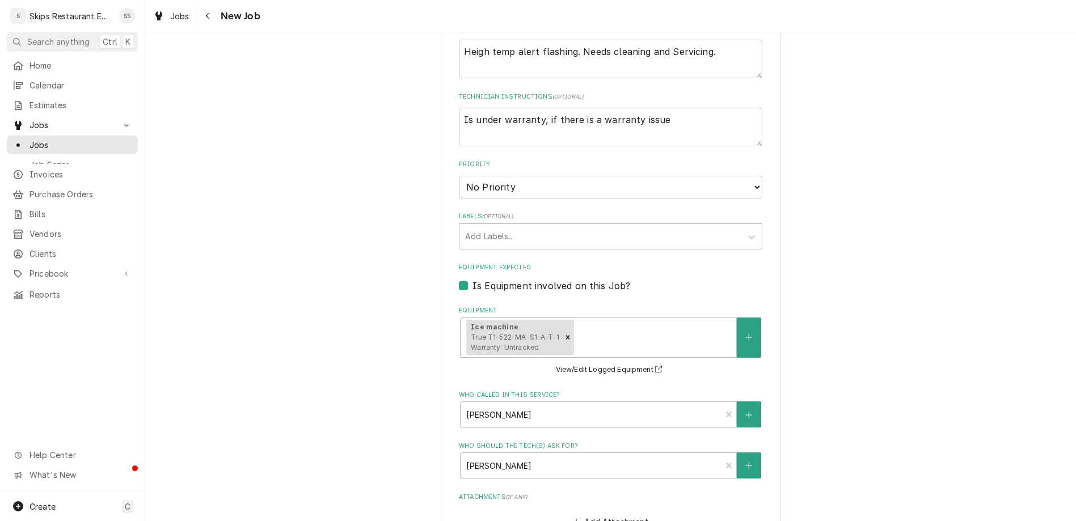
type input "[DATE]"
type textarea "x"
select select "13:00:00"
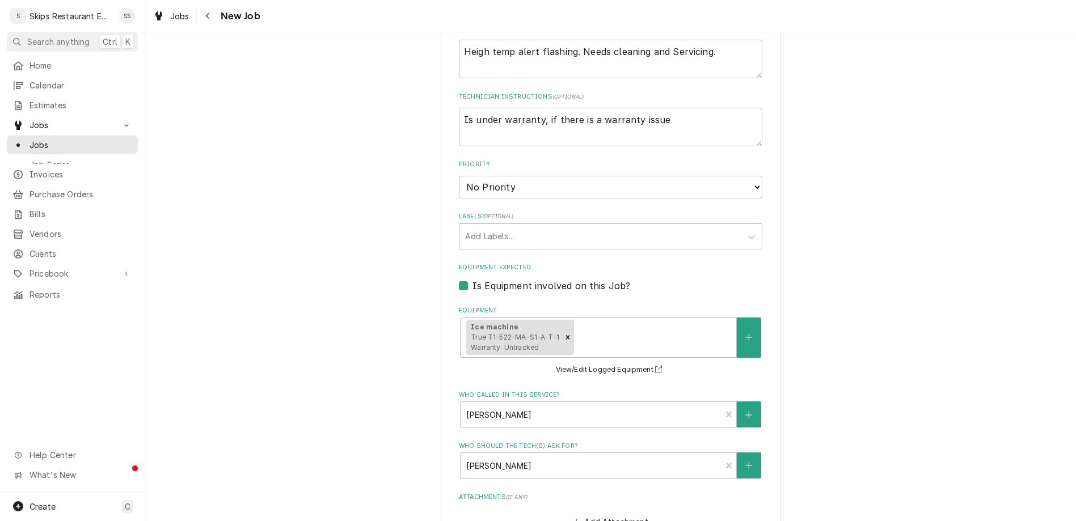
click option "1:00 PM" at bounding box center [0, 0] width 0 height 0
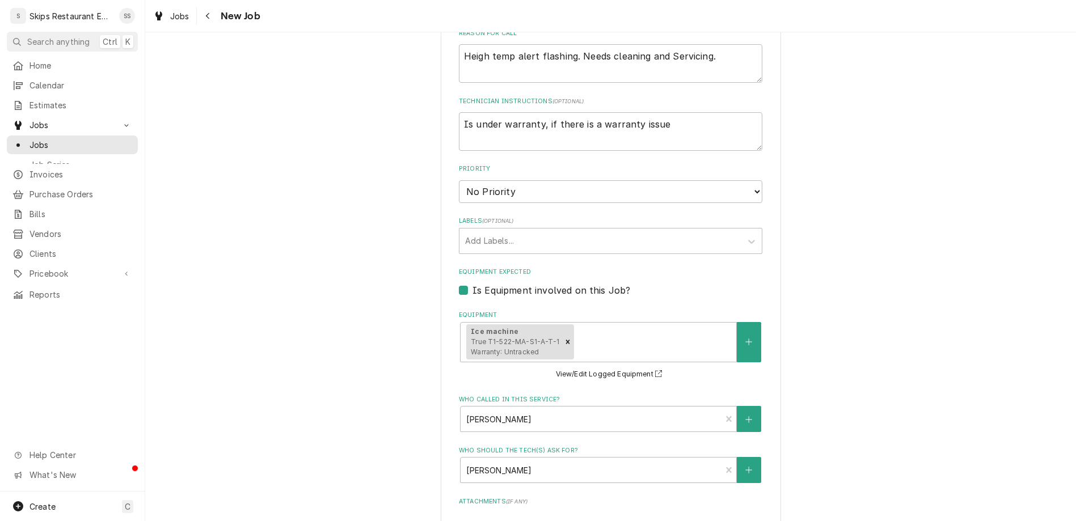
type textarea "x"
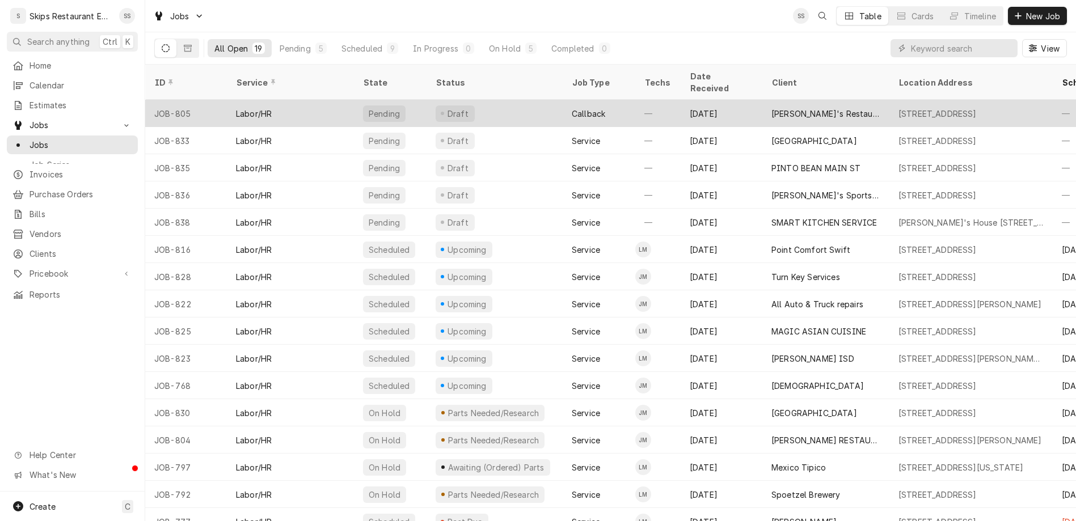
click at [771, 108] on div "[PERSON_NAME]'s Restaurant" at bounding box center [825, 114] width 109 height 12
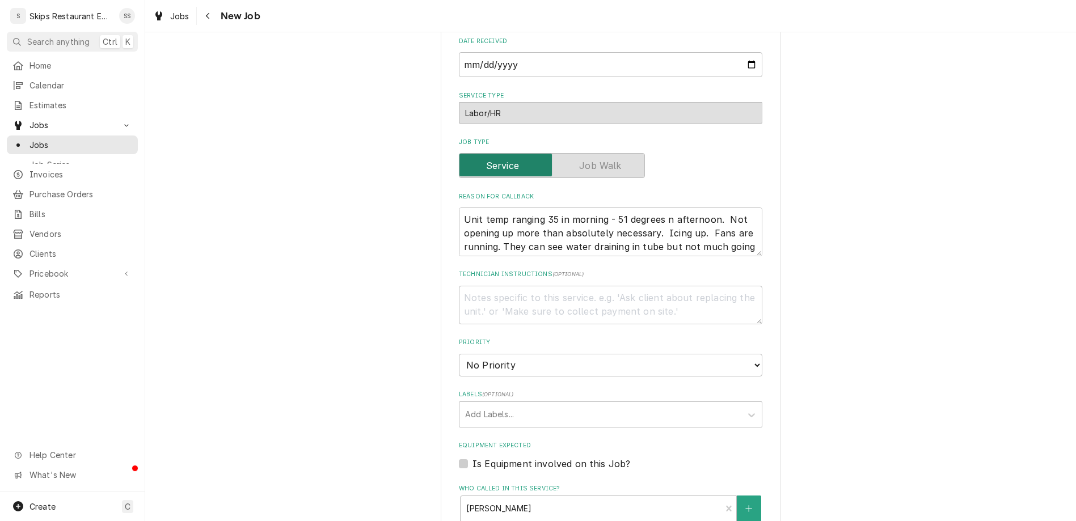
scroll to position [265, 0]
click at [560, 497] on div "Who called in this service?" at bounding box center [590, 507] width 249 height 20
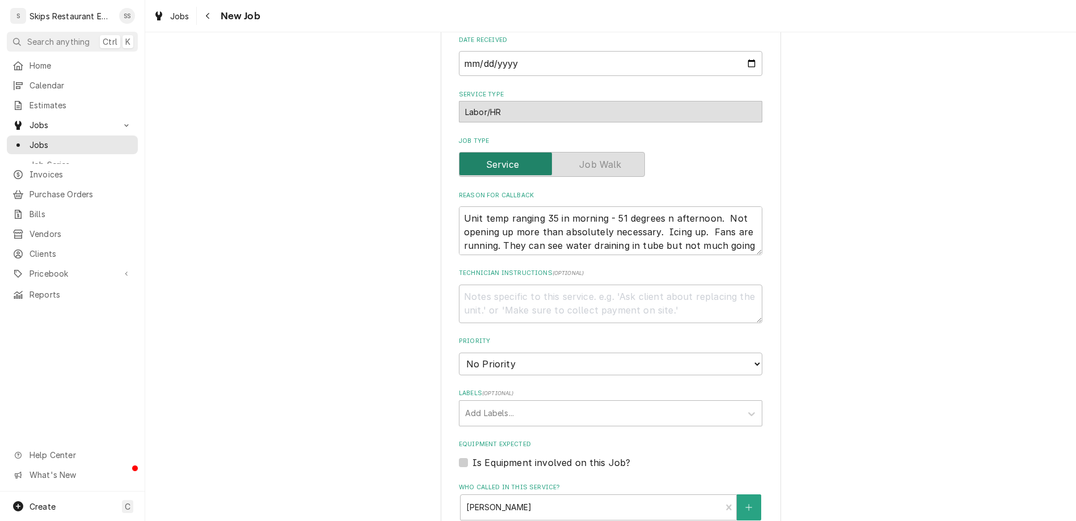
type textarea "x"
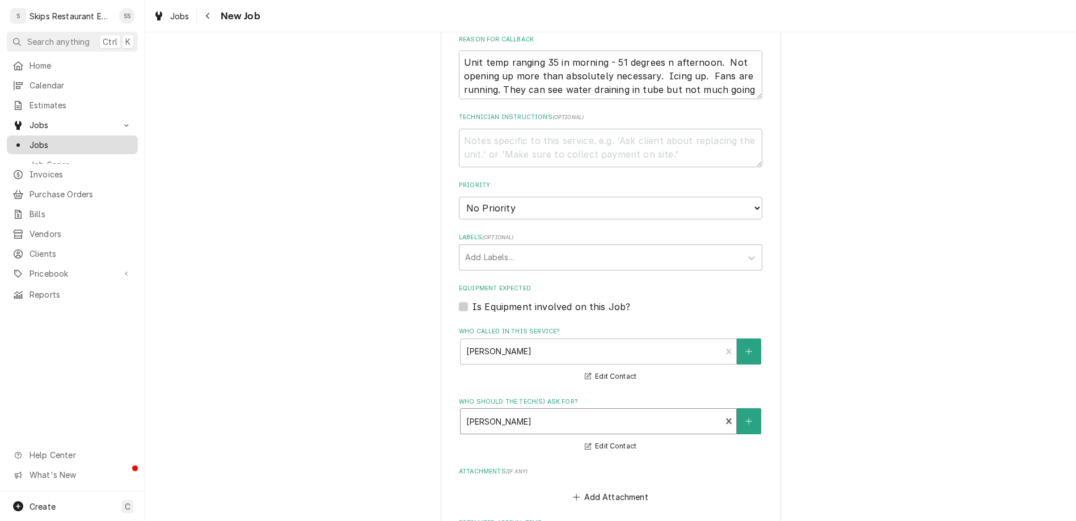
click at [32, 139] on span "Jobs" at bounding box center [80, 145] width 103 height 12
